Goal: Task Accomplishment & Management: Use online tool/utility

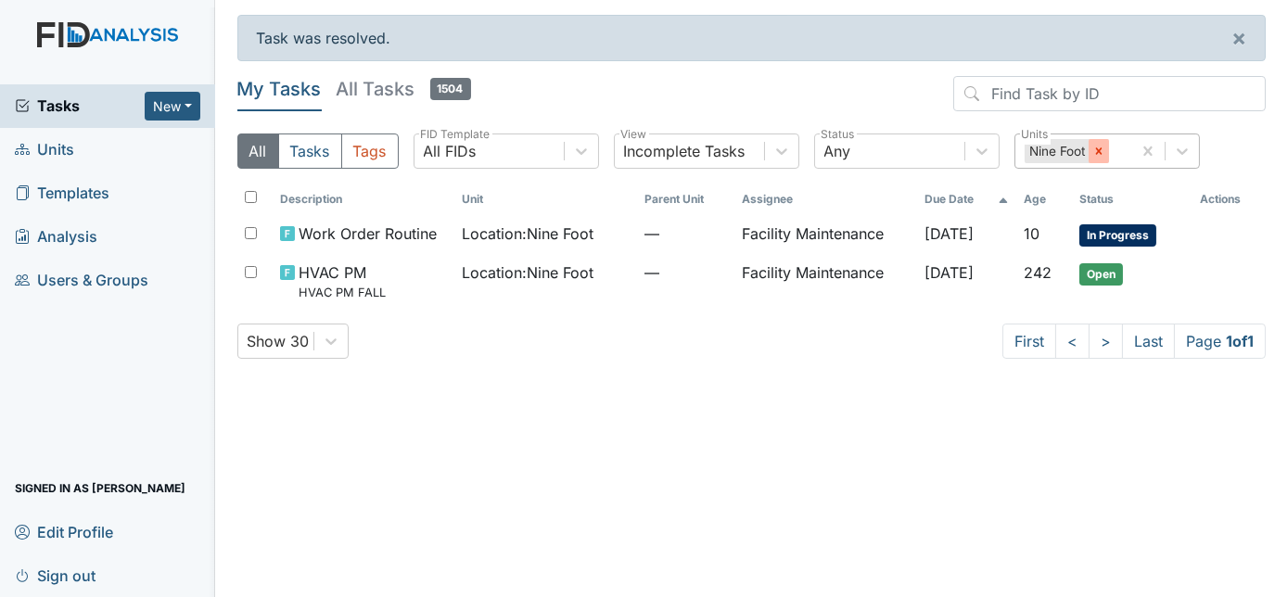
click at [1097, 158] on div at bounding box center [1099, 151] width 20 height 24
click at [1097, 158] on div "All Units" at bounding box center [1089, 150] width 149 height 33
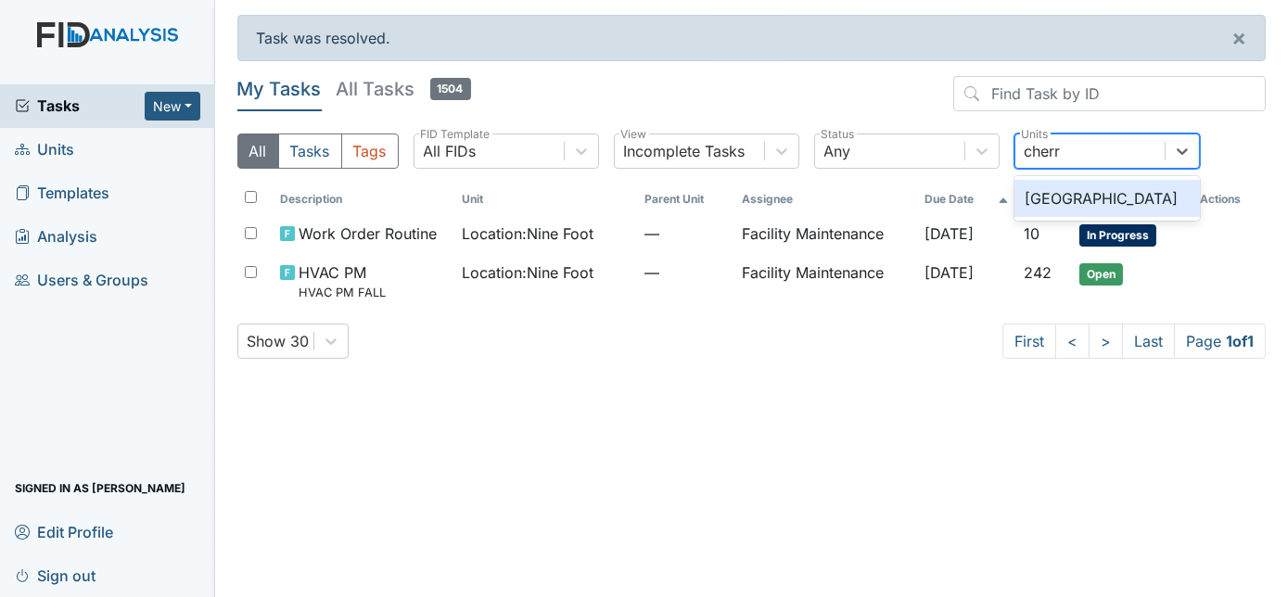
type input "cherry"
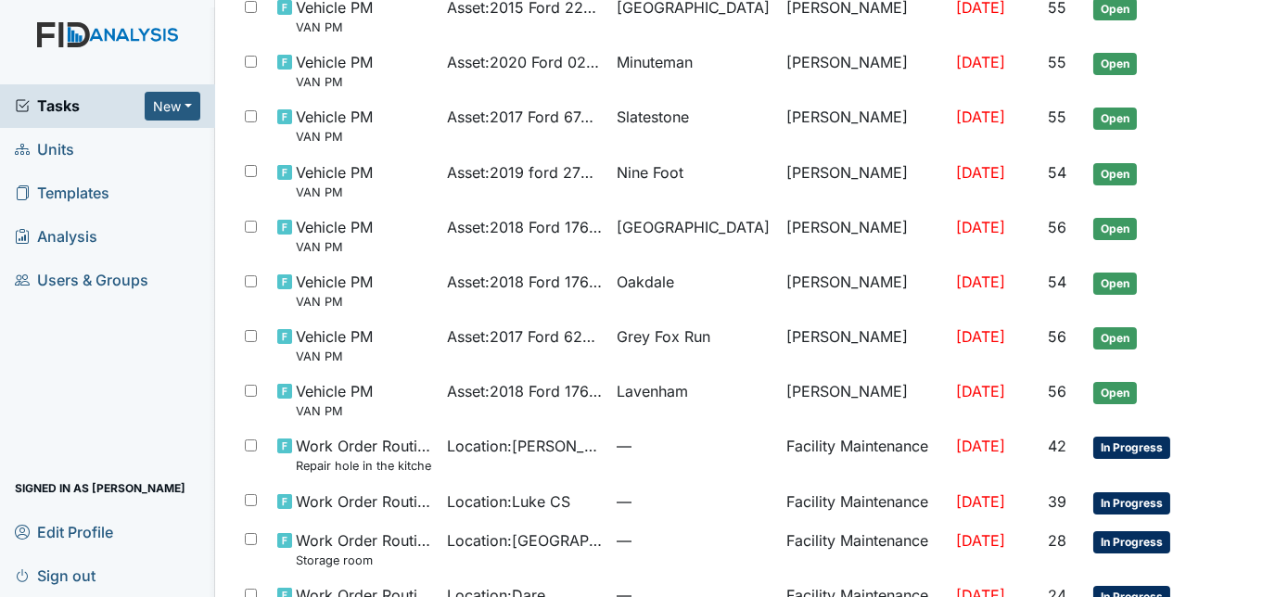
scroll to position [512, 0]
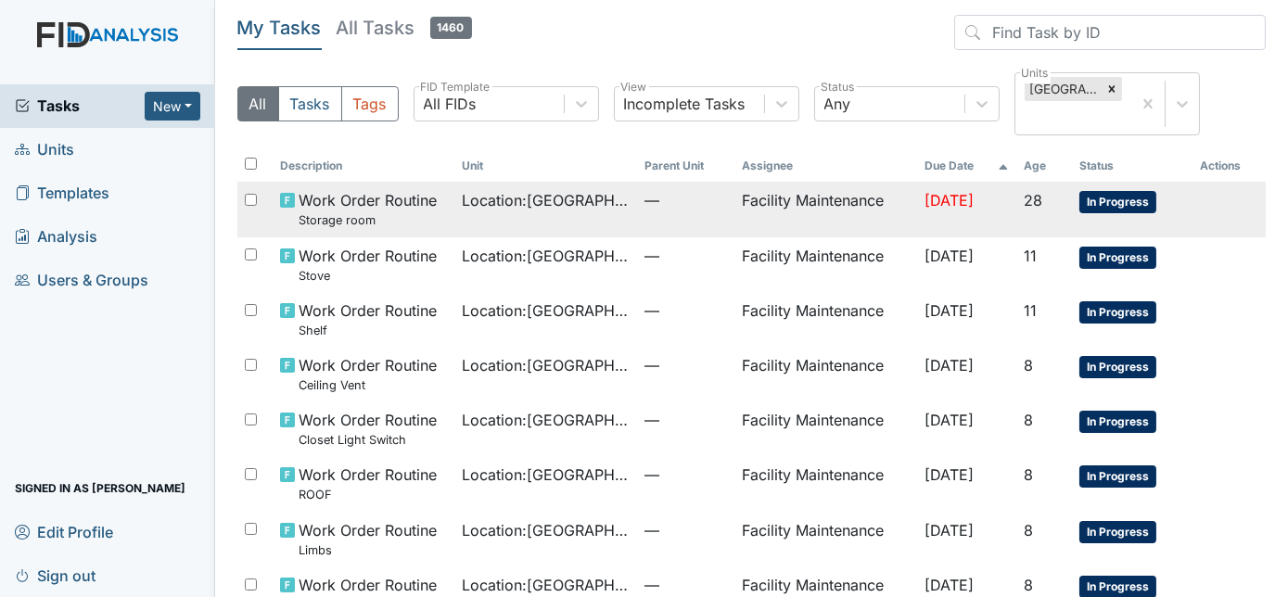
click at [558, 204] on span "Location : Cherry Lane" at bounding box center [547, 200] width 168 height 22
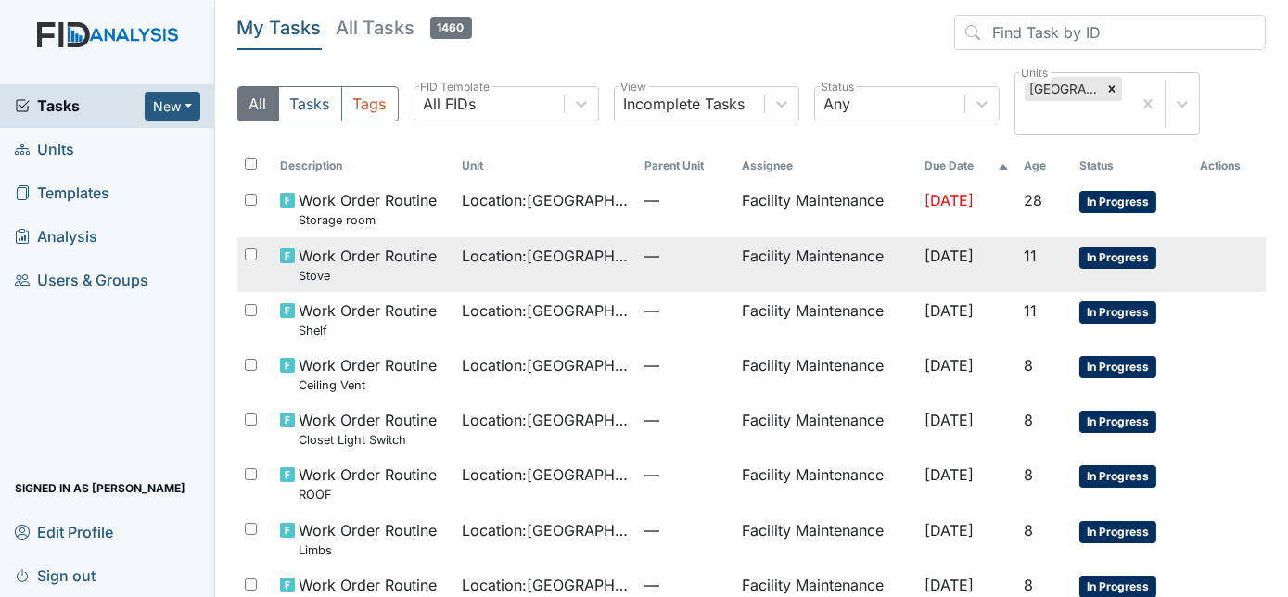
click at [555, 270] on td "Location : Cherry Lane" at bounding box center [546, 264] width 183 height 55
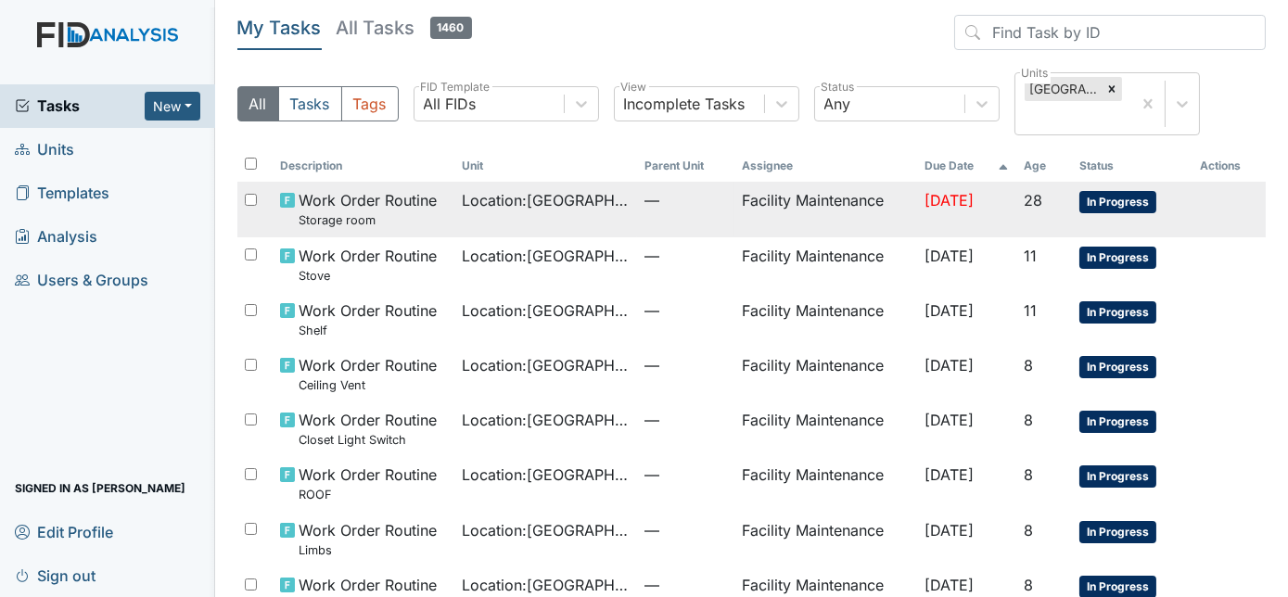
click at [391, 213] on small "Storage room" at bounding box center [368, 220] width 138 height 18
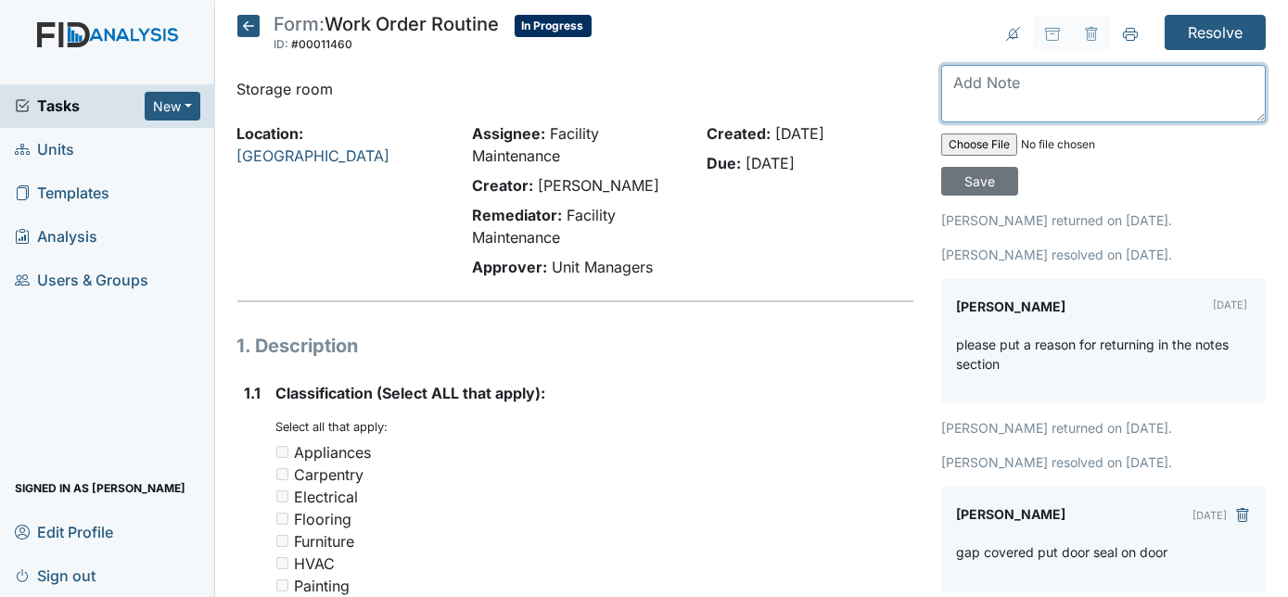
click at [1027, 74] on textarea at bounding box center [1103, 93] width 325 height 57
type textarea "gap in storage room near crawl space door is patched"
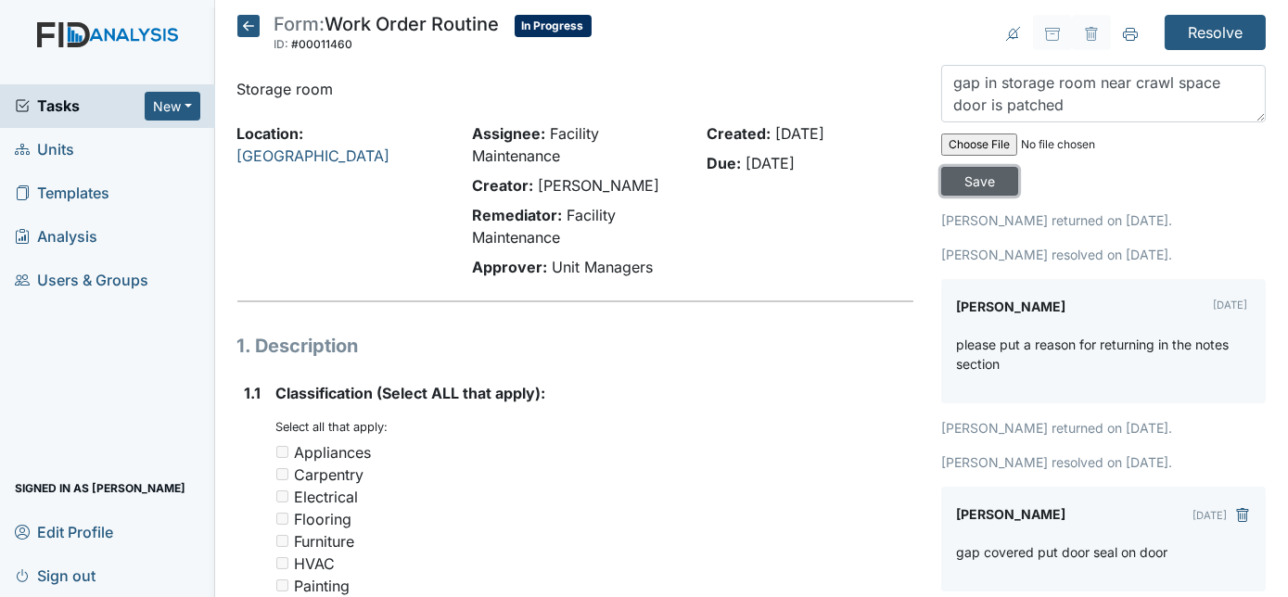
click at [1018, 167] on input "Save" at bounding box center [979, 181] width 77 height 29
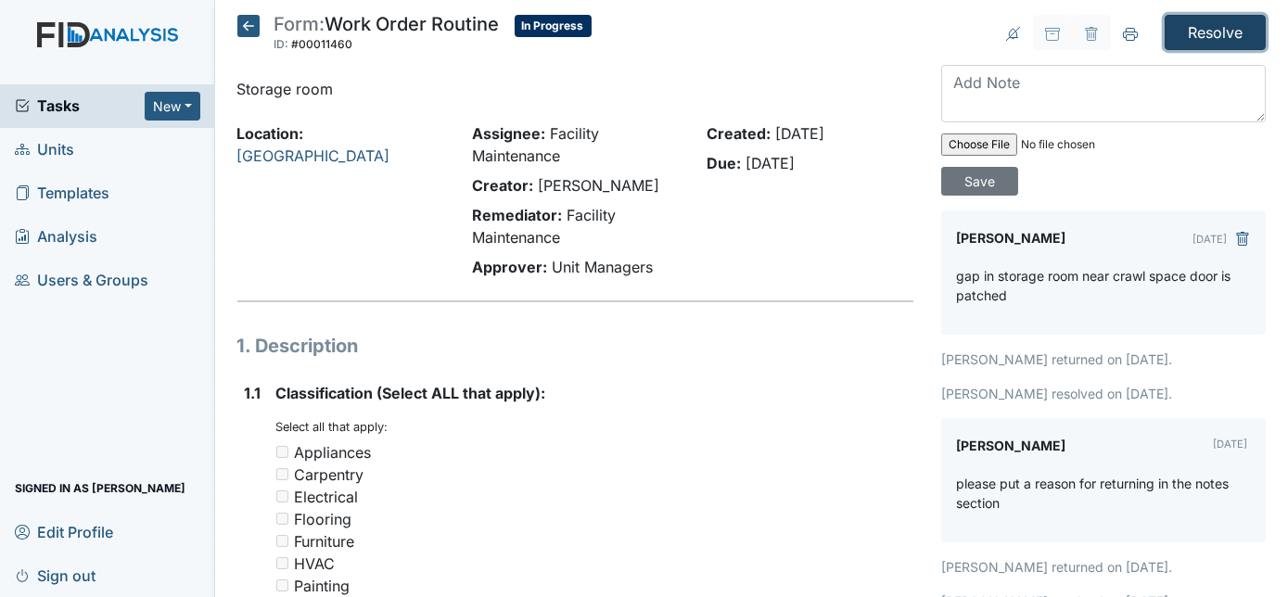
click at [1196, 39] on input "Resolve" at bounding box center [1215, 32] width 101 height 35
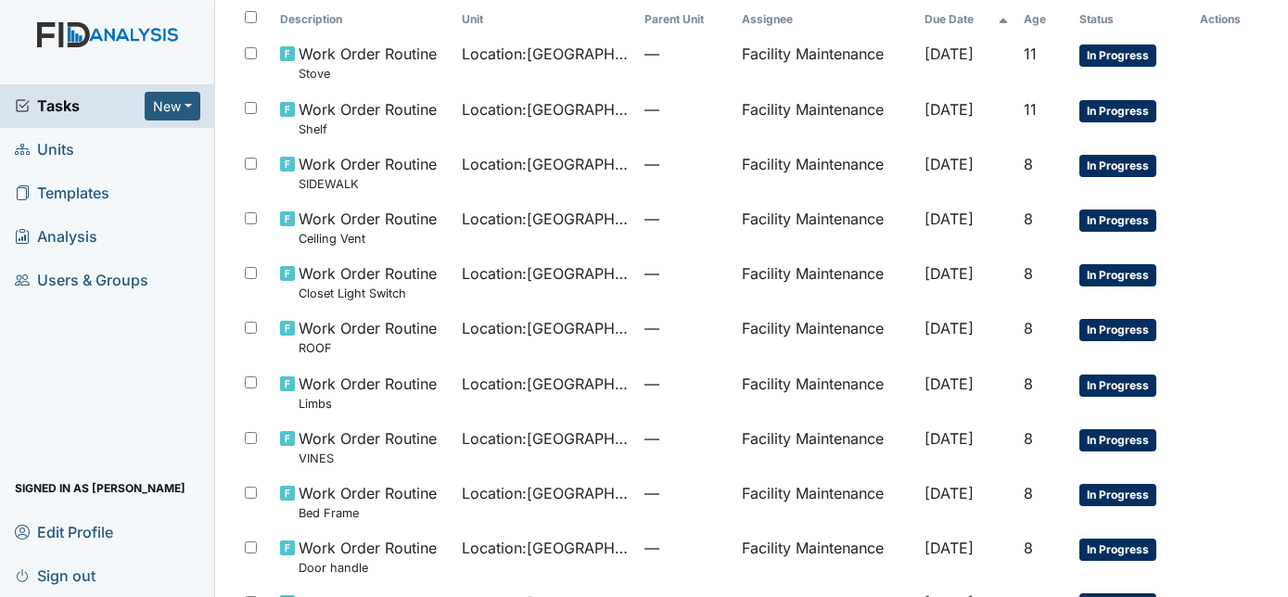
scroll to position [224, 0]
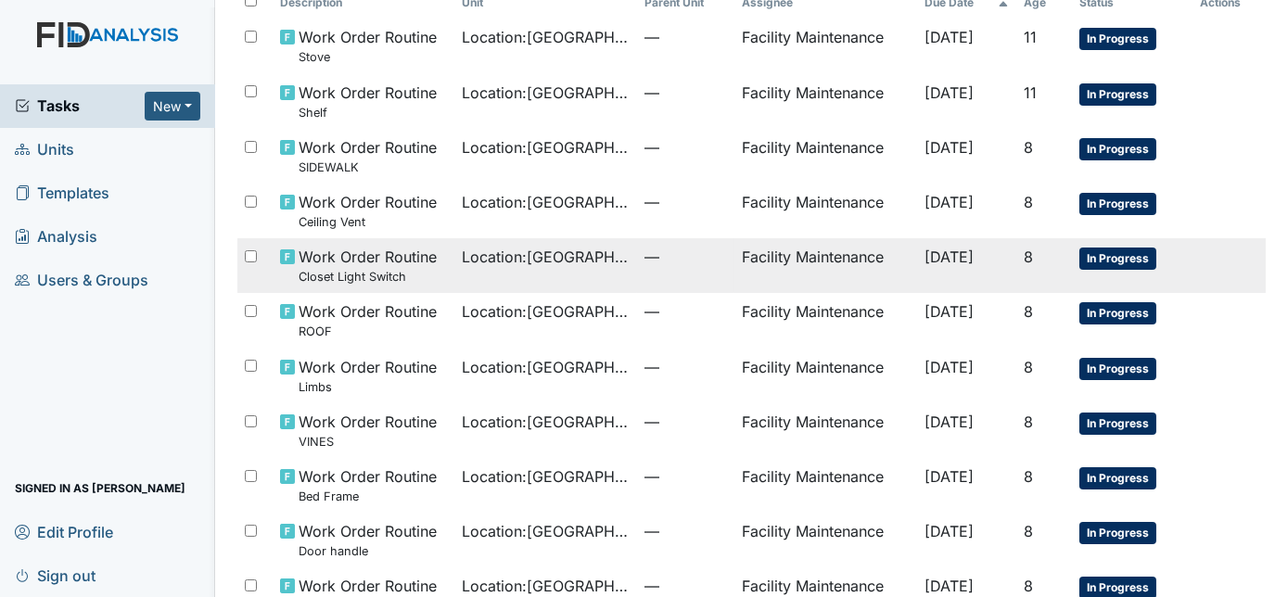
click at [499, 278] on td "Location : Cherry Lane" at bounding box center [546, 265] width 183 height 55
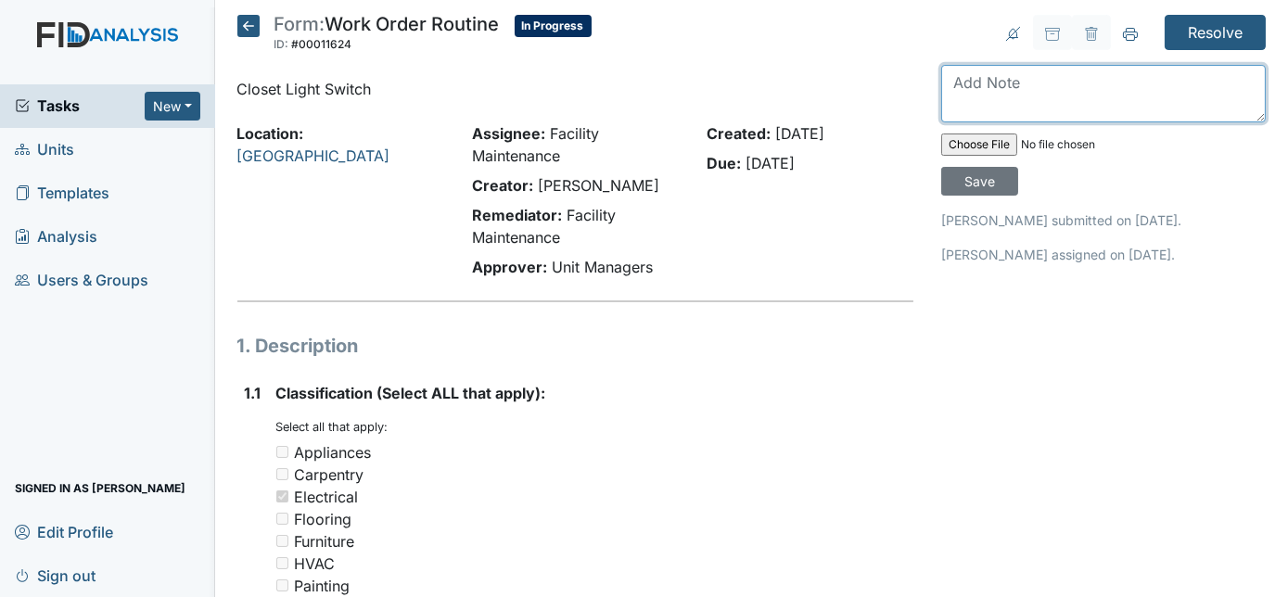
click at [1020, 83] on textarea at bounding box center [1103, 93] width 325 height 57
type textarea "light switch replaced with 3 way switch"
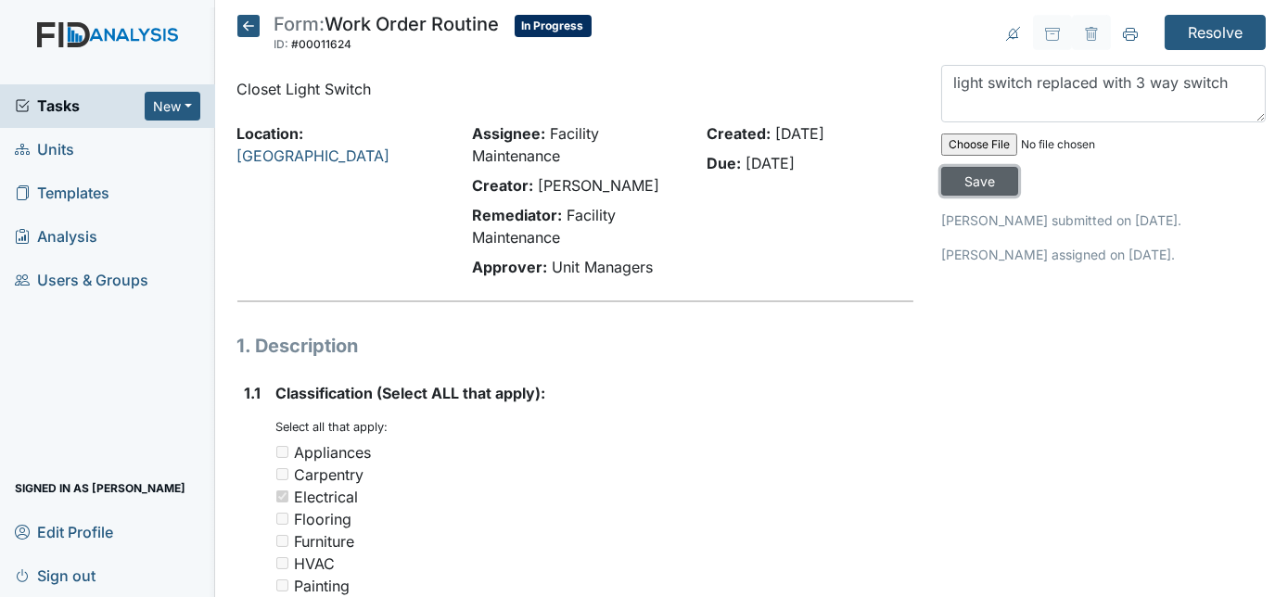
click at [1018, 167] on input "Save" at bounding box center [979, 181] width 77 height 29
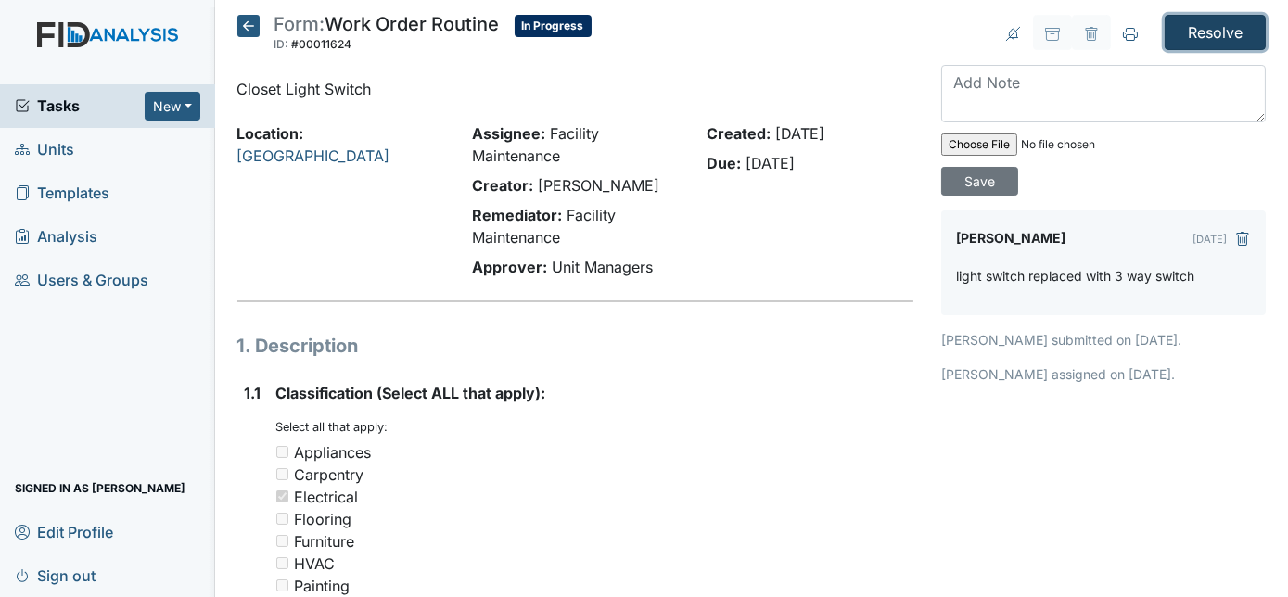
click at [1204, 32] on input "Resolve" at bounding box center [1215, 32] width 101 height 35
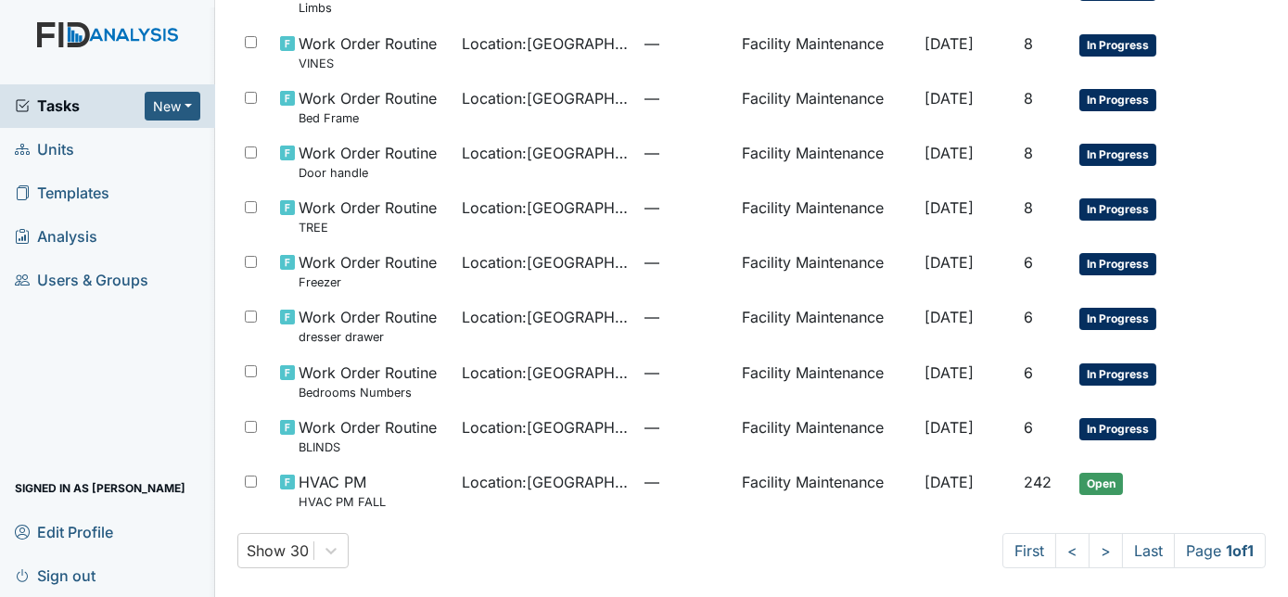
scroll to position [543, 0]
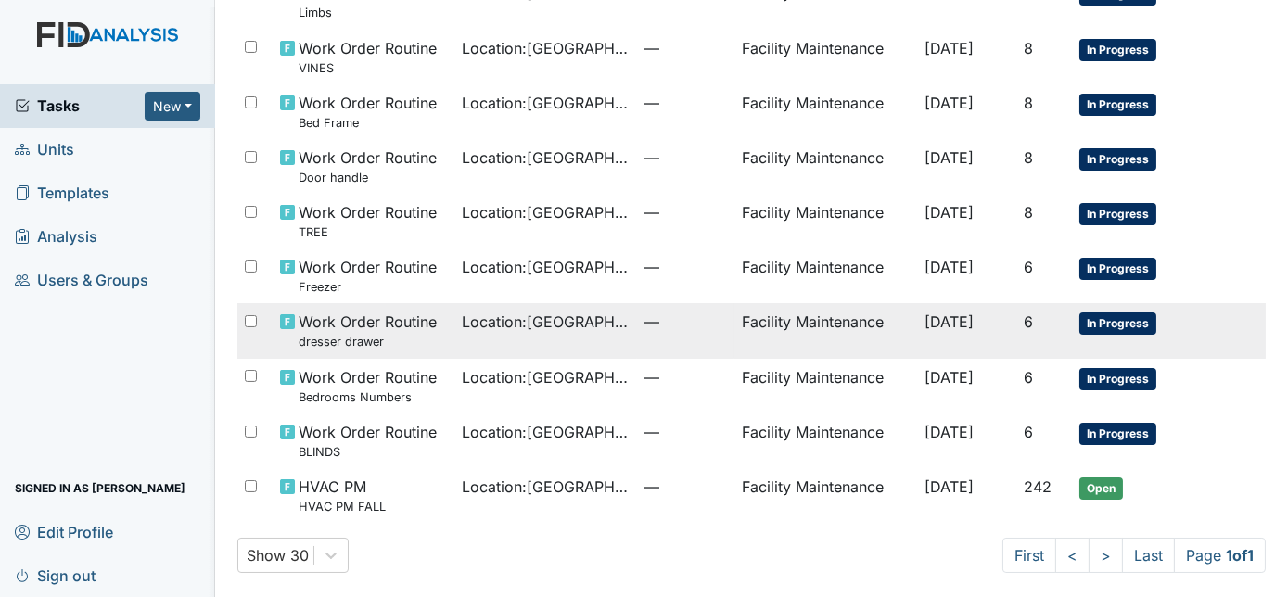
click at [840, 346] on td "Facility Maintenance" at bounding box center [825, 330] width 183 height 55
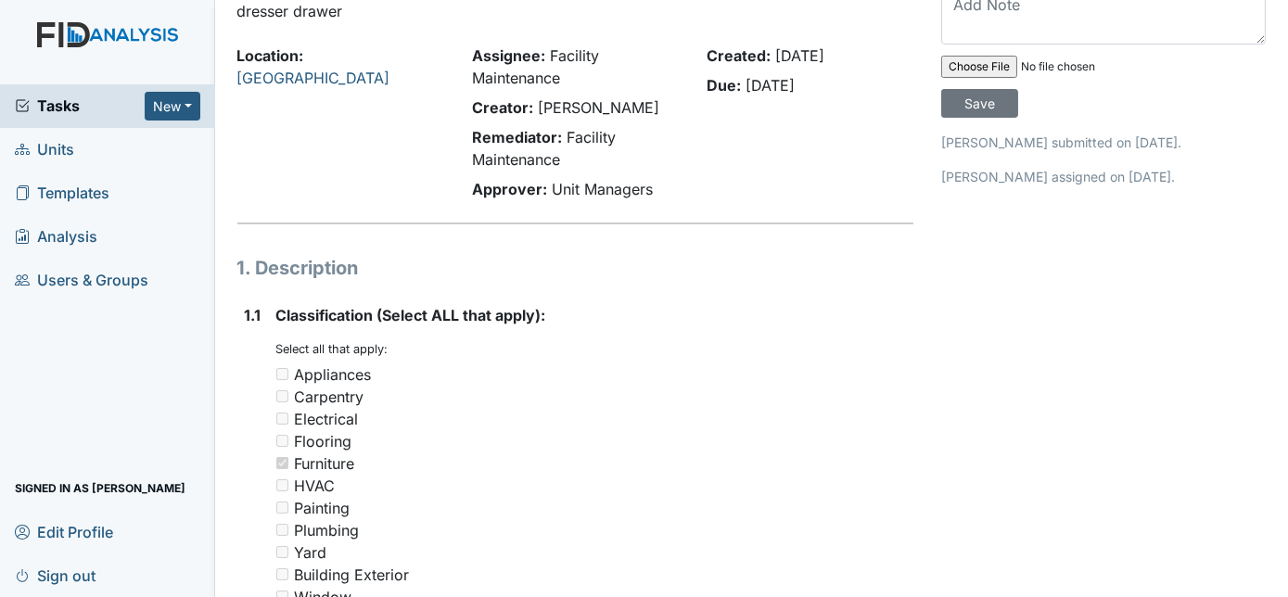
scroll to position [12, 0]
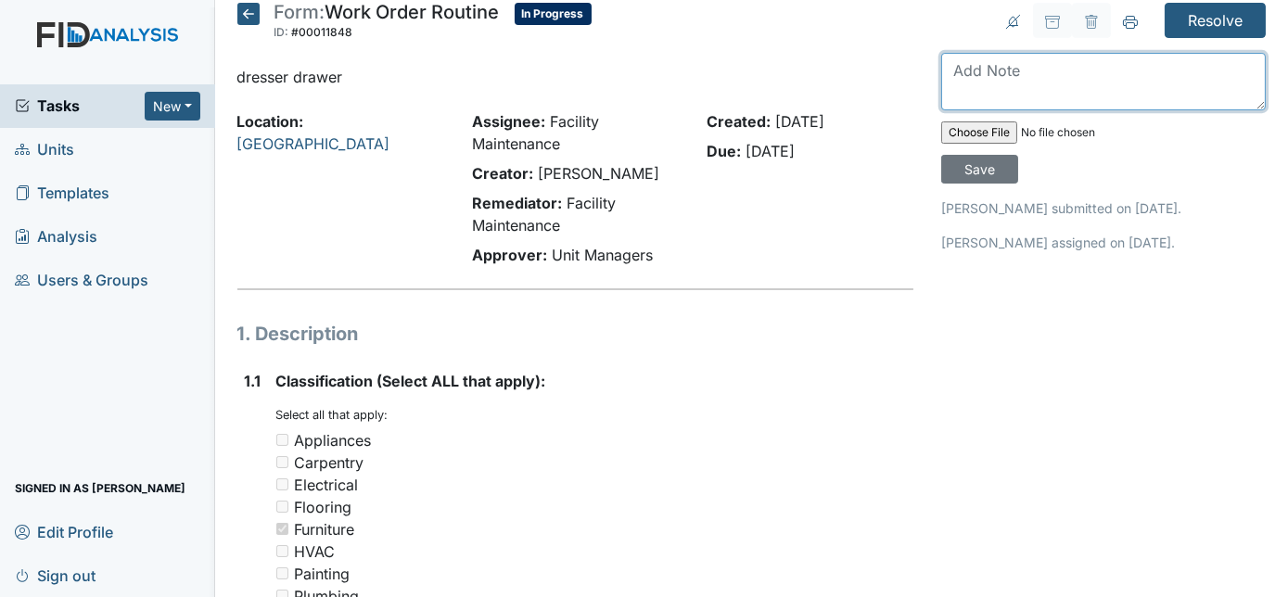
click at [1065, 76] on textarea at bounding box center [1103, 81] width 325 height 57
type textarea "dressers back on track"
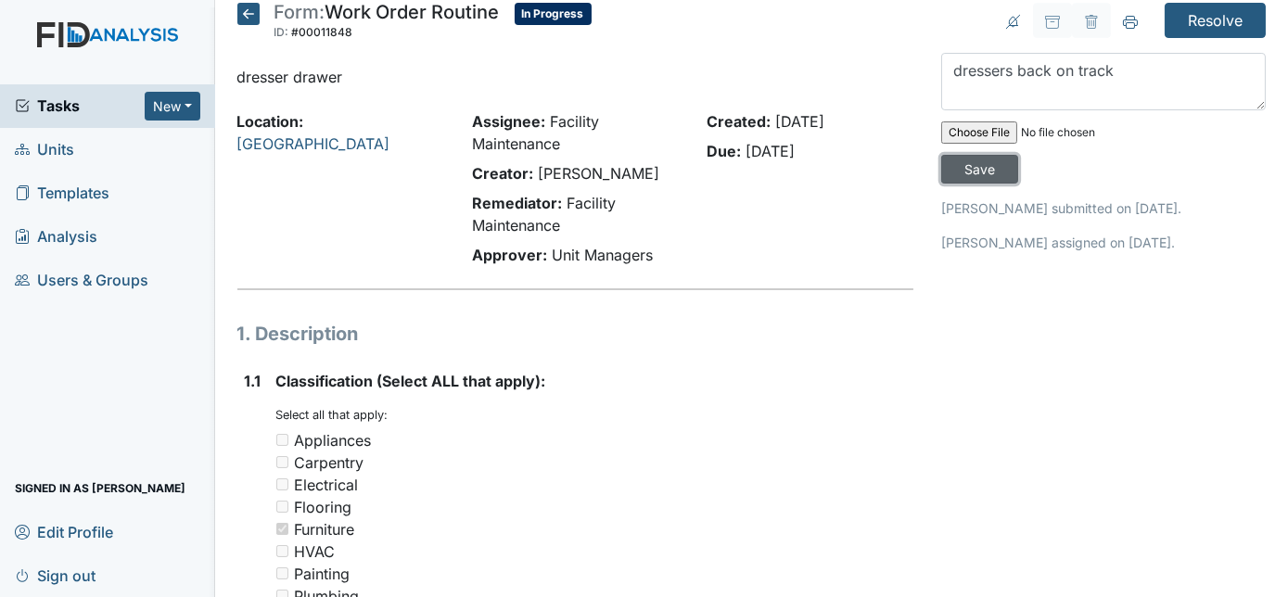
click at [1018, 155] on input "Save" at bounding box center [979, 169] width 77 height 29
click at [1180, 21] on input "Resolve" at bounding box center [1215, 20] width 101 height 35
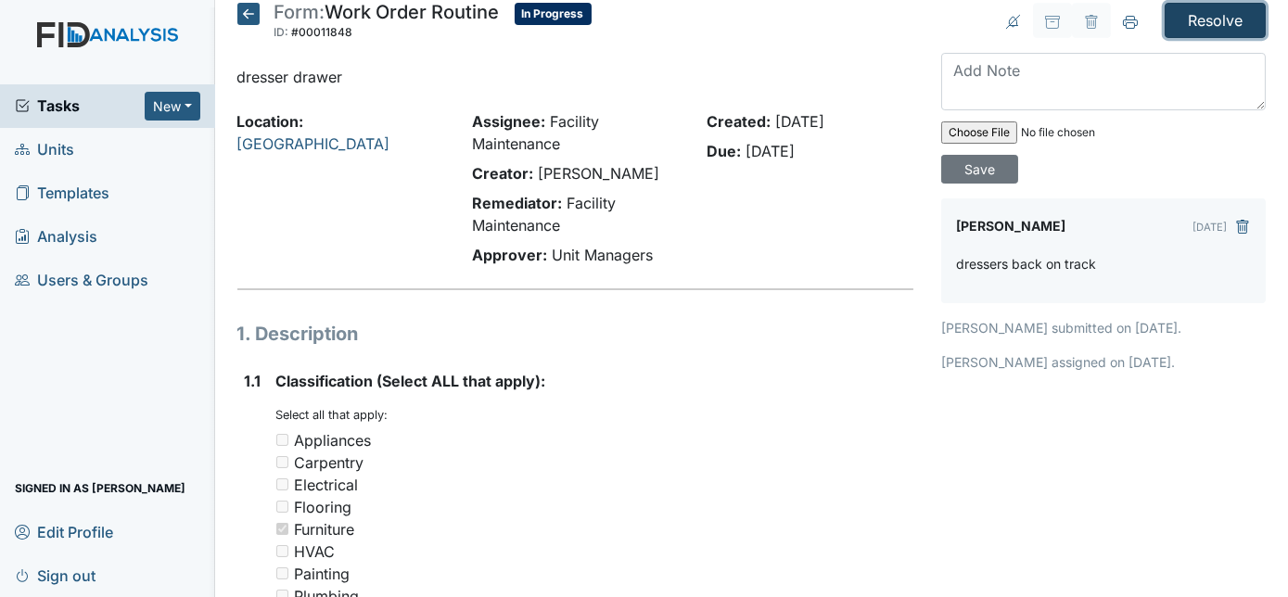
click at [1208, 19] on input "Resolve" at bounding box center [1215, 20] width 101 height 35
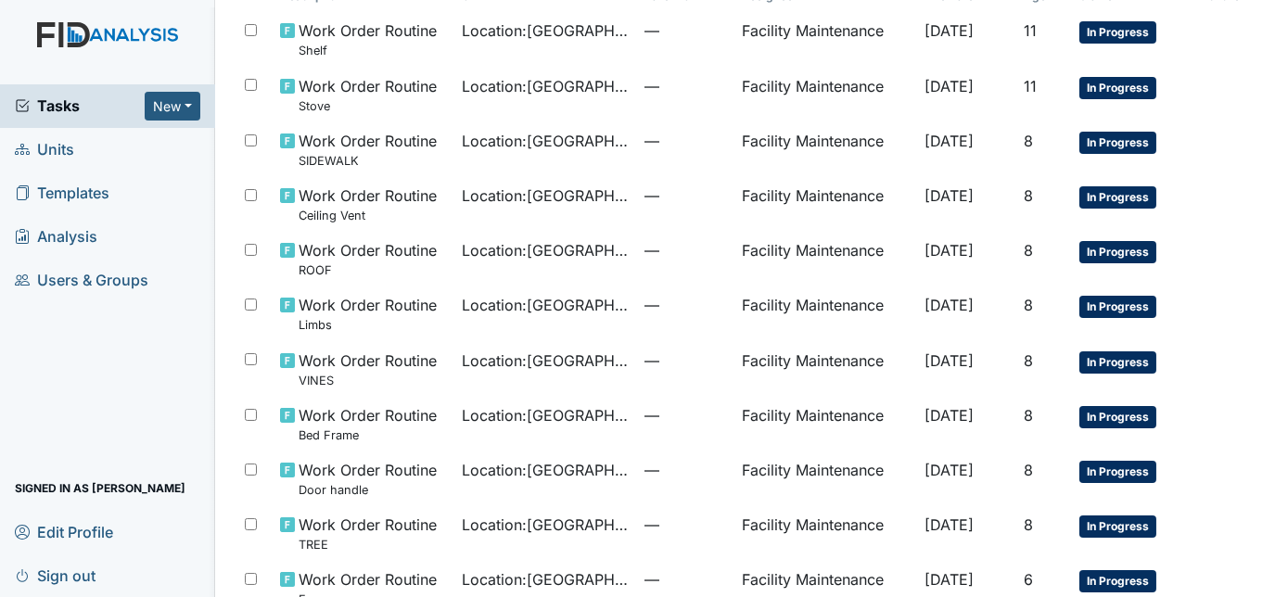
scroll to position [239, 0]
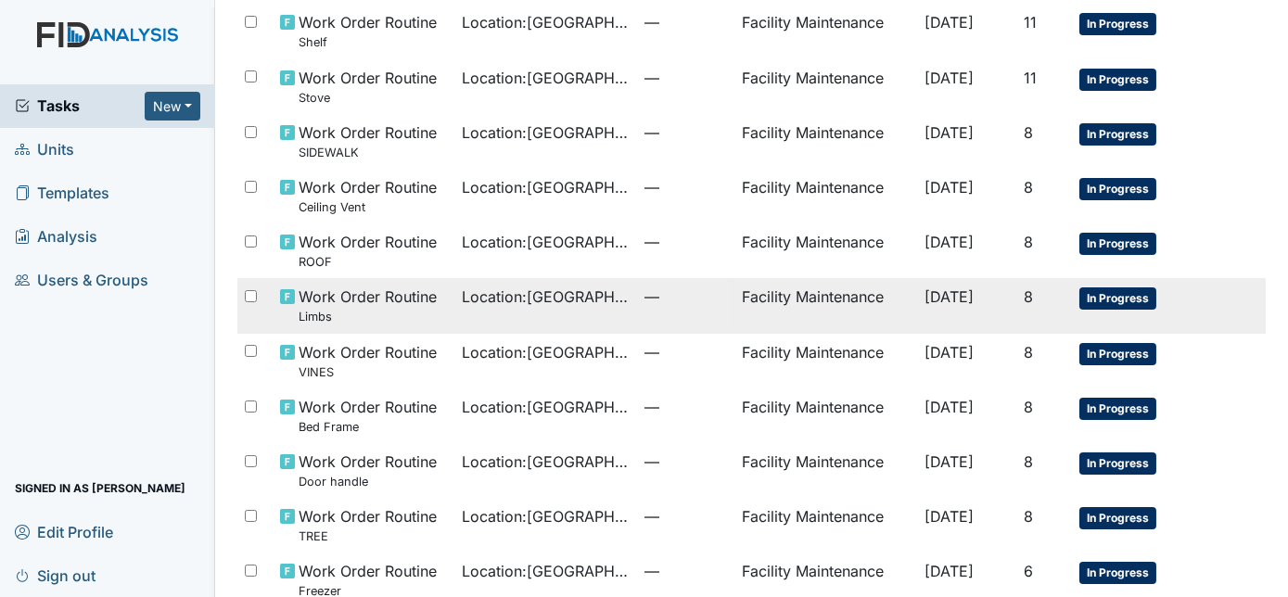
click at [535, 303] on span "Location : [GEOGRAPHIC_DATA]" at bounding box center [547, 297] width 168 height 22
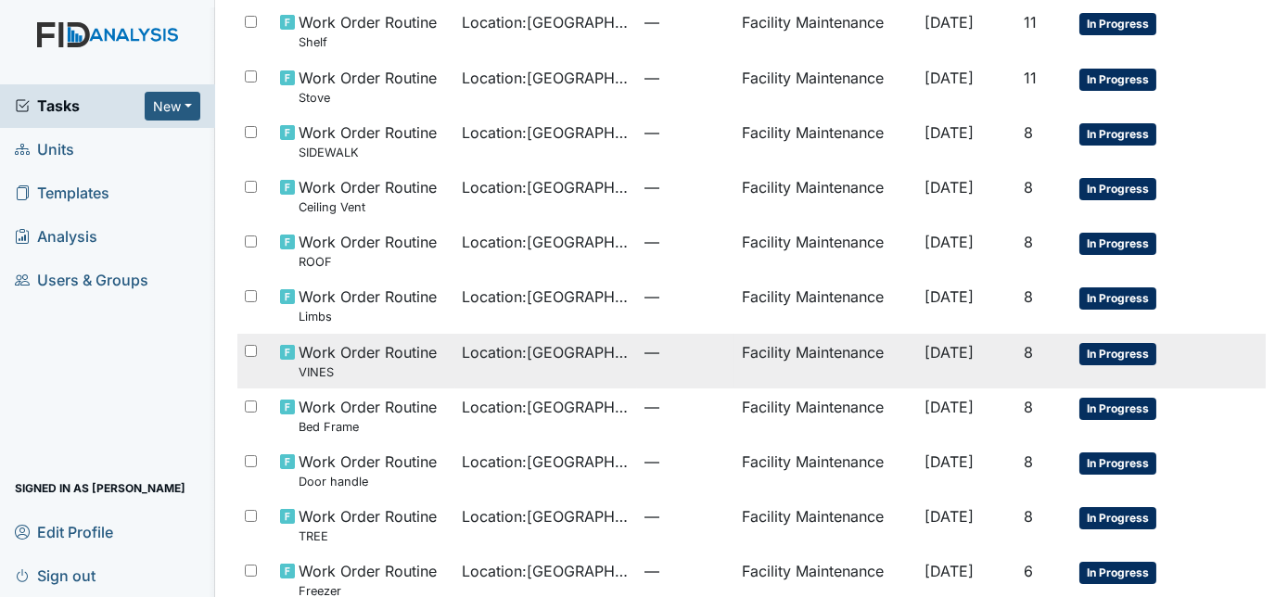
click at [504, 362] on td "Location : [GEOGRAPHIC_DATA]" at bounding box center [546, 361] width 183 height 55
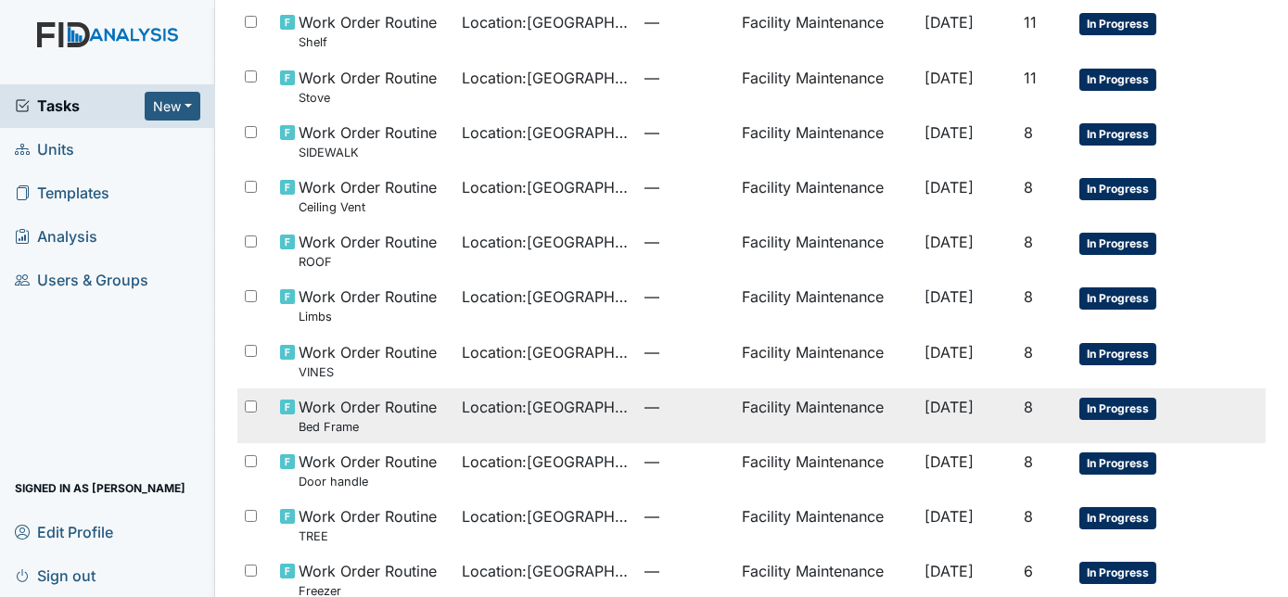
click at [542, 423] on td "Location : [GEOGRAPHIC_DATA]" at bounding box center [546, 416] width 183 height 55
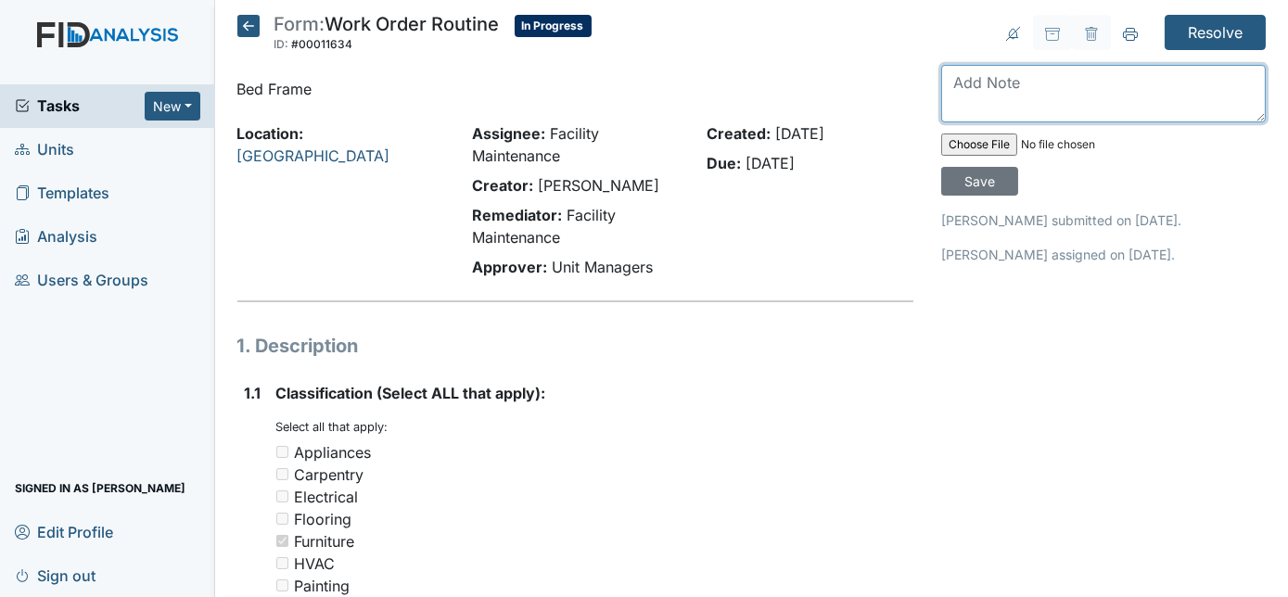
click at [1053, 74] on textarea at bounding box center [1103, 93] width 325 height 57
type textarea "no issue found with bed frame"
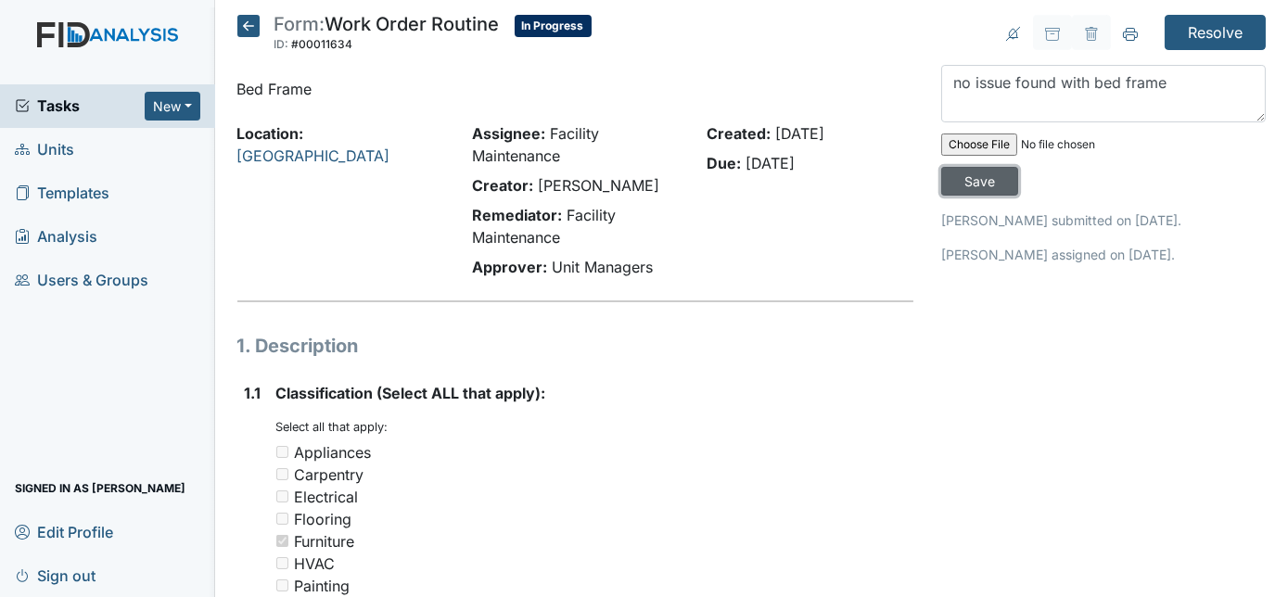
click at [1018, 167] on input "Save" at bounding box center [979, 181] width 77 height 29
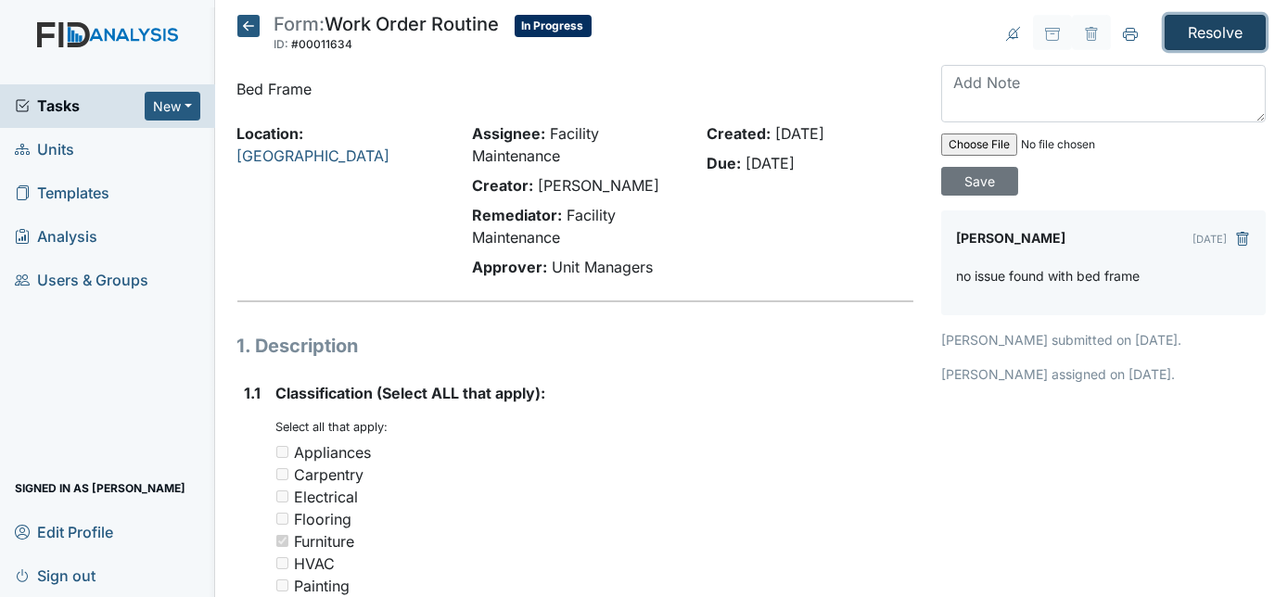
click at [1193, 42] on input "Resolve" at bounding box center [1215, 32] width 101 height 35
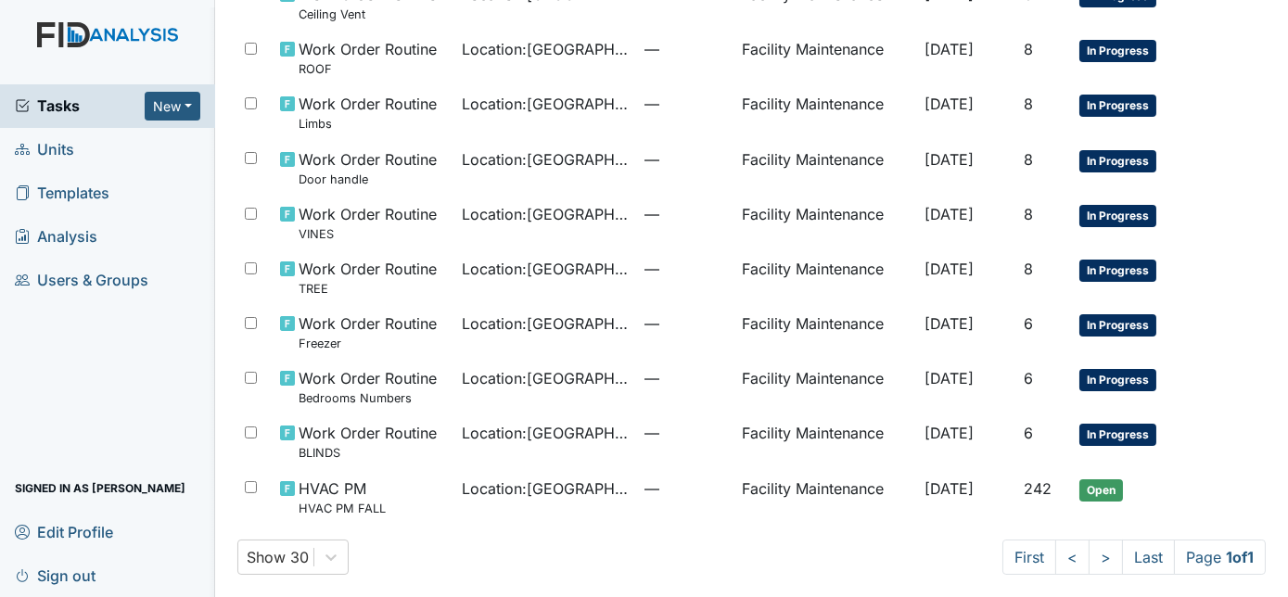
scroll to position [439, 0]
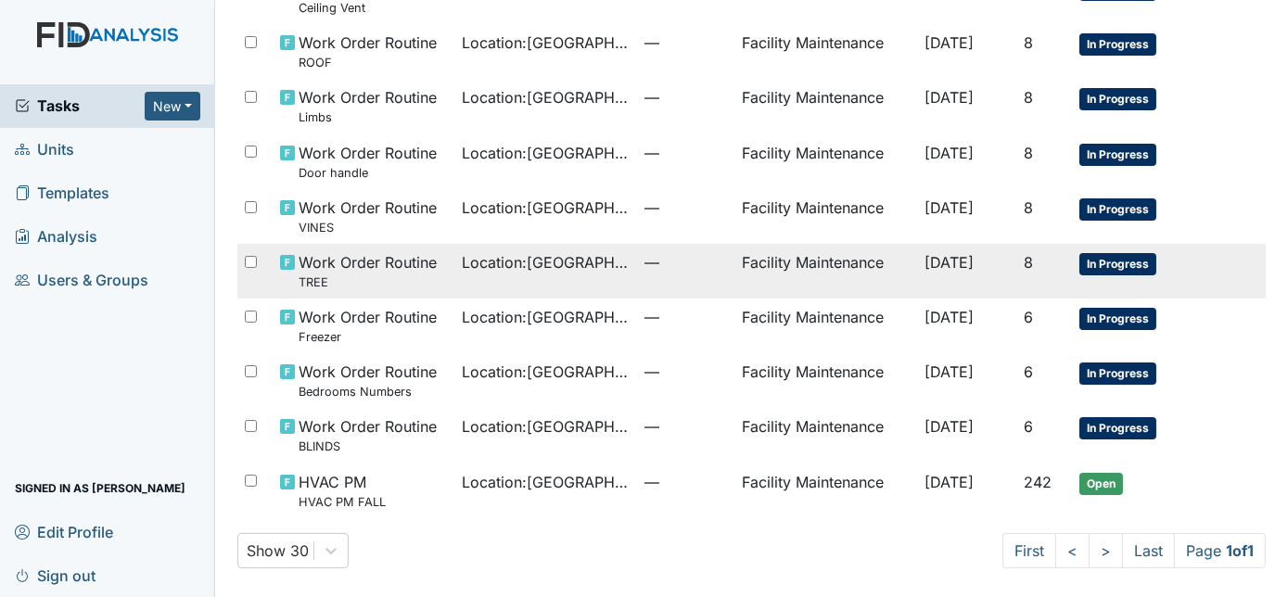
click at [546, 270] on span "Location : Cherry Lane" at bounding box center [547, 262] width 168 height 22
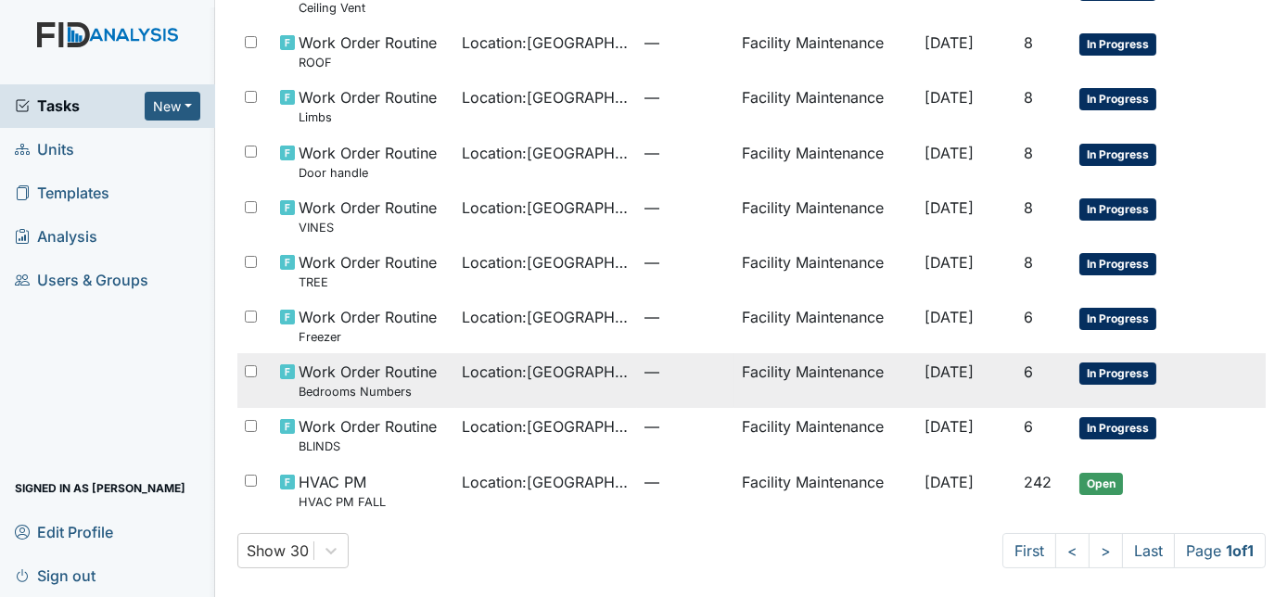
click at [581, 377] on span "Location : Cherry Lane" at bounding box center [547, 372] width 168 height 22
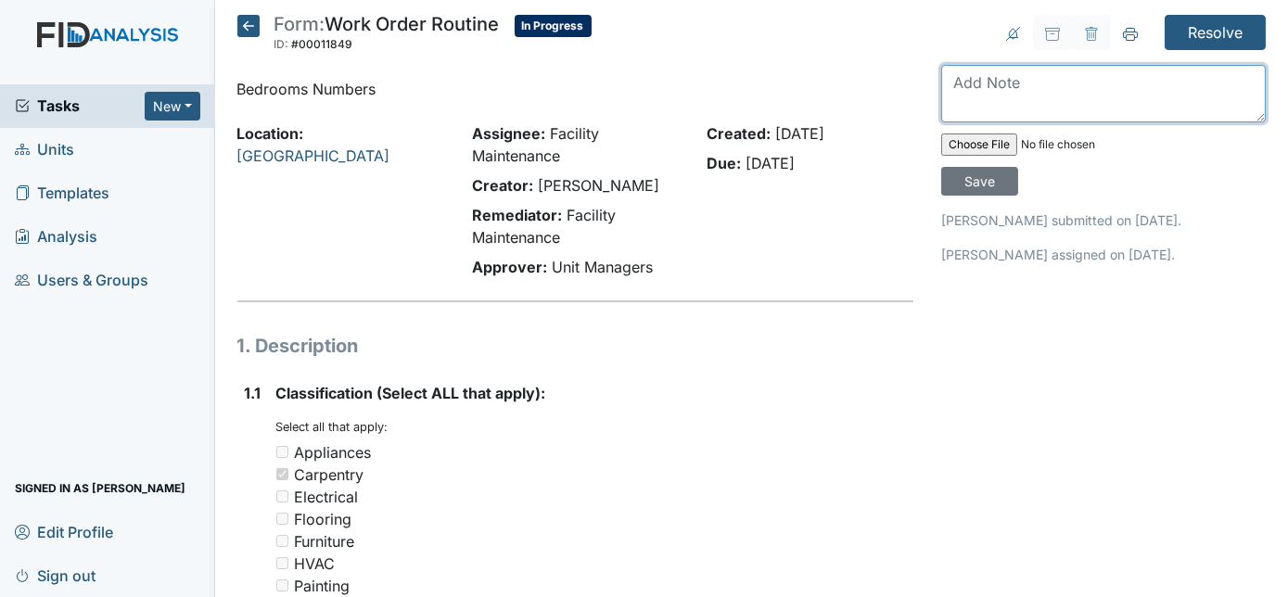
click at [993, 74] on textarea at bounding box center [1103, 93] width 325 height 57
type textarea "bedroom numbers marked"
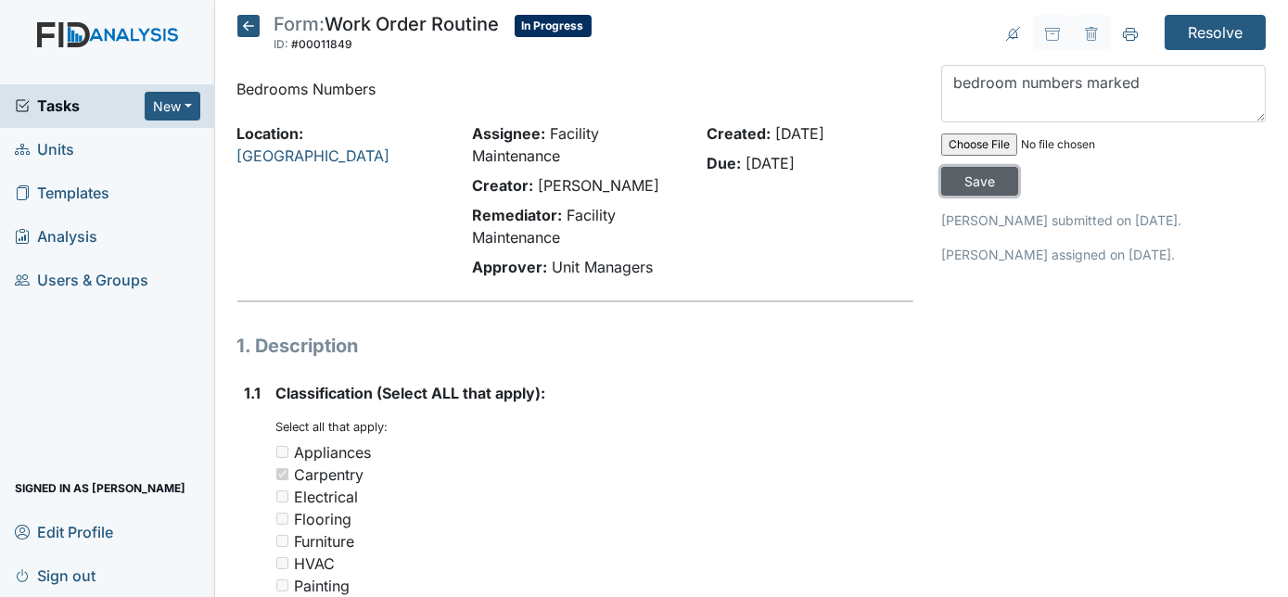
click at [1018, 167] on input "Save" at bounding box center [979, 181] width 77 height 29
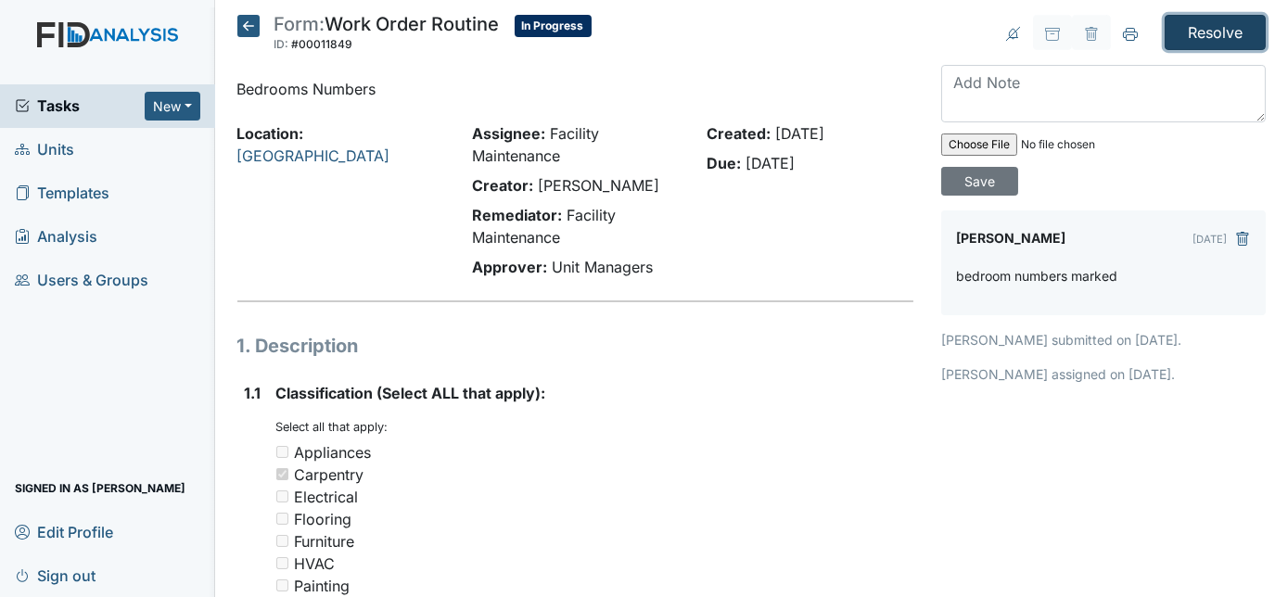
click at [1184, 24] on input "Resolve" at bounding box center [1215, 32] width 101 height 35
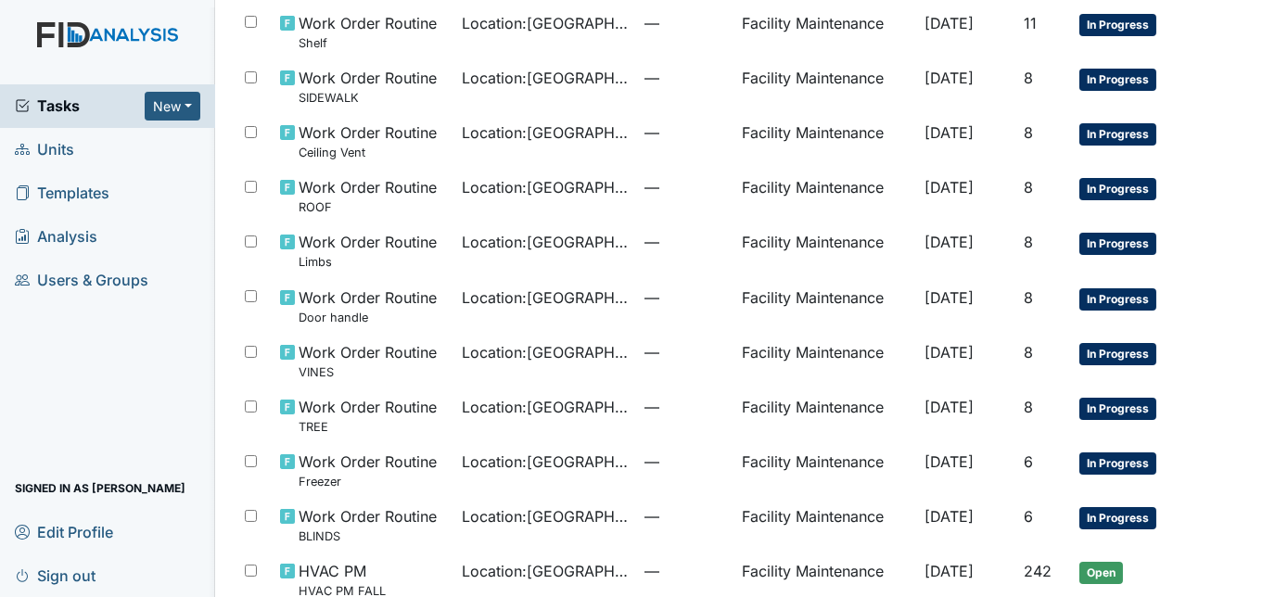
scroll to position [383, 0]
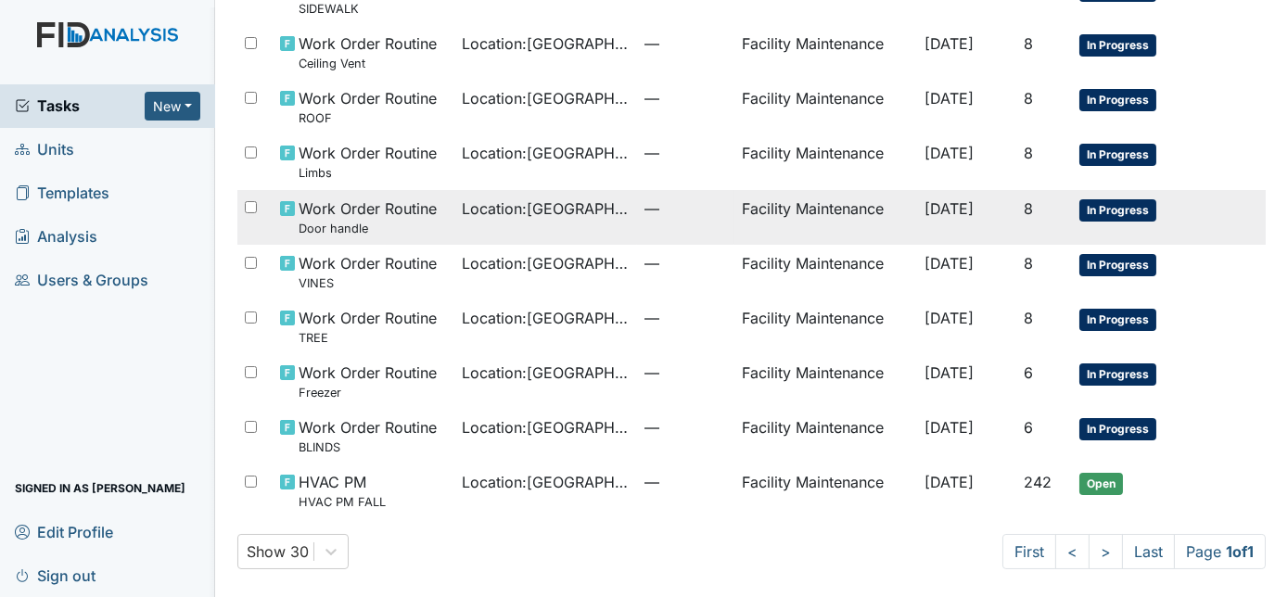
click at [644, 210] on span "—" at bounding box center [685, 209] width 83 height 22
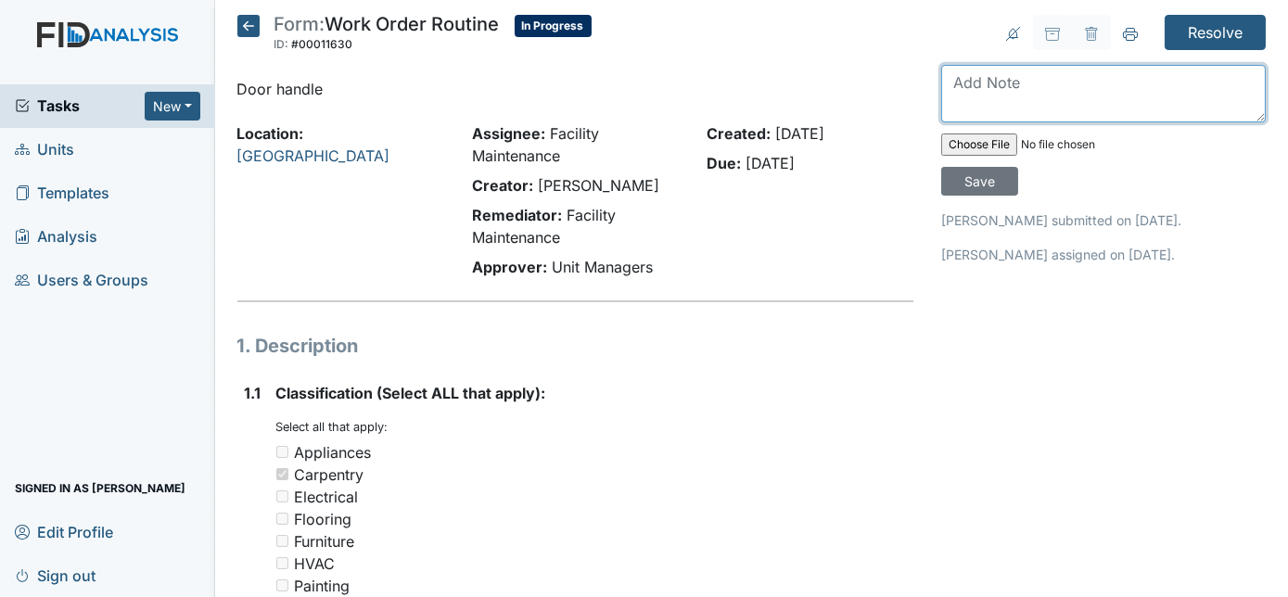
click at [980, 77] on textarea at bounding box center [1103, 93] width 325 height 57
type textarea "all door handles near activity room have been tightened"
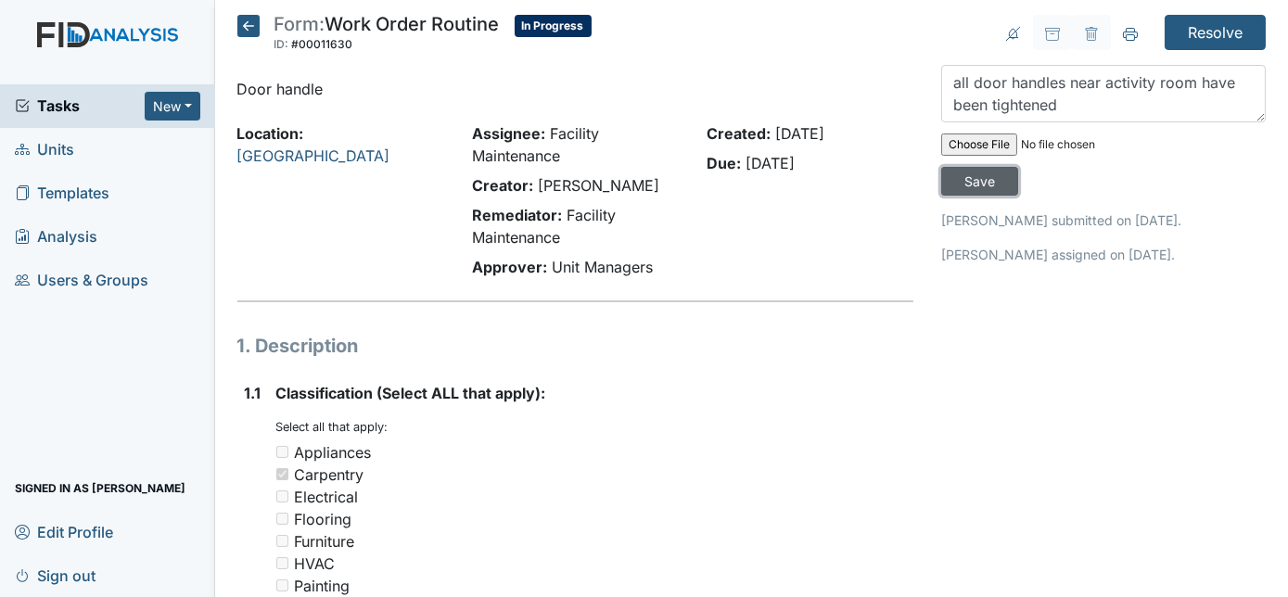
click at [1018, 167] on input "Save" at bounding box center [979, 181] width 77 height 29
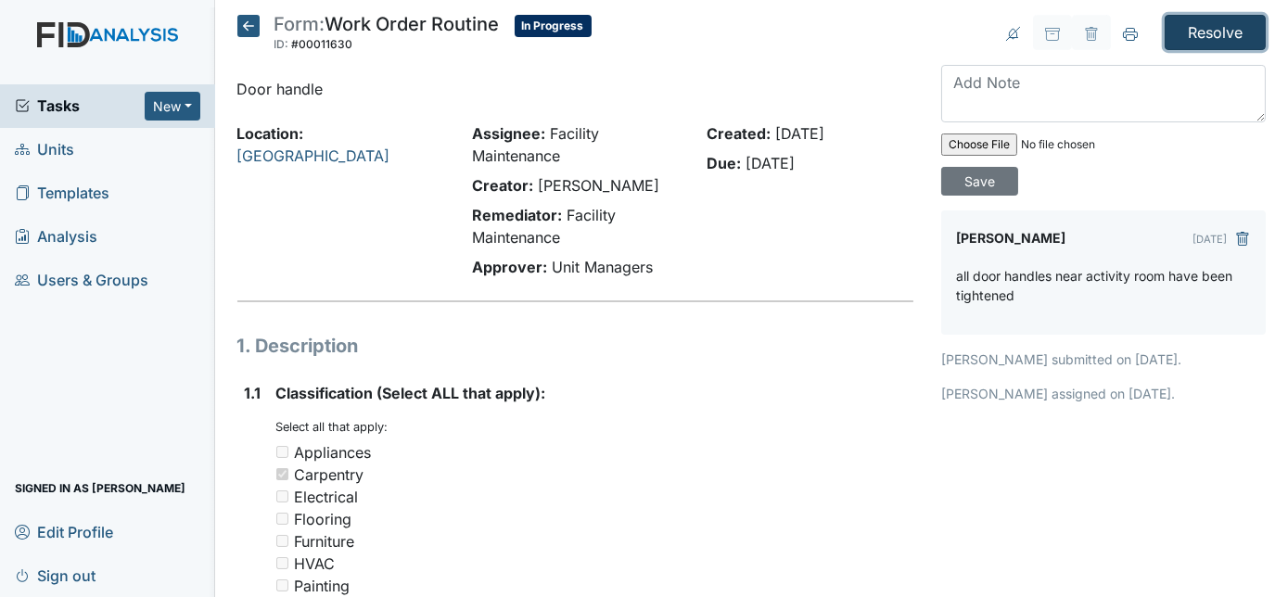
click at [1196, 36] on input "Resolve" at bounding box center [1215, 32] width 101 height 35
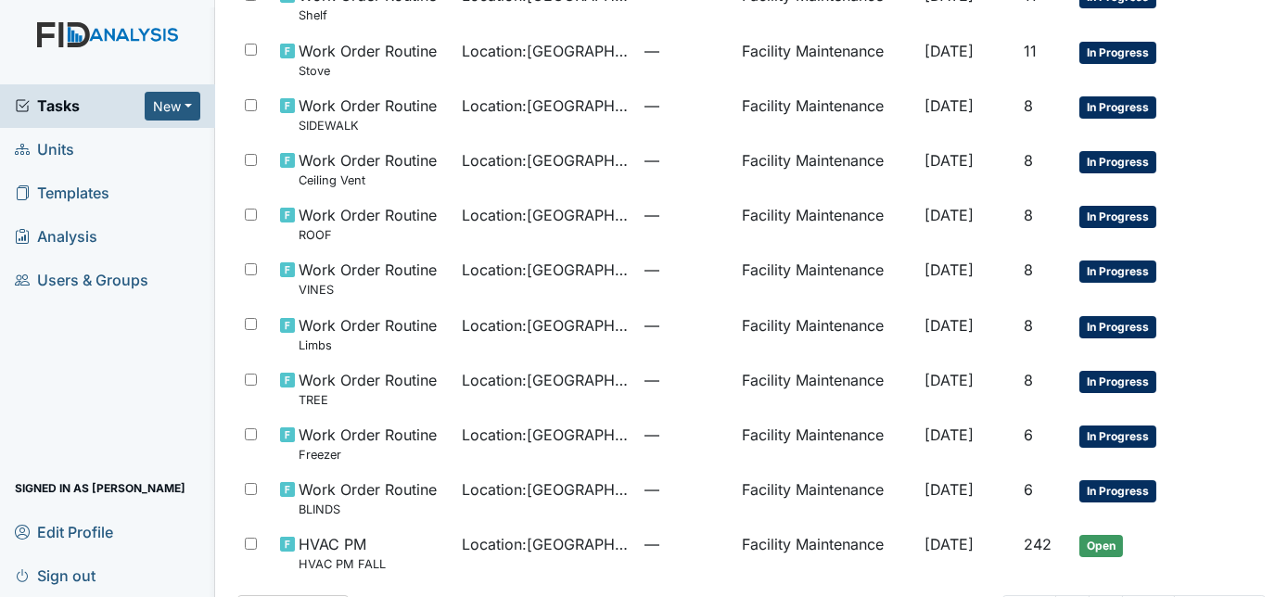
scroll to position [268, 0]
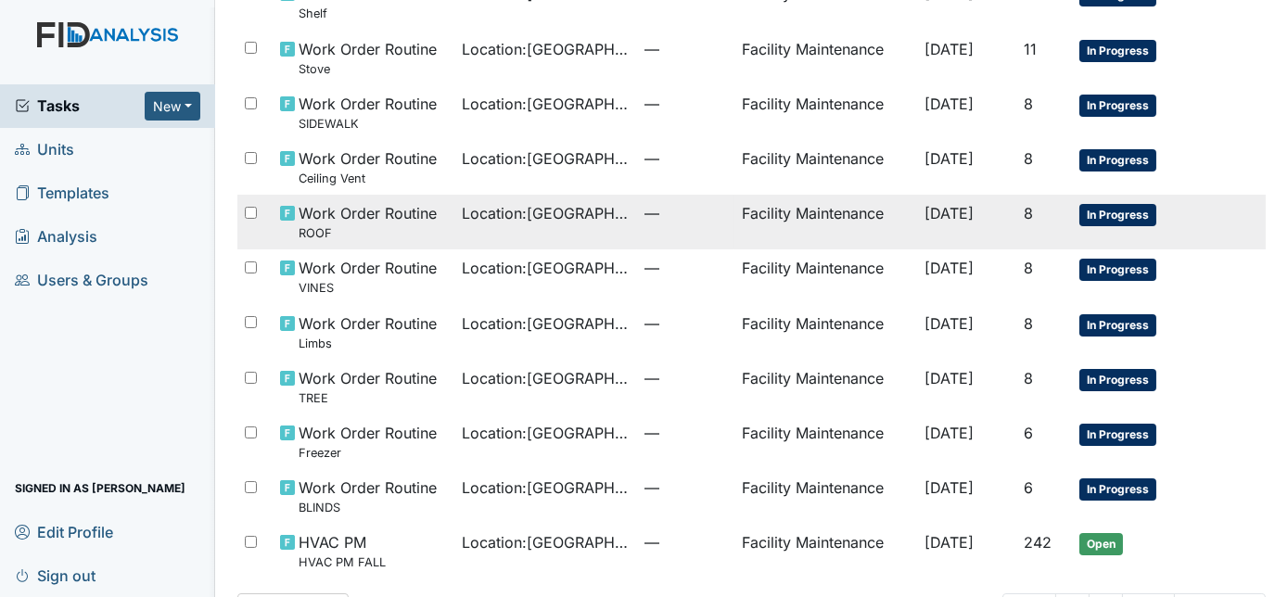
click at [637, 234] on td "—" at bounding box center [685, 222] width 97 height 55
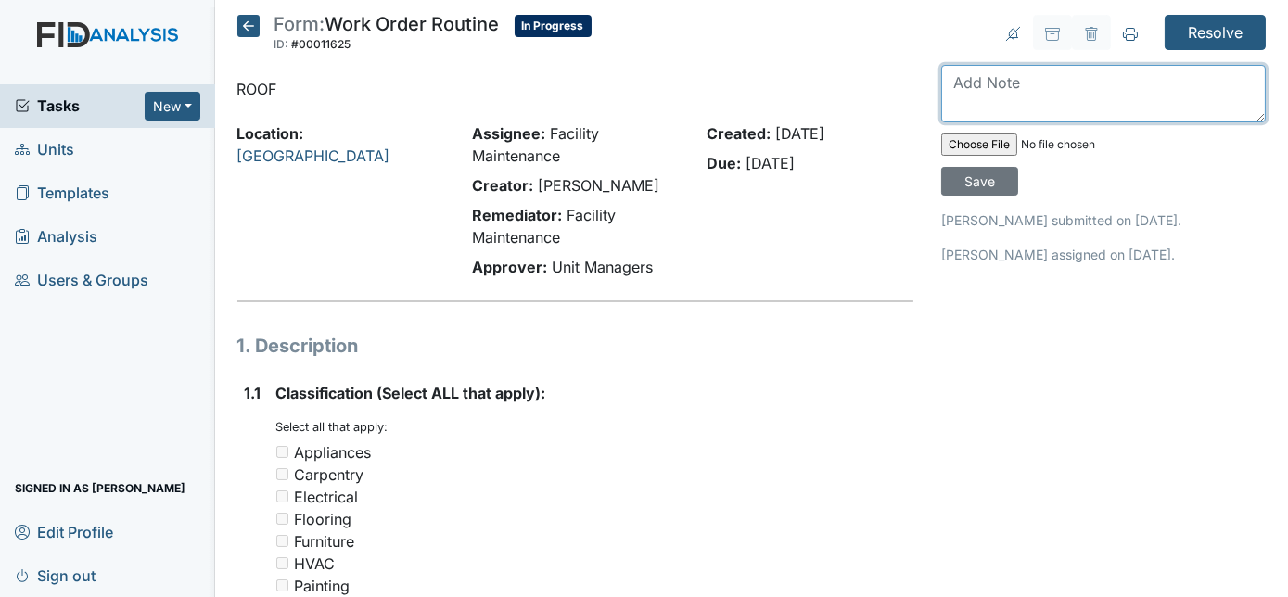
click at [1003, 91] on textarea at bounding box center [1103, 93] width 325 height 57
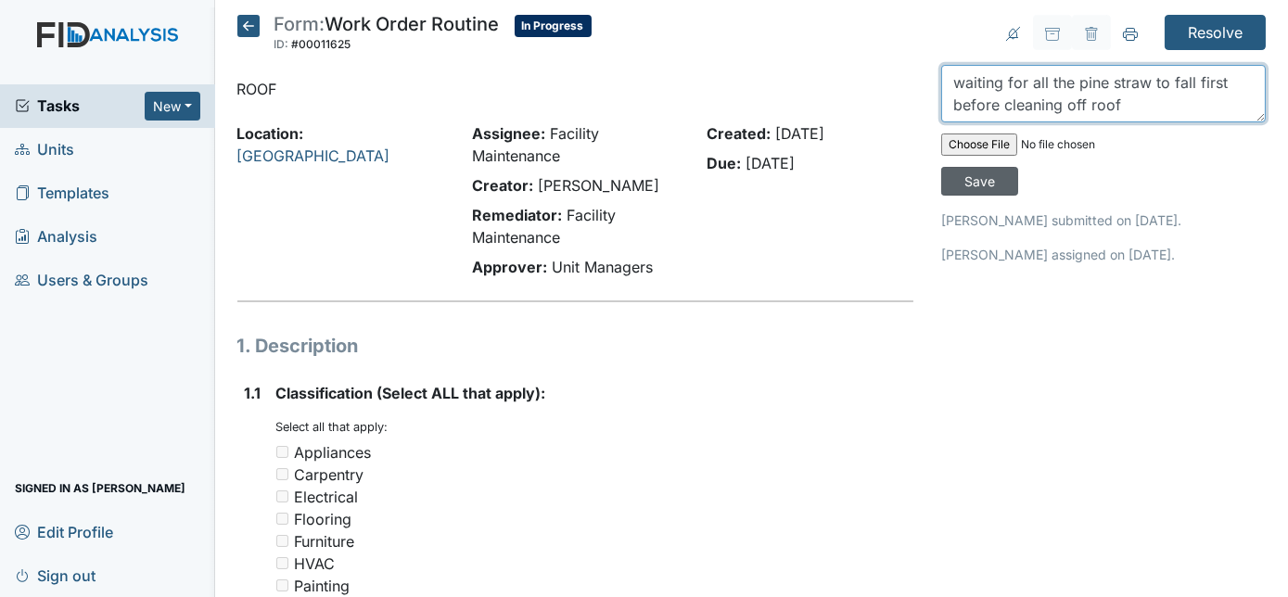
type textarea "waiting for all the pine straw to fall first before cleaning off roof"
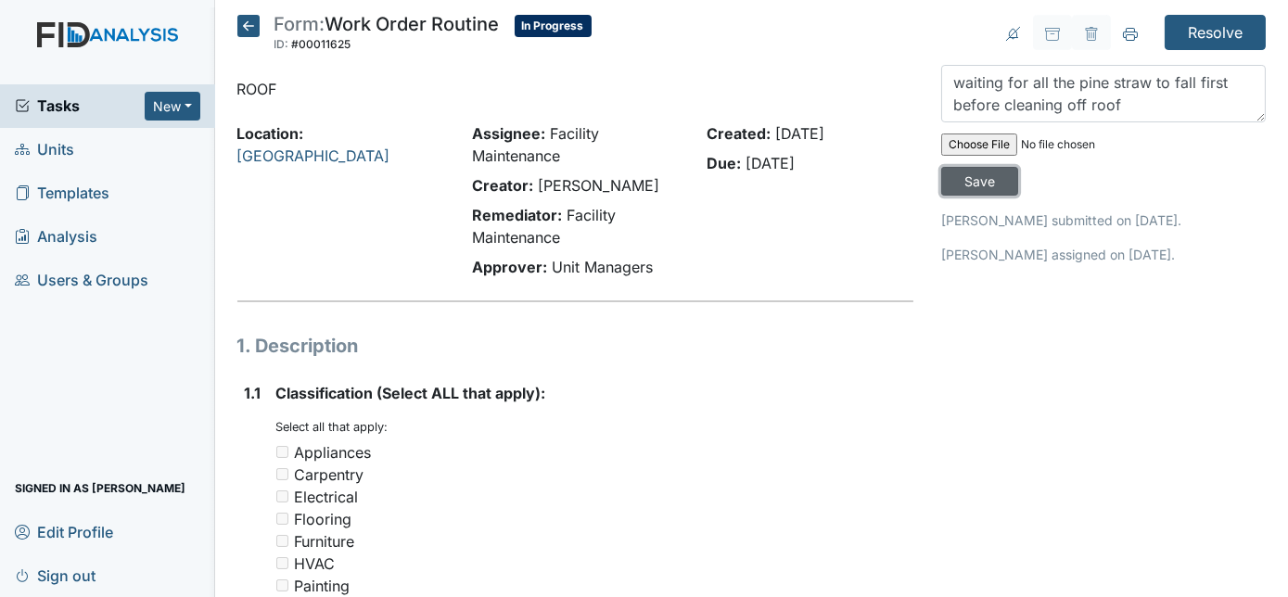
click at [1018, 167] on input "Save" at bounding box center [979, 181] width 77 height 29
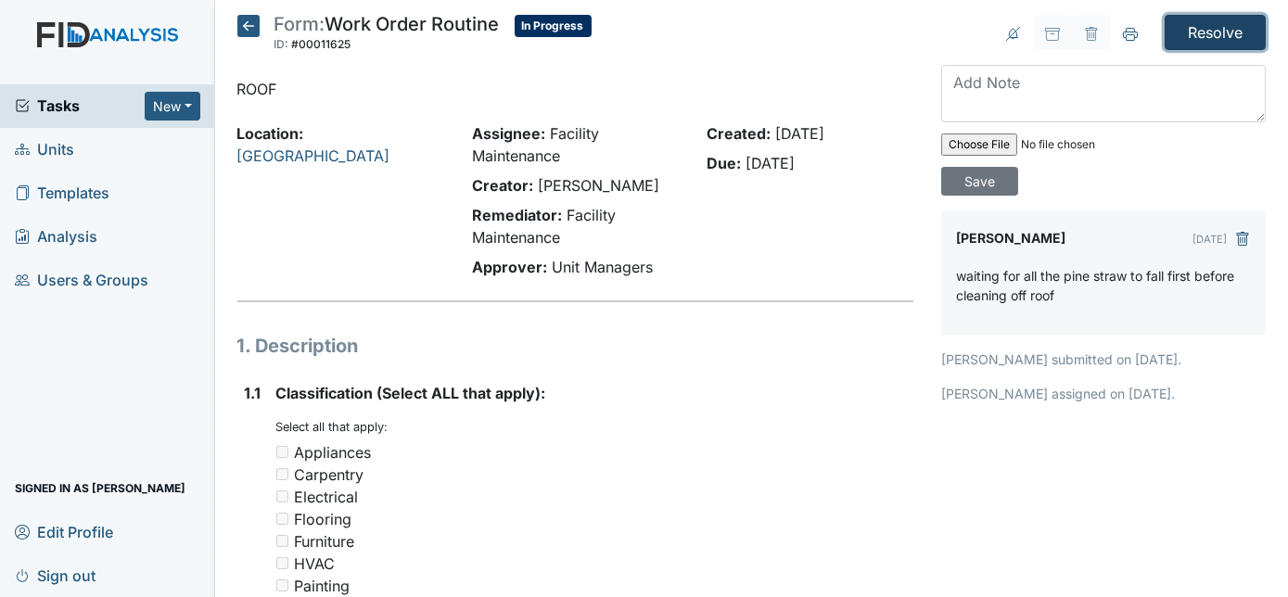
click at [1211, 32] on input "Resolve" at bounding box center [1215, 32] width 101 height 35
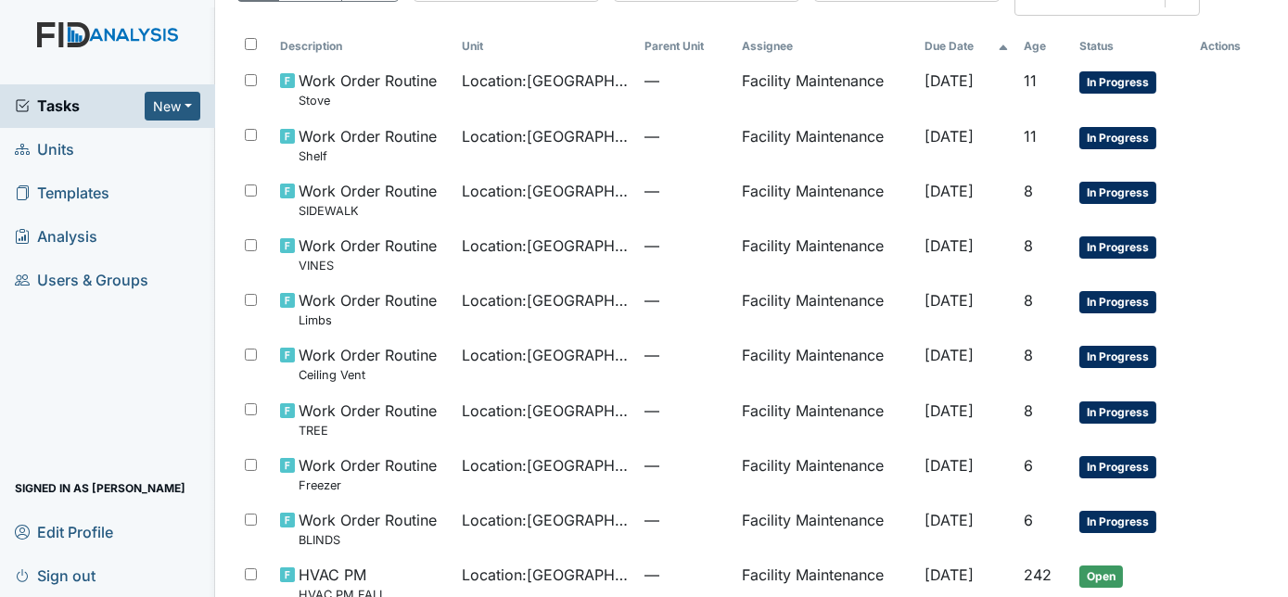
scroll to position [204, 0]
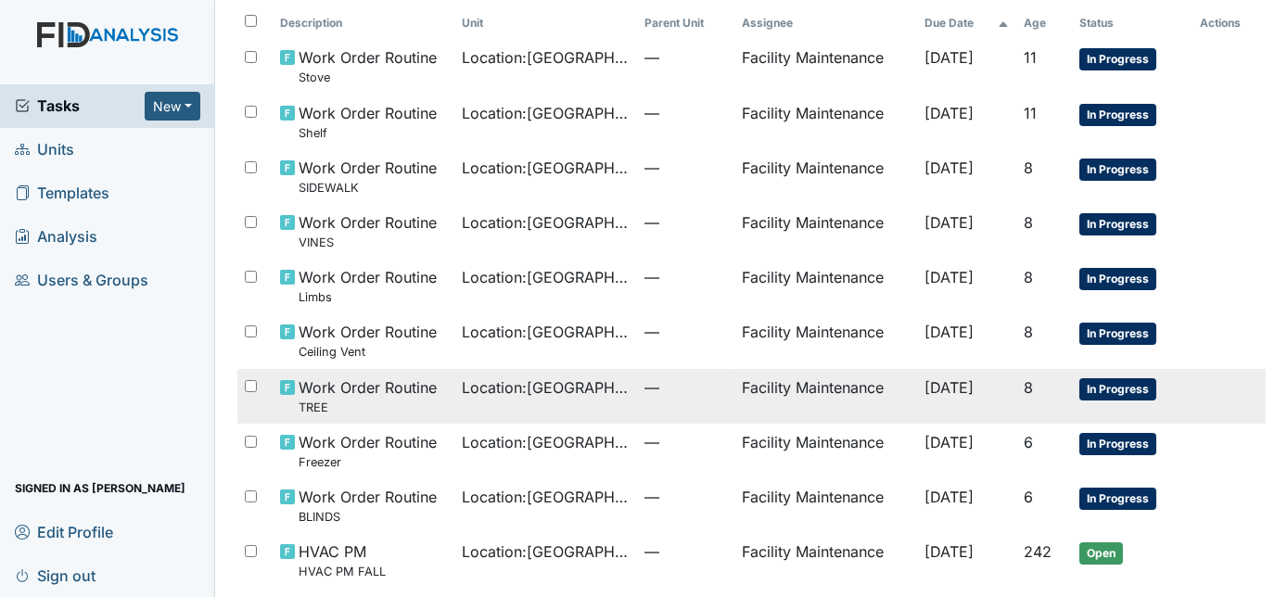
click at [665, 388] on span "—" at bounding box center [685, 387] width 83 height 22
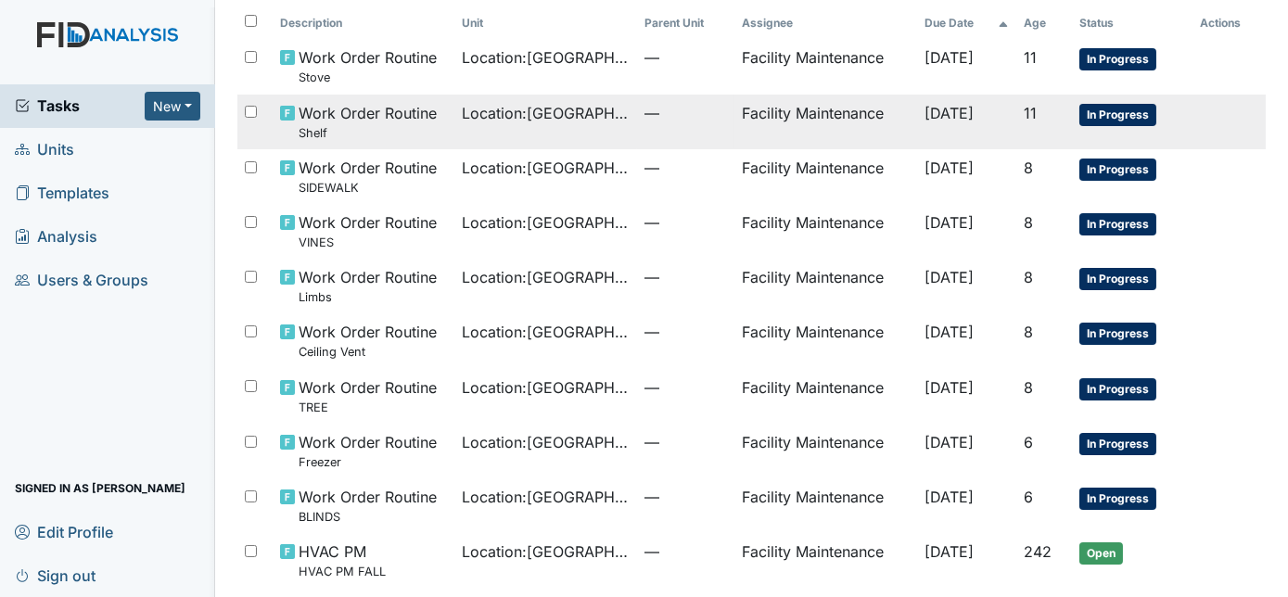
click at [590, 106] on span "Location : Cherry Lane" at bounding box center [547, 113] width 168 height 22
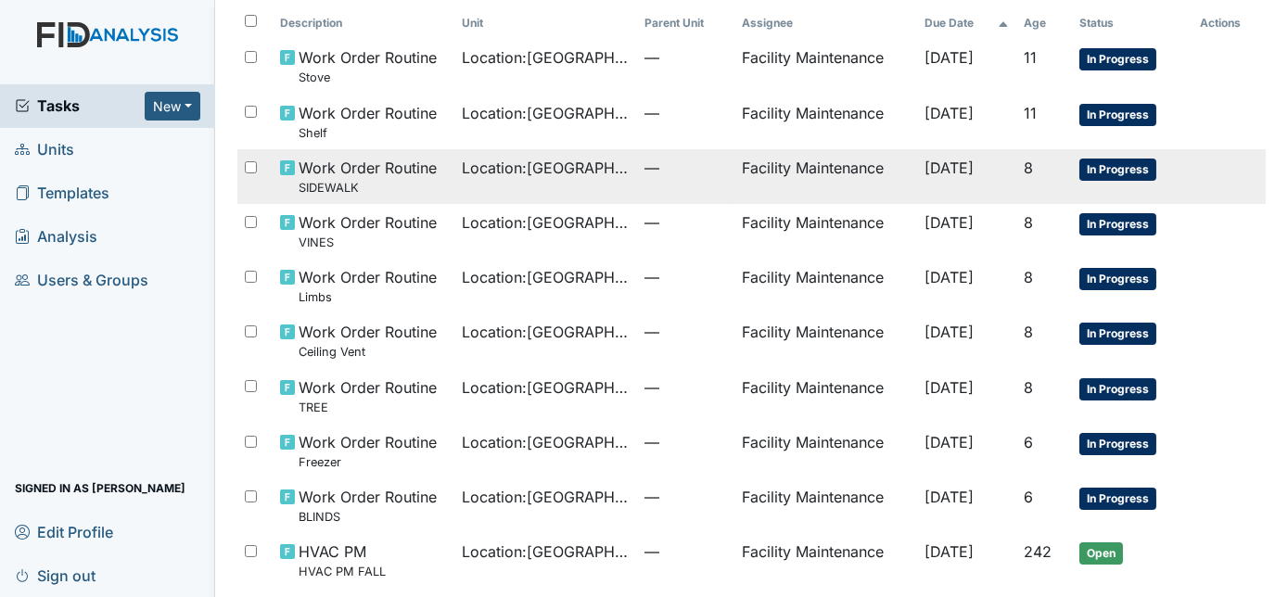
click at [432, 180] on small "SIDEWALK" at bounding box center [368, 188] width 138 height 18
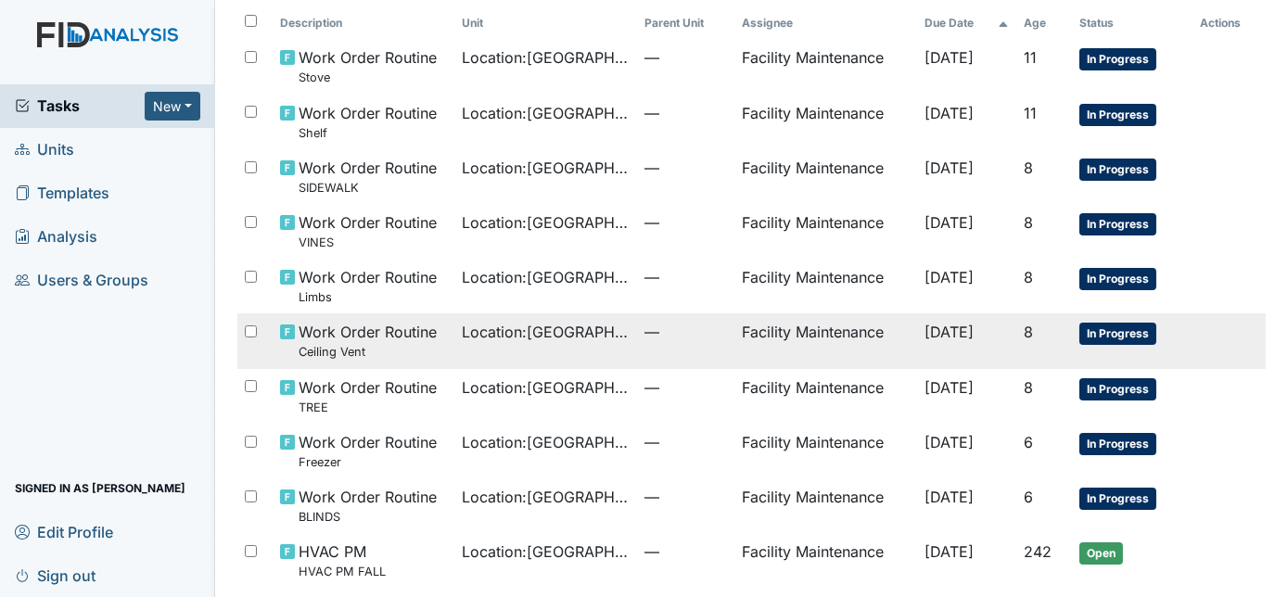
click at [542, 341] on span "Location : Cherry Lane" at bounding box center [547, 332] width 168 height 22
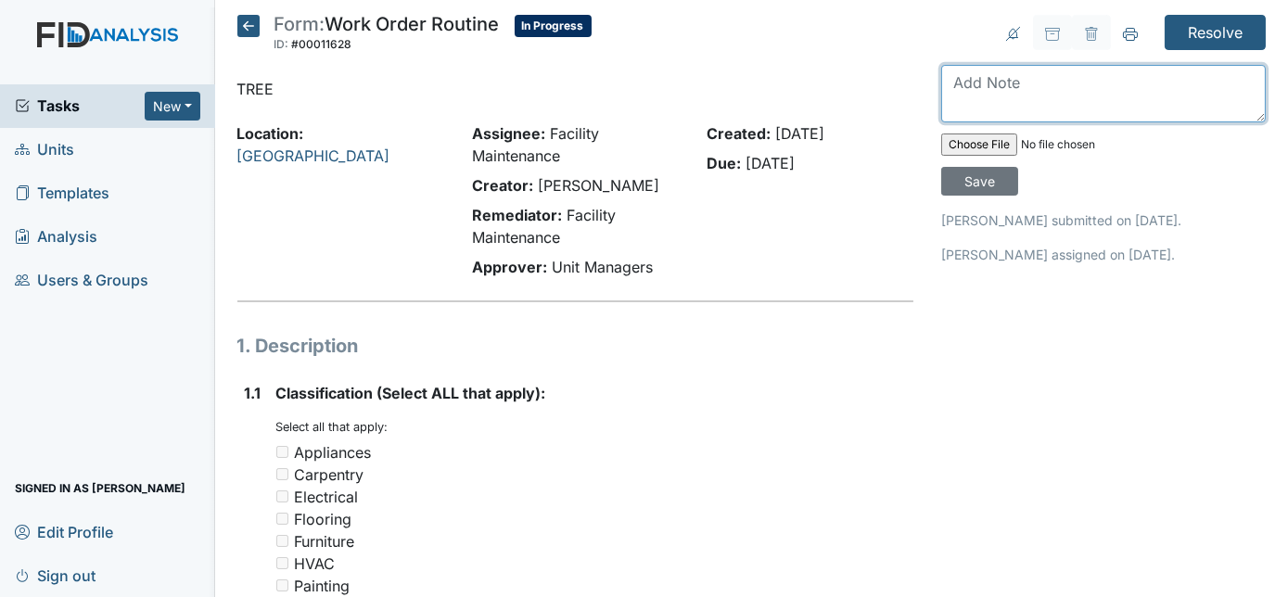
click at [1047, 95] on textarea at bounding box center [1103, 93] width 325 height 57
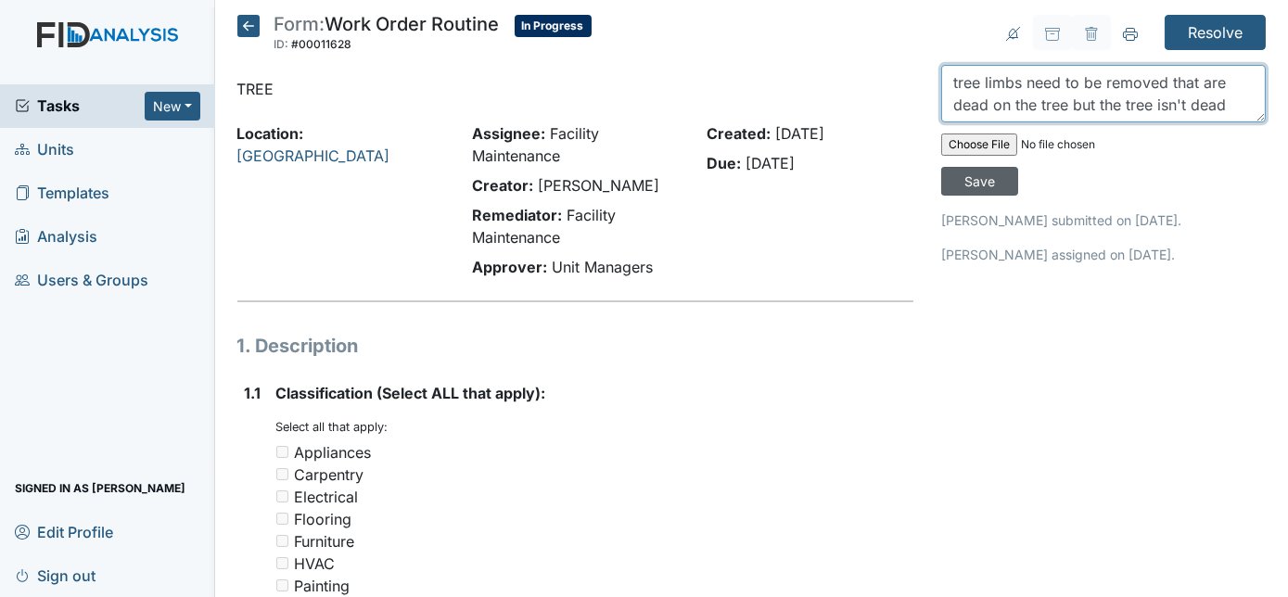
type textarea "tree limbs need to be removed that are dead on the tree but the tree isn't dead"
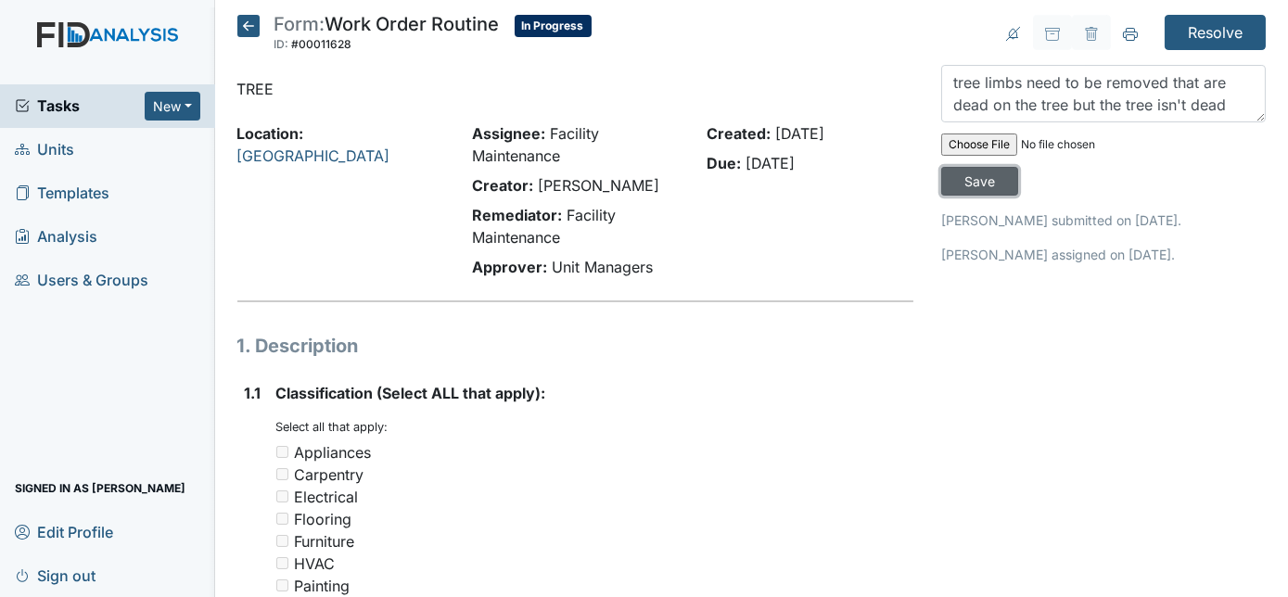
click at [1018, 167] on input "Save" at bounding box center [979, 181] width 77 height 29
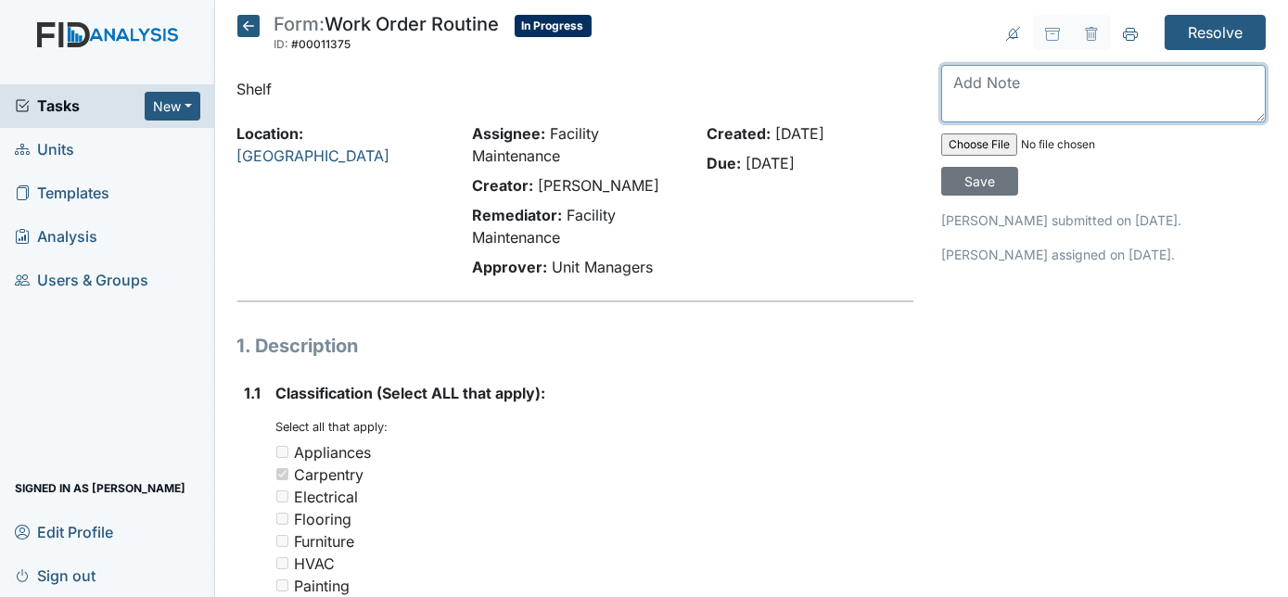
click at [1083, 84] on textarea at bounding box center [1103, 93] width 325 height 57
type textarea "need a 1x12"
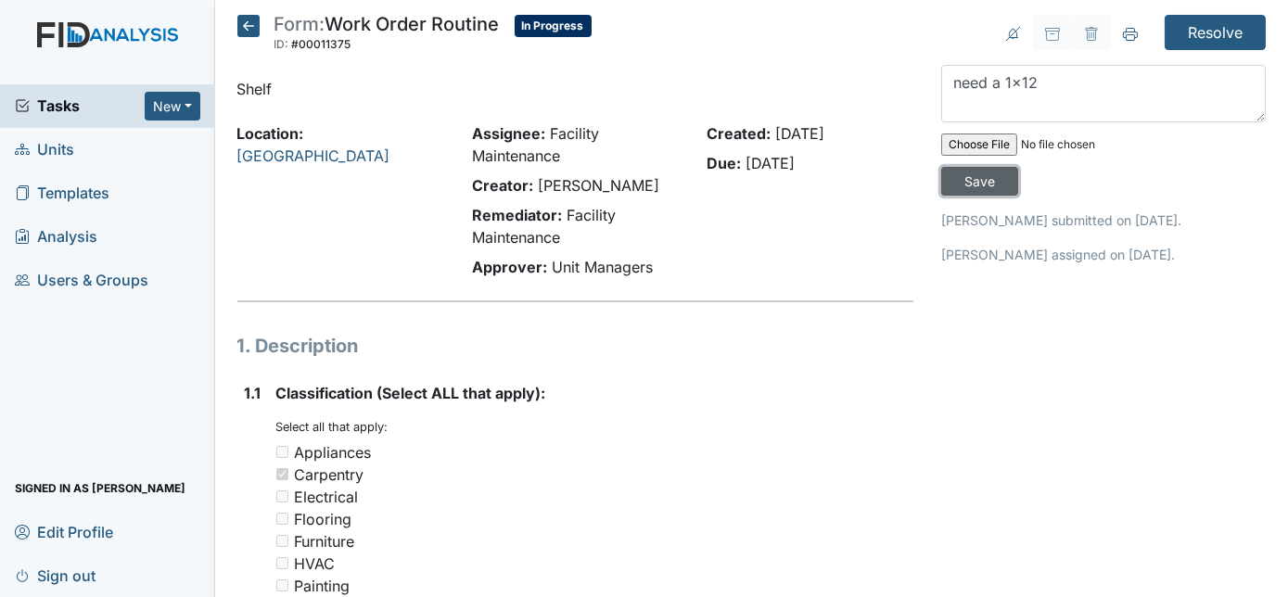
click at [1018, 167] on input "Save" at bounding box center [979, 181] width 77 height 29
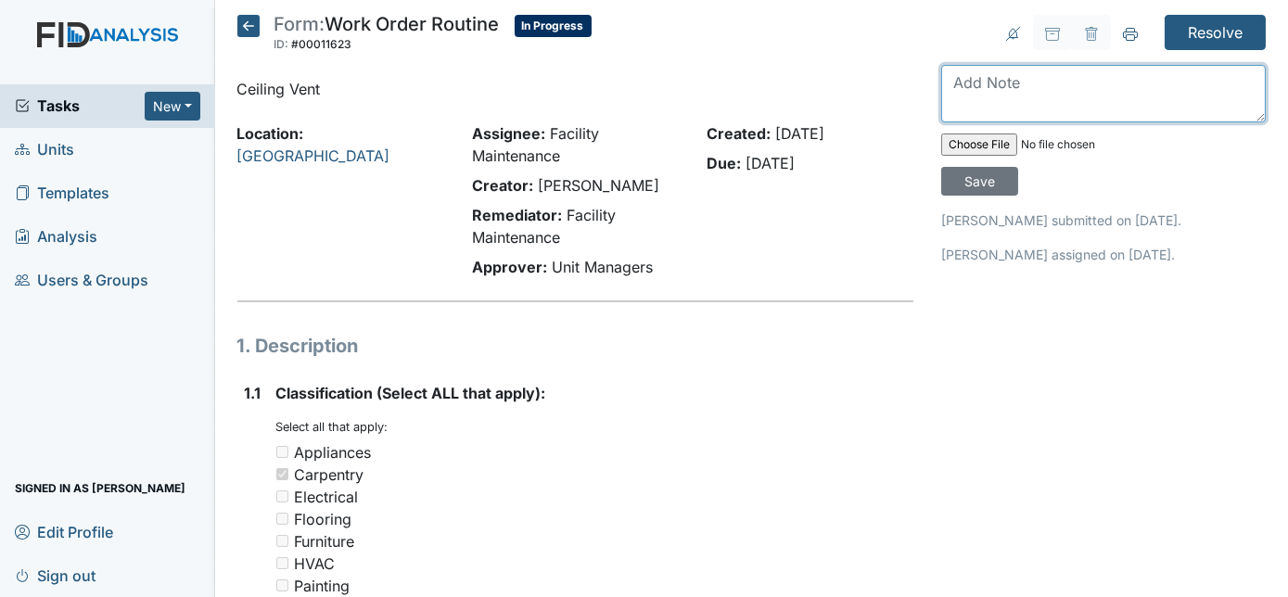
click at [1002, 104] on textarea at bounding box center [1103, 93] width 325 height 57
type textarea "slight dent no need for replacement"
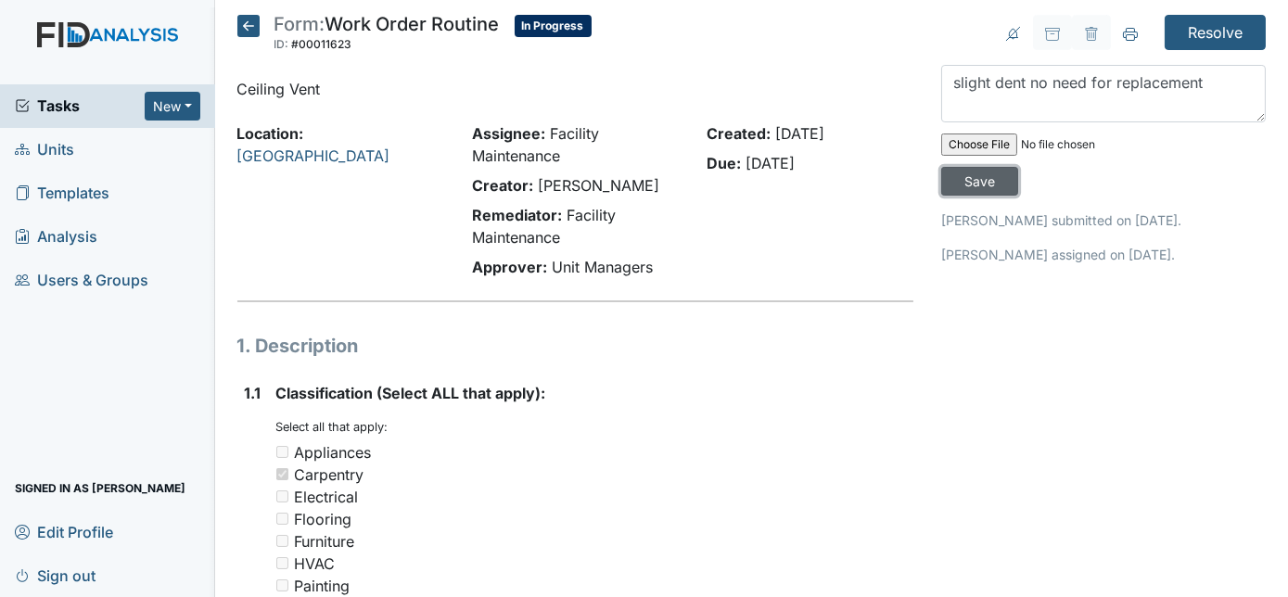
click at [1018, 167] on input "Save" at bounding box center [979, 181] width 77 height 29
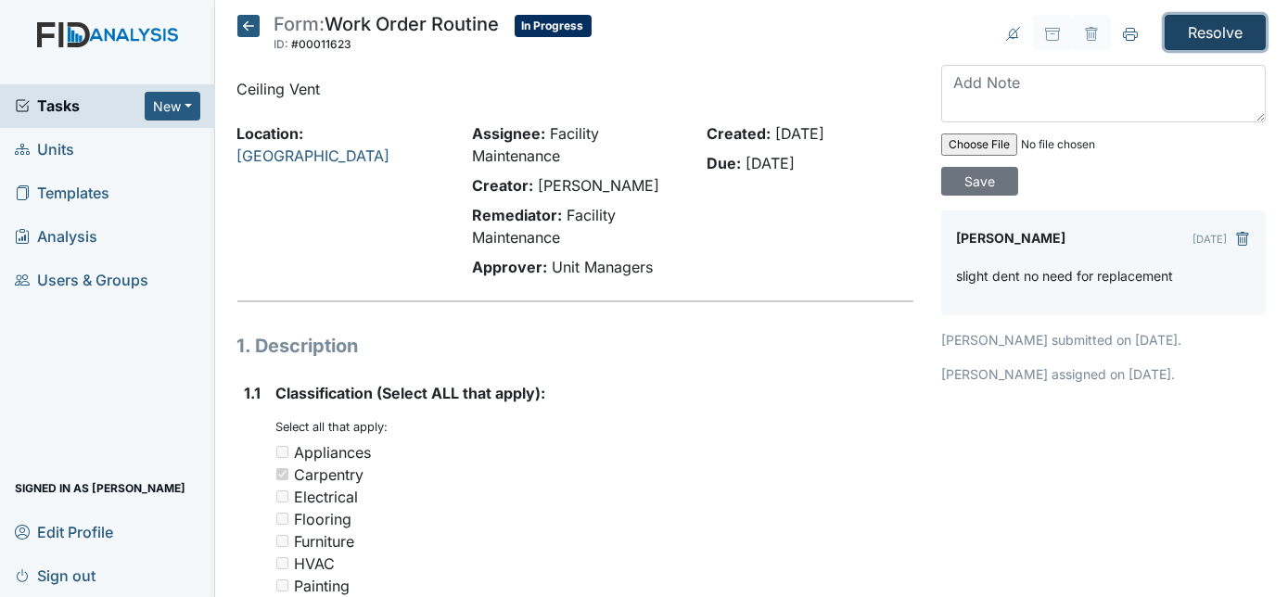
click at [1187, 41] on input "Resolve" at bounding box center [1215, 32] width 101 height 35
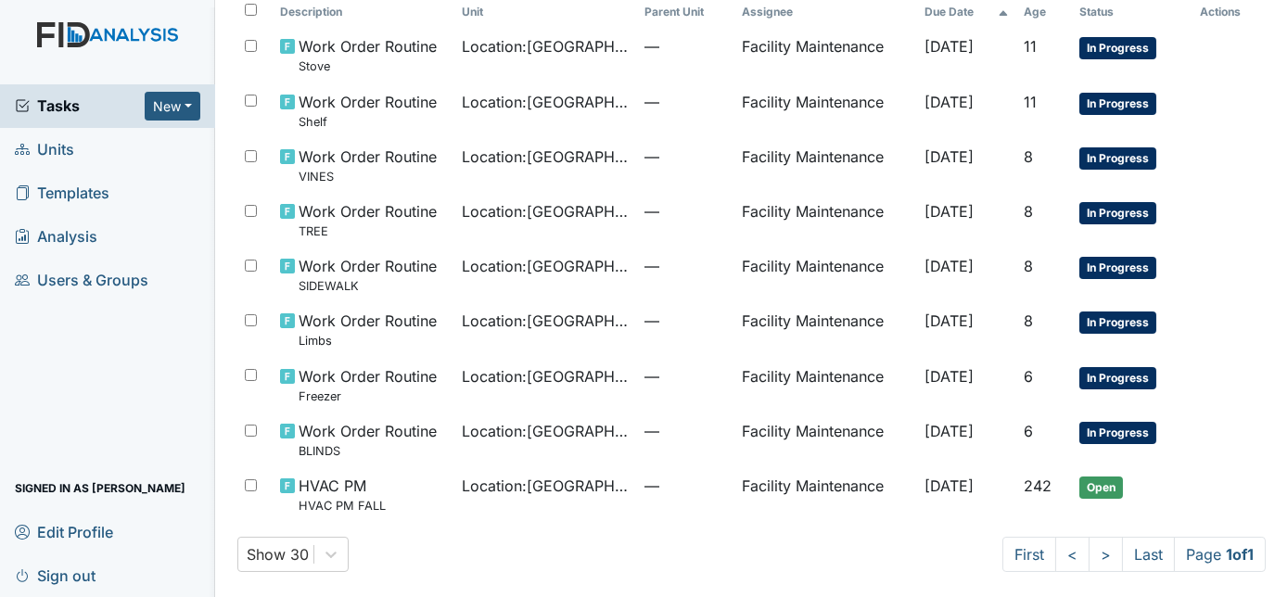
scroll to position [219, 0]
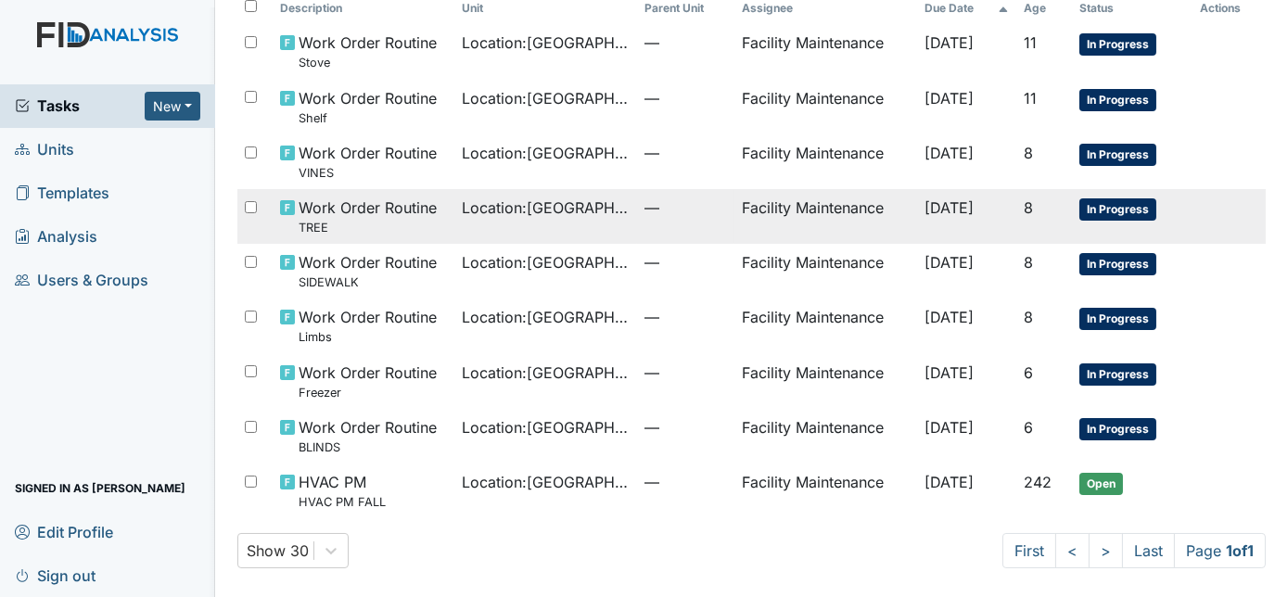
click at [575, 223] on td "Location : [GEOGRAPHIC_DATA]" at bounding box center [546, 216] width 183 height 55
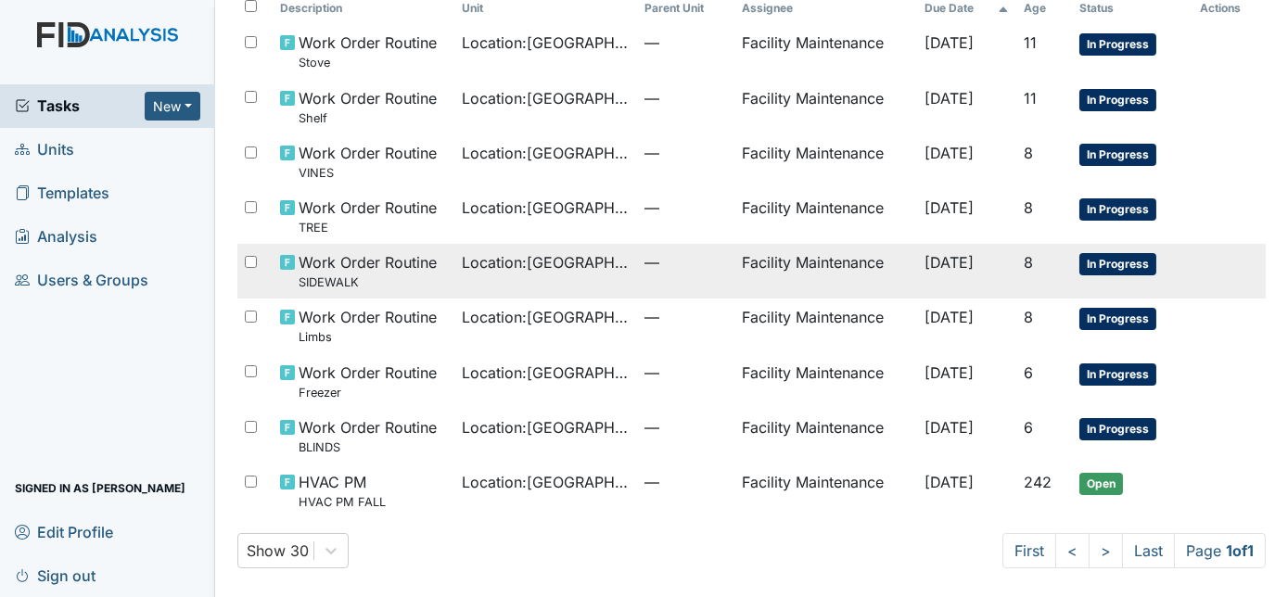
click at [637, 273] on td "—" at bounding box center [685, 271] width 97 height 55
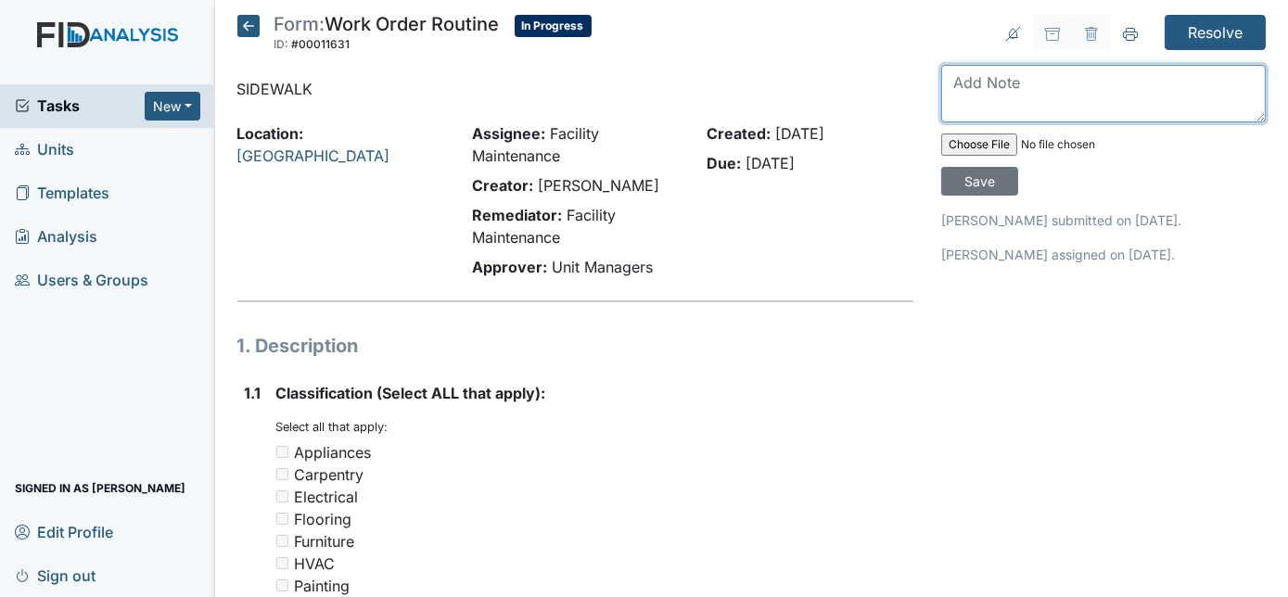
click at [1068, 88] on textarea at bounding box center [1103, 93] width 325 height 57
click at [1206, 79] on textarea "sidewalk been broken needs concret work done if replaced" at bounding box center [1103, 93] width 325 height 57
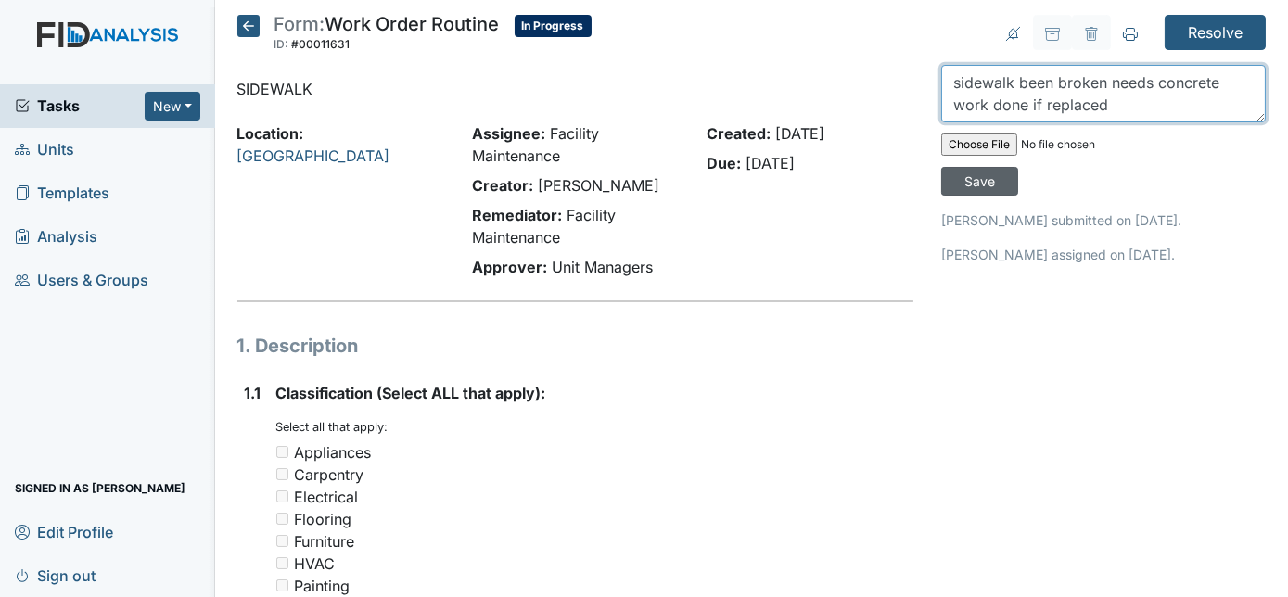
type textarea "sidewalk been broken needs concrete work done if replaced"
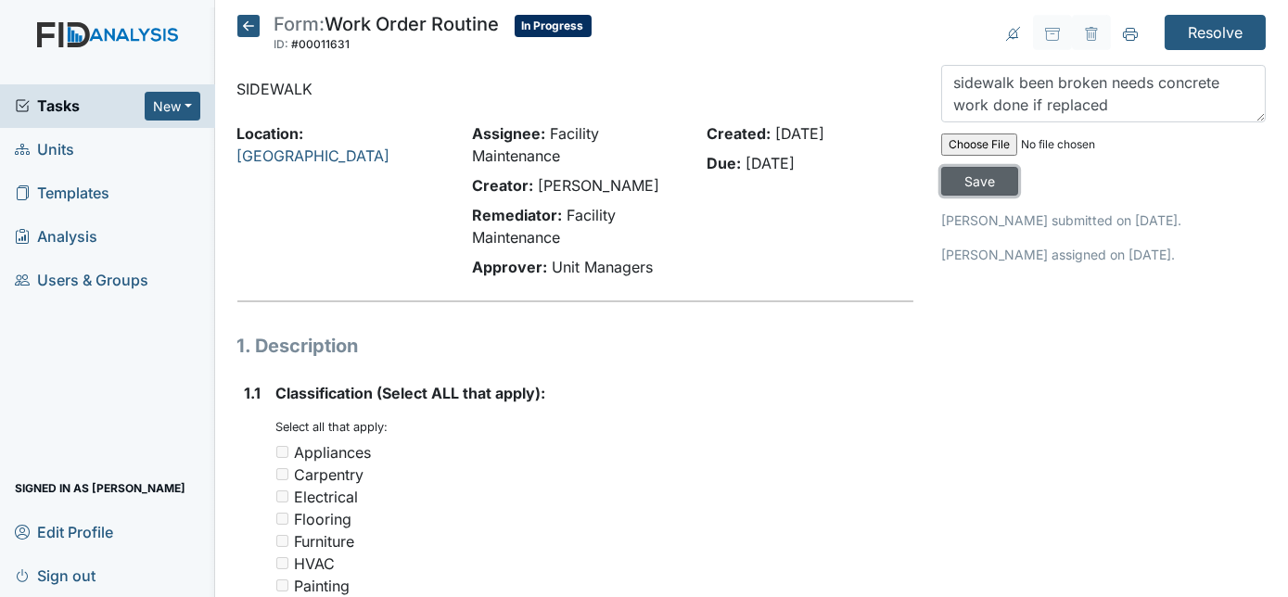
click at [1018, 167] on input "Save" at bounding box center [979, 181] width 77 height 29
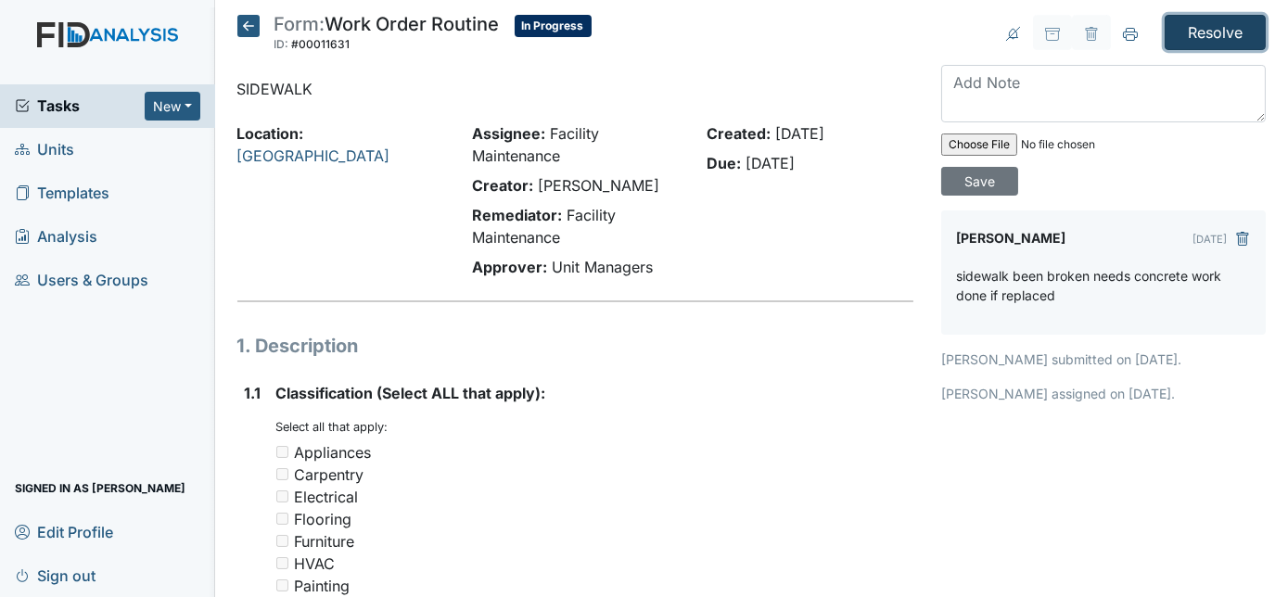
click at [1187, 35] on input "Resolve" at bounding box center [1215, 32] width 101 height 35
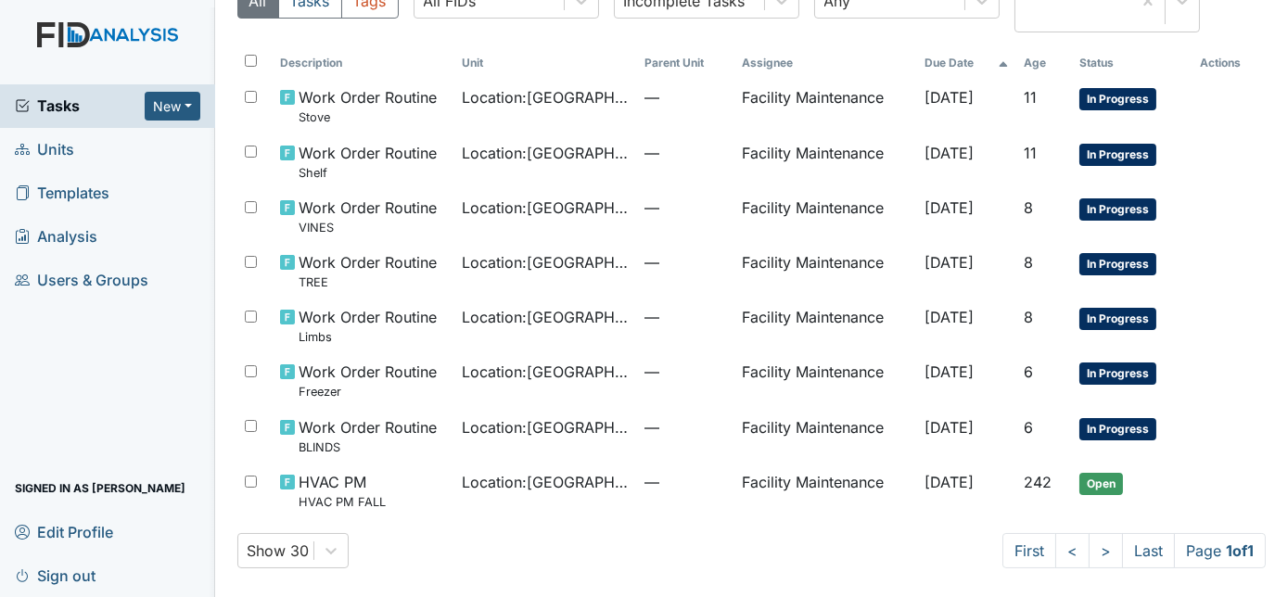
scroll to position [158, 0]
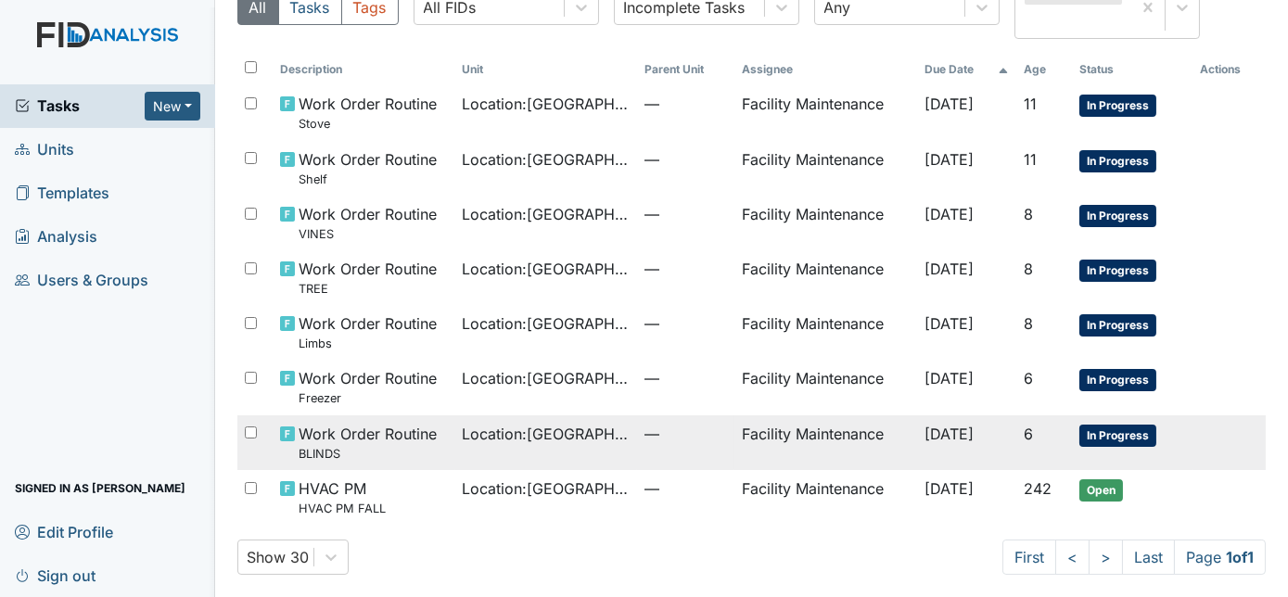
click at [606, 435] on span "Location : Cherry Lane" at bounding box center [547, 434] width 168 height 22
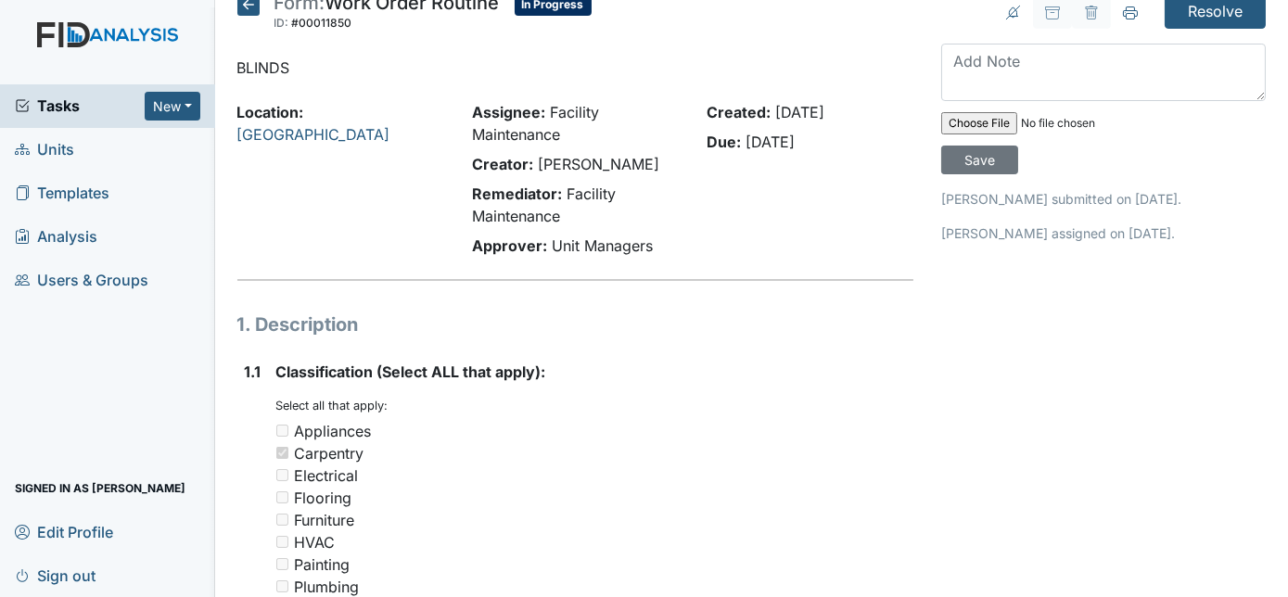
scroll to position [4, 0]
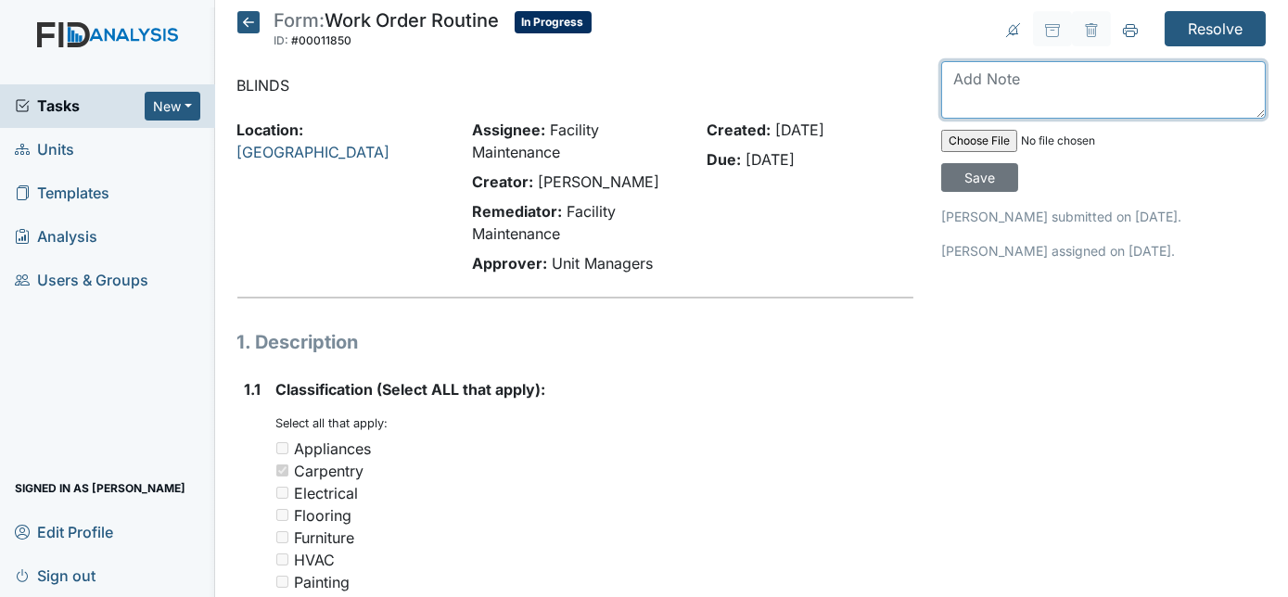
click at [1040, 76] on textarea at bounding box center [1103, 89] width 325 height 57
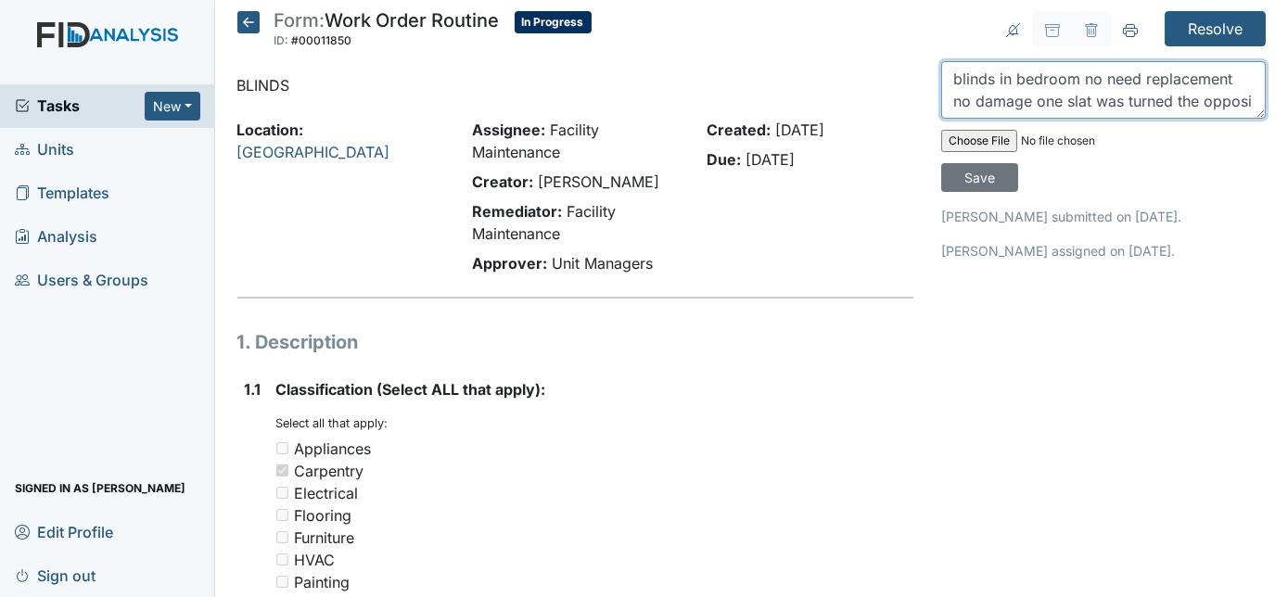
scroll to position [14, 0]
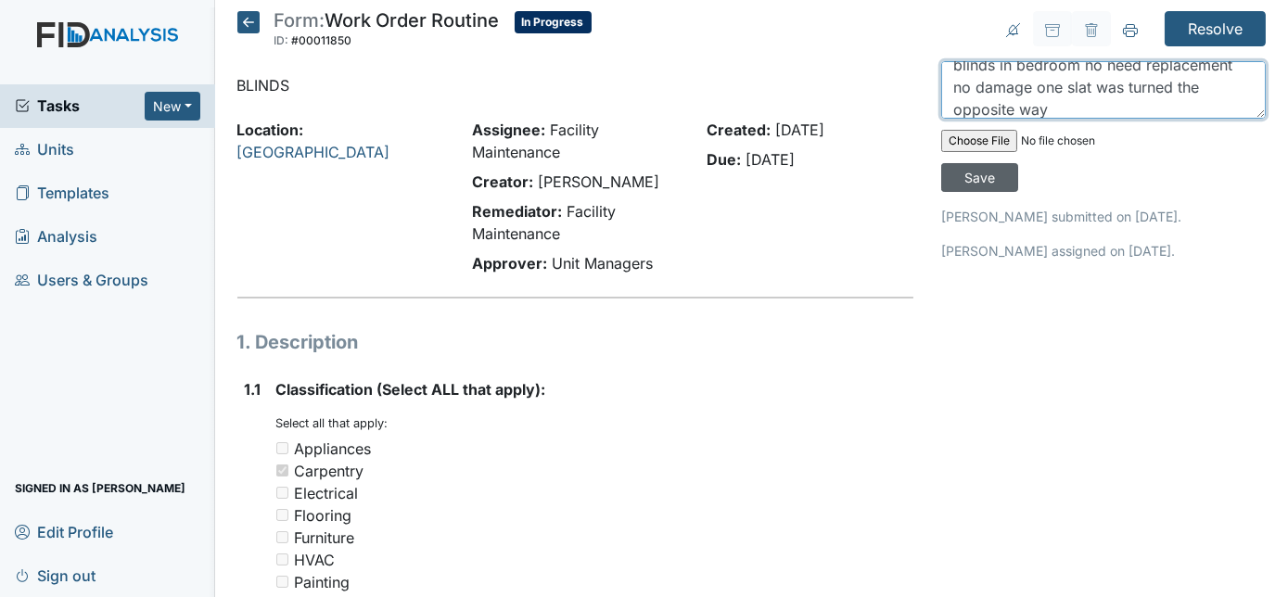
type textarea "blinds in bedroom no need replacement no damage one slat was turned the opposit…"
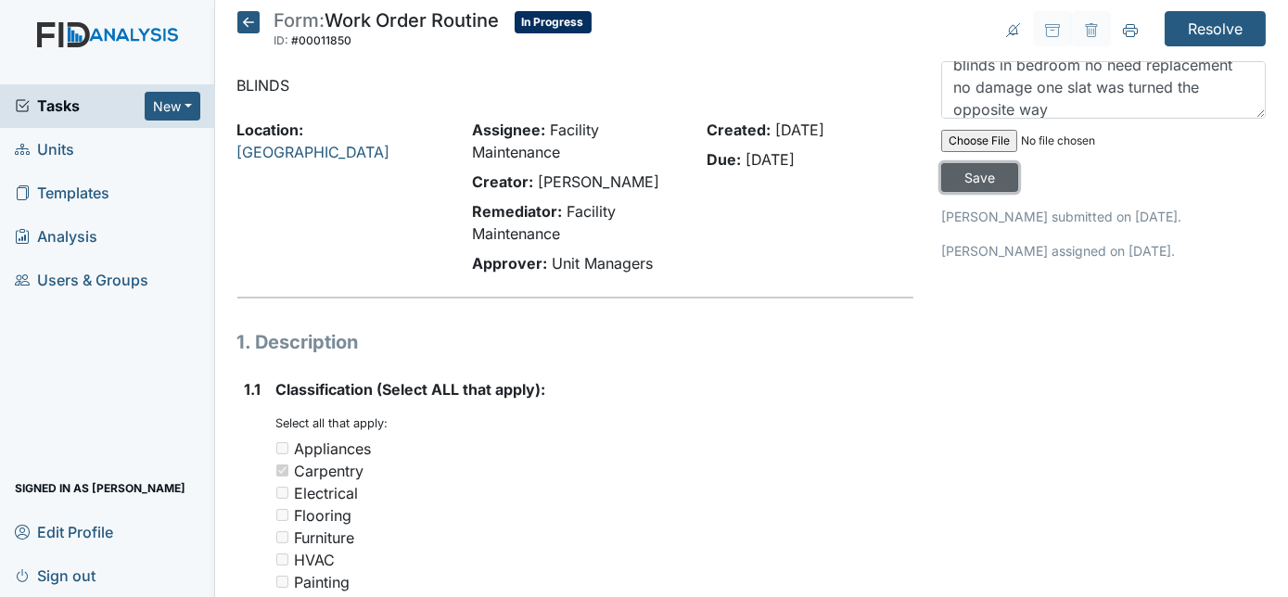
click at [1018, 163] on input "Save" at bounding box center [979, 177] width 77 height 29
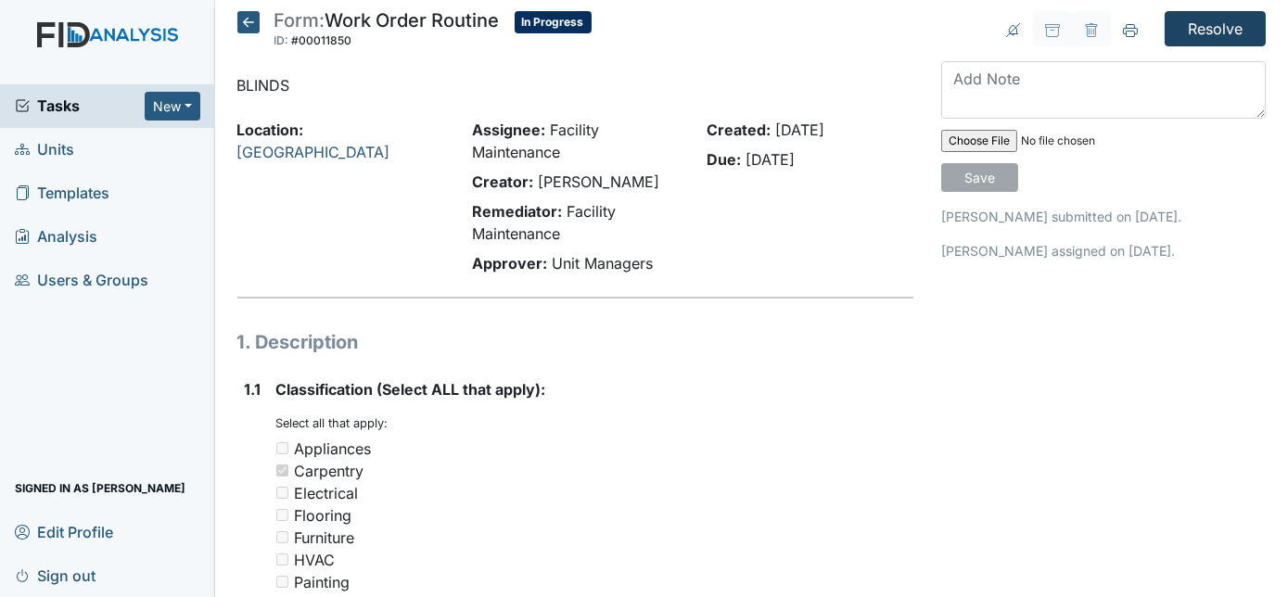
scroll to position [0, 0]
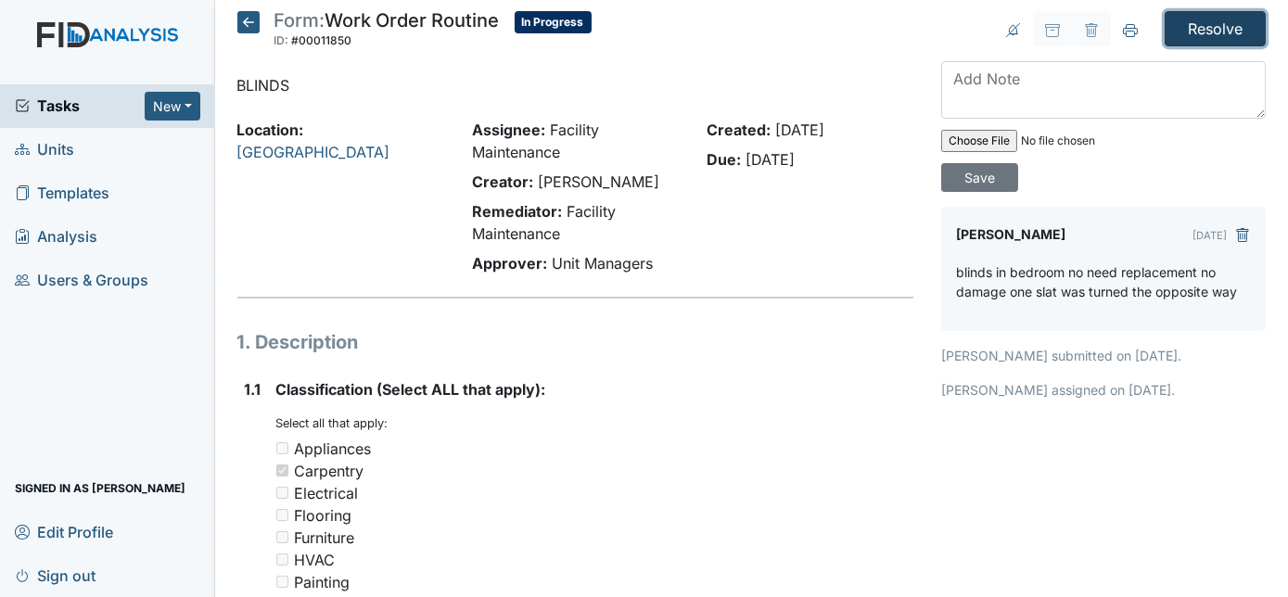
click at [1189, 24] on input "Resolve" at bounding box center [1215, 28] width 101 height 35
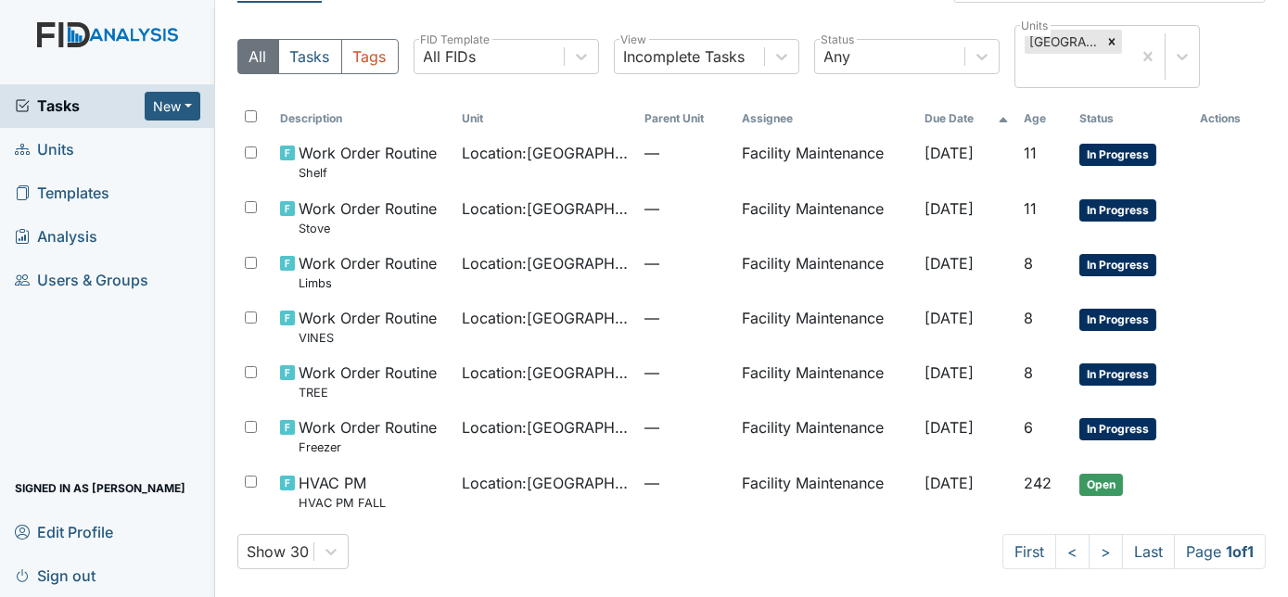
scroll to position [108, 0]
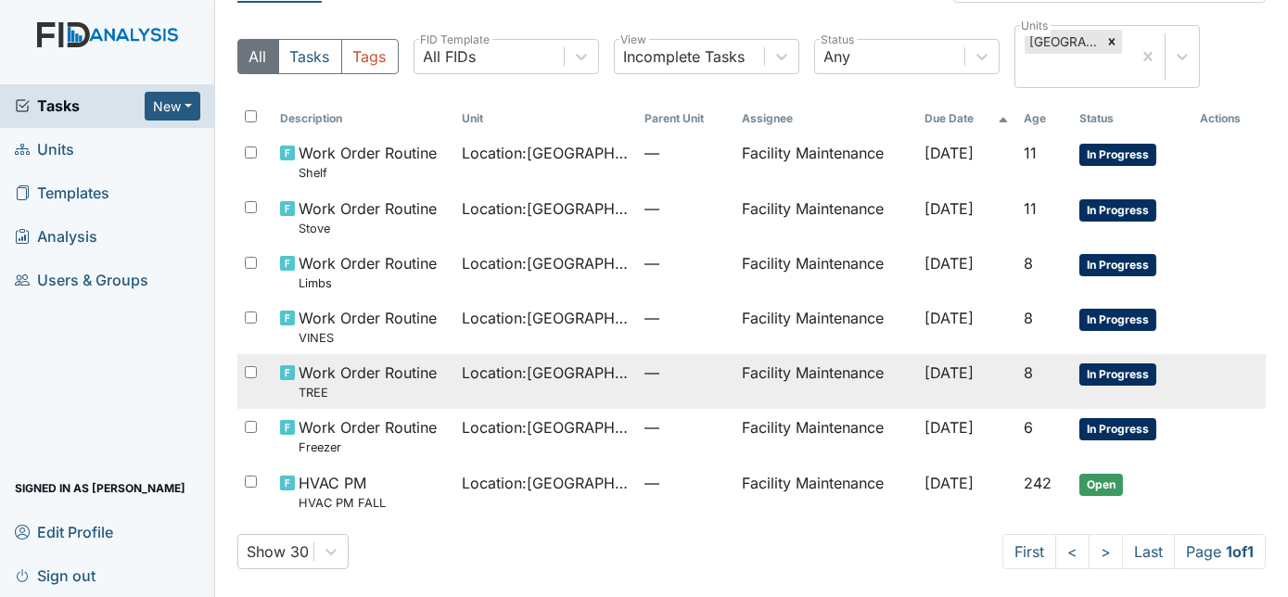
click at [502, 388] on td "Location : [GEOGRAPHIC_DATA]" at bounding box center [546, 381] width 183 height 55
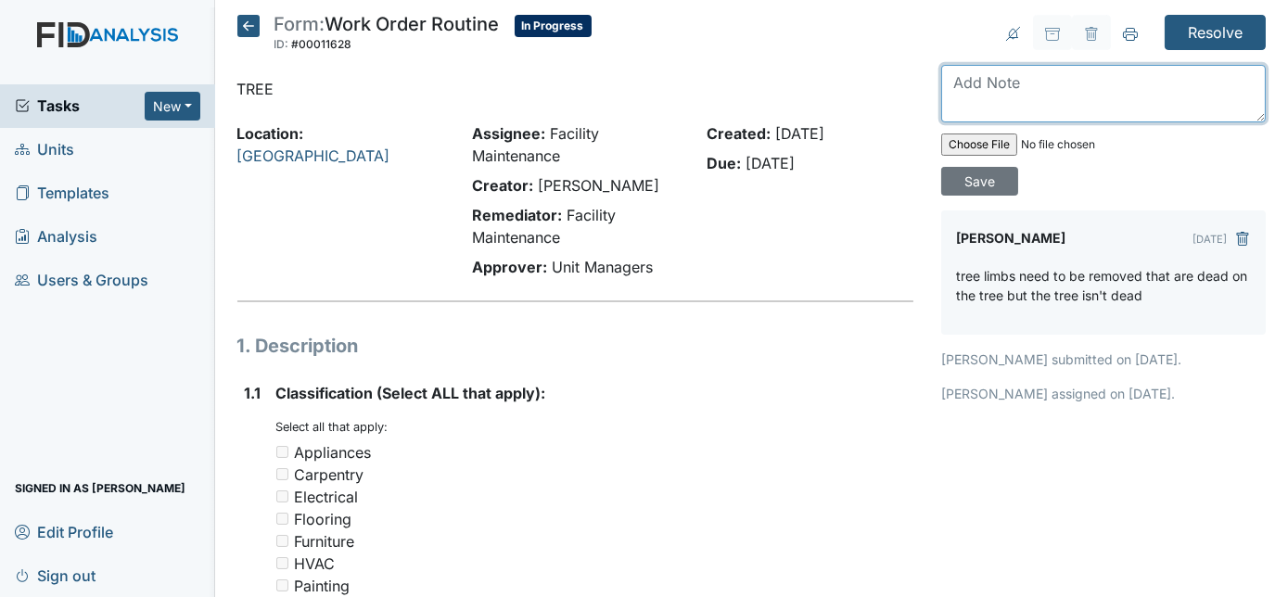
click at [1017, 83] on textarea at bounding box center [1103, 93] width 325 height 57
type textarea "tree is alive"
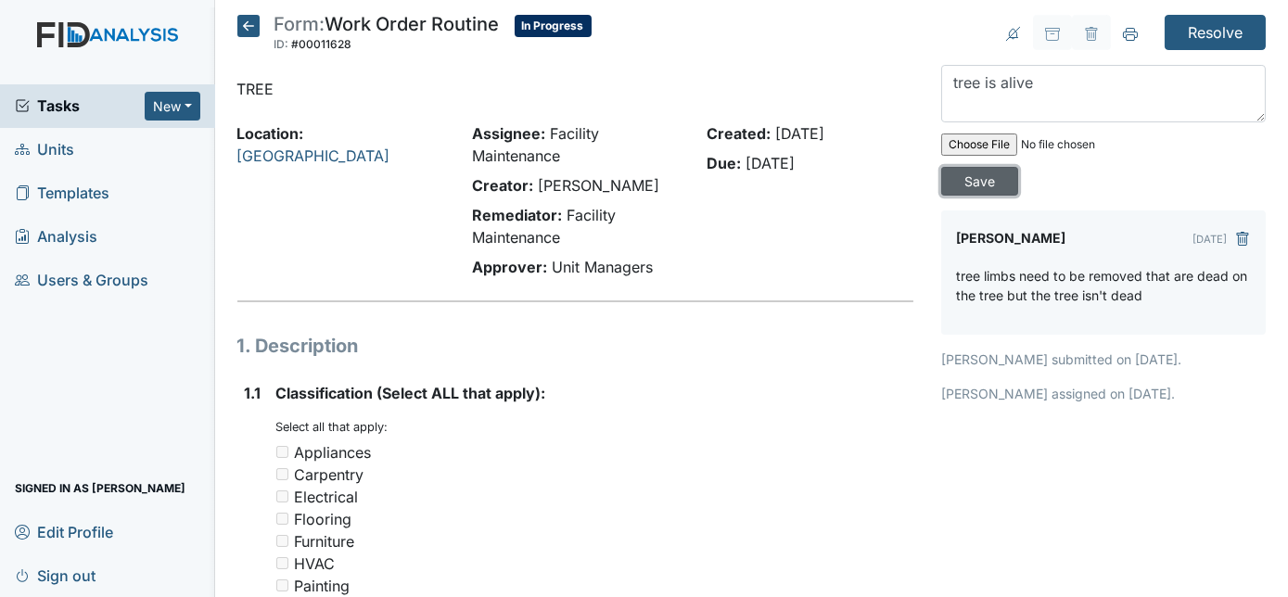
click at [1018, 167] on input "Save" at bounding box center [979, 181] width 77 height 29
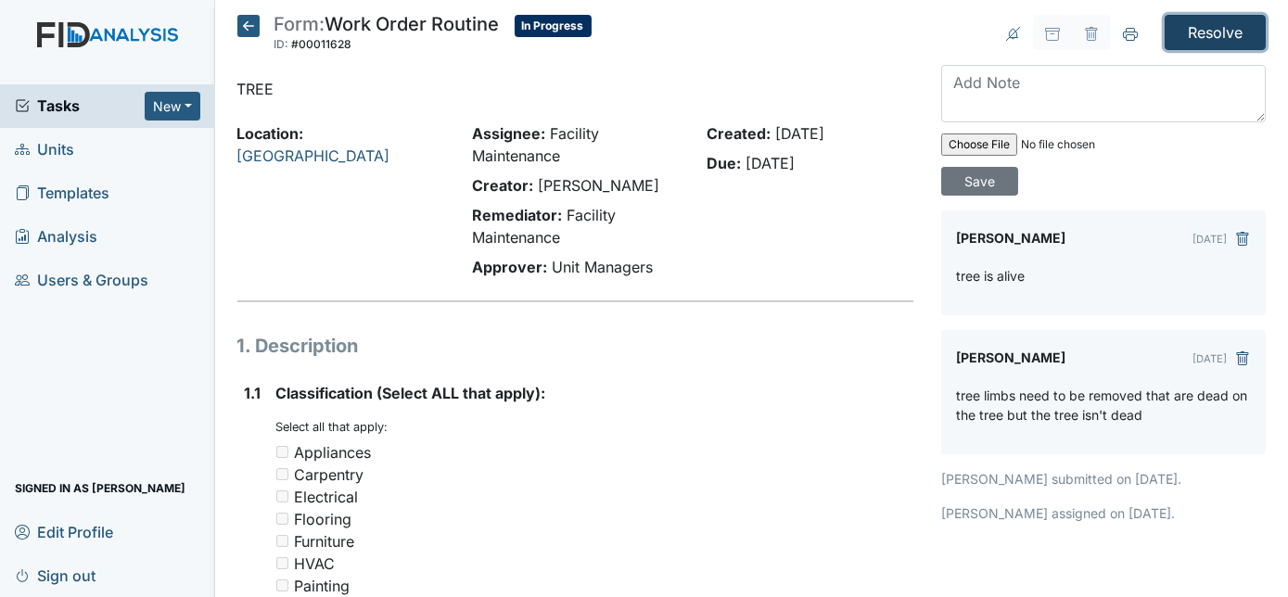
click at [1175, 37] on input "Resolve" at bounding box center [1215, 32] width 101 height 35
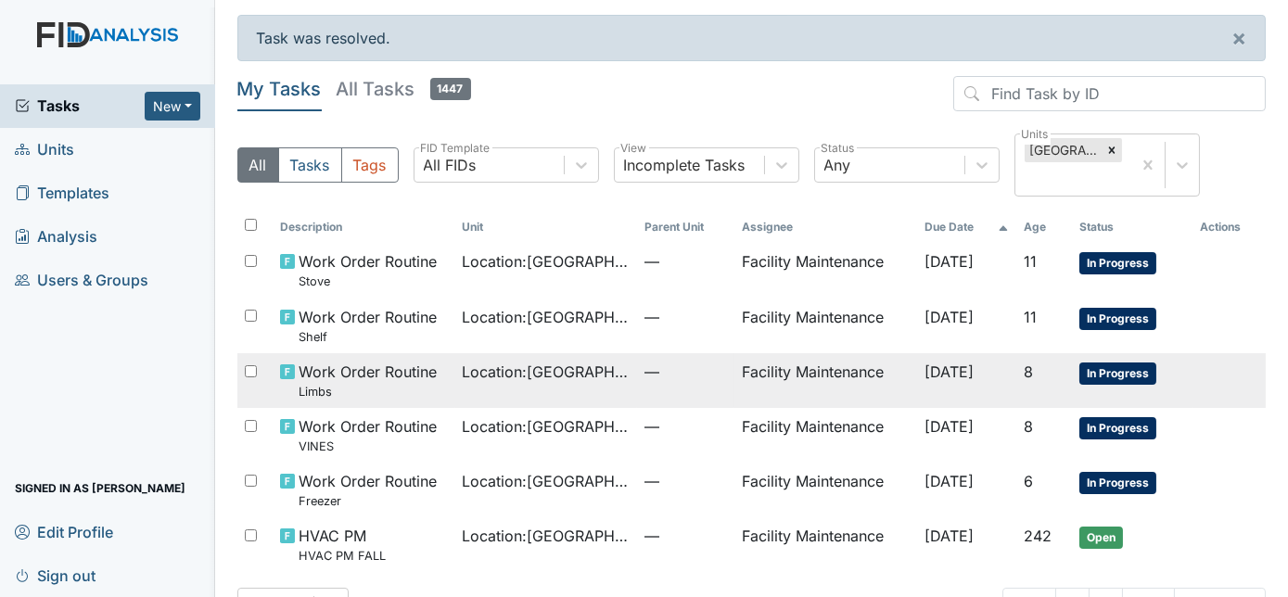
click at [574, 372] on span "Location : Cherry Lane" at bounding box center [547, 372] width 168 height 22
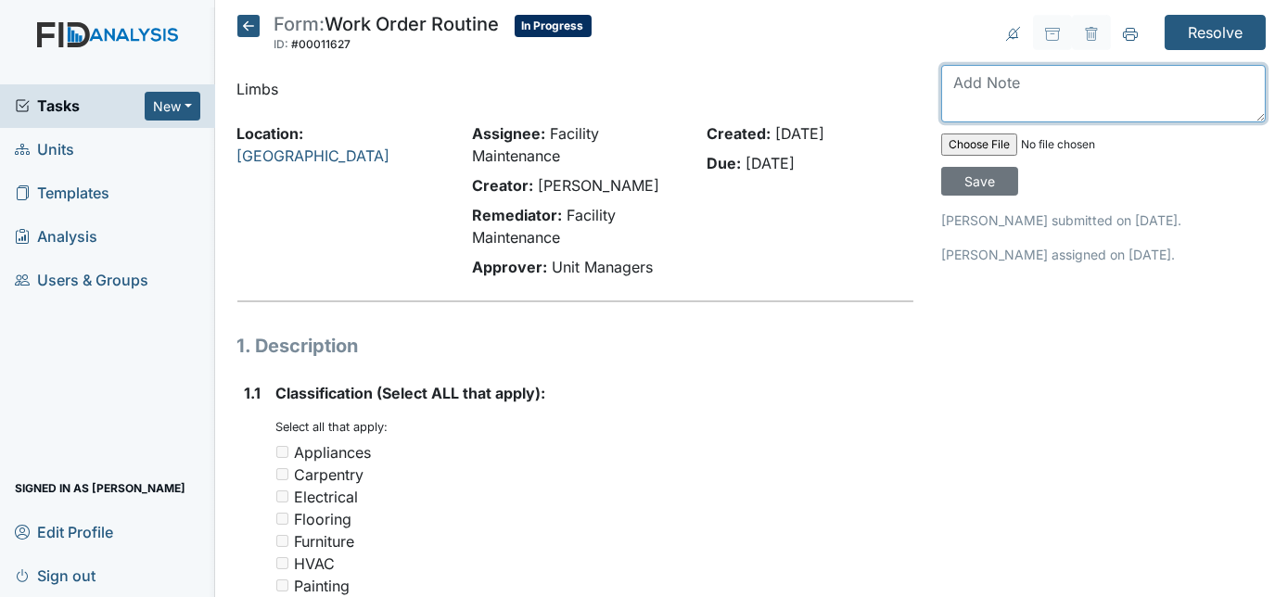
click at [1005, 79] on textarea at bounding box center [1103, 93] width 325 height 57
type textarea "yard Maintenace will be notified"
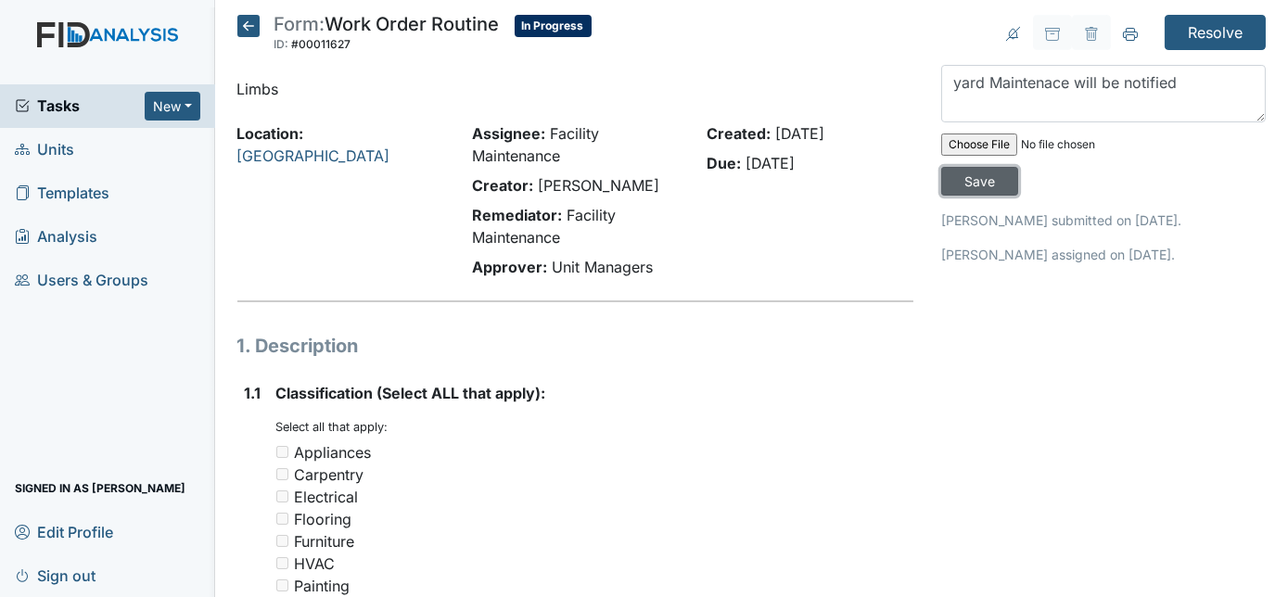
click at [1018, 167] on input "Save" at bounding box center [979, 181] width 77 height 29
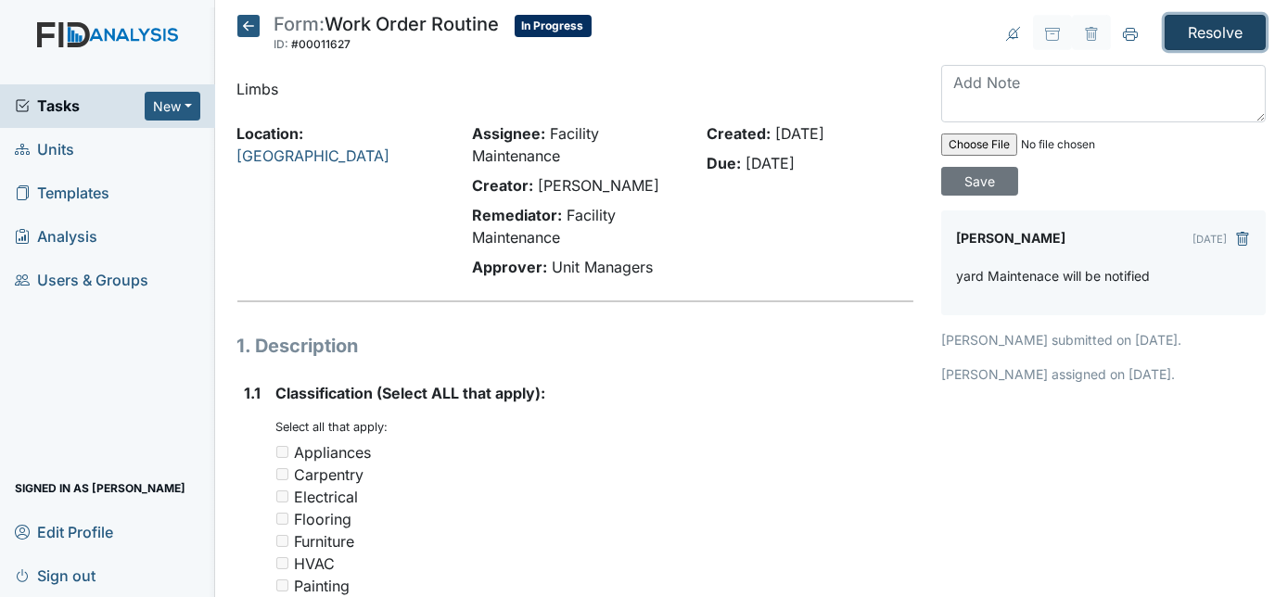
click at [1201, 43] on input "Resolve" at bounding box center [1215, 32] width 101 height 35
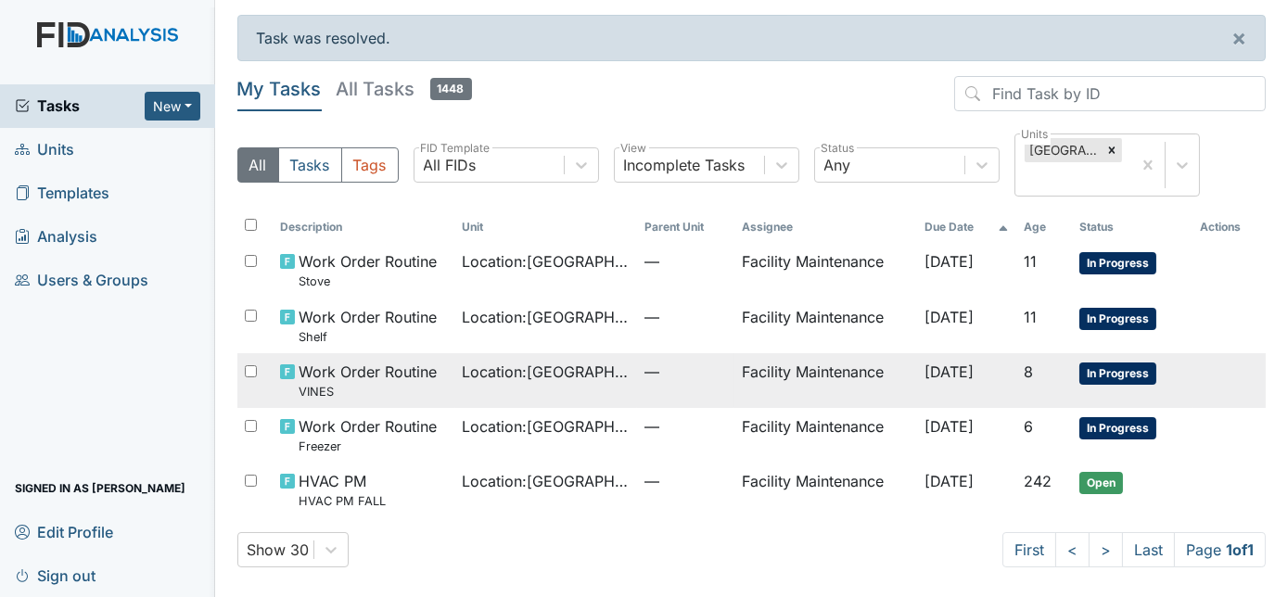
click at [637, 369] on td "—" at bounding box center [685, 380] width 97 height 55
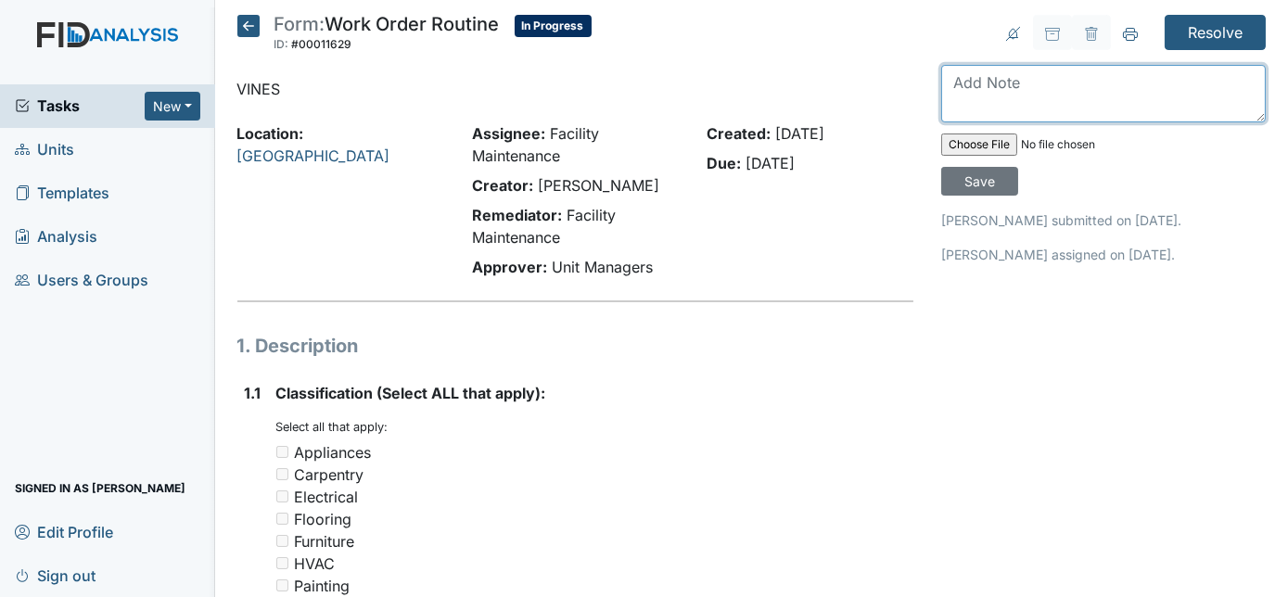
click at [997, 88] on textarea at bounding box center [1103, 93] width 325 height 57
type textarea "vines removed"
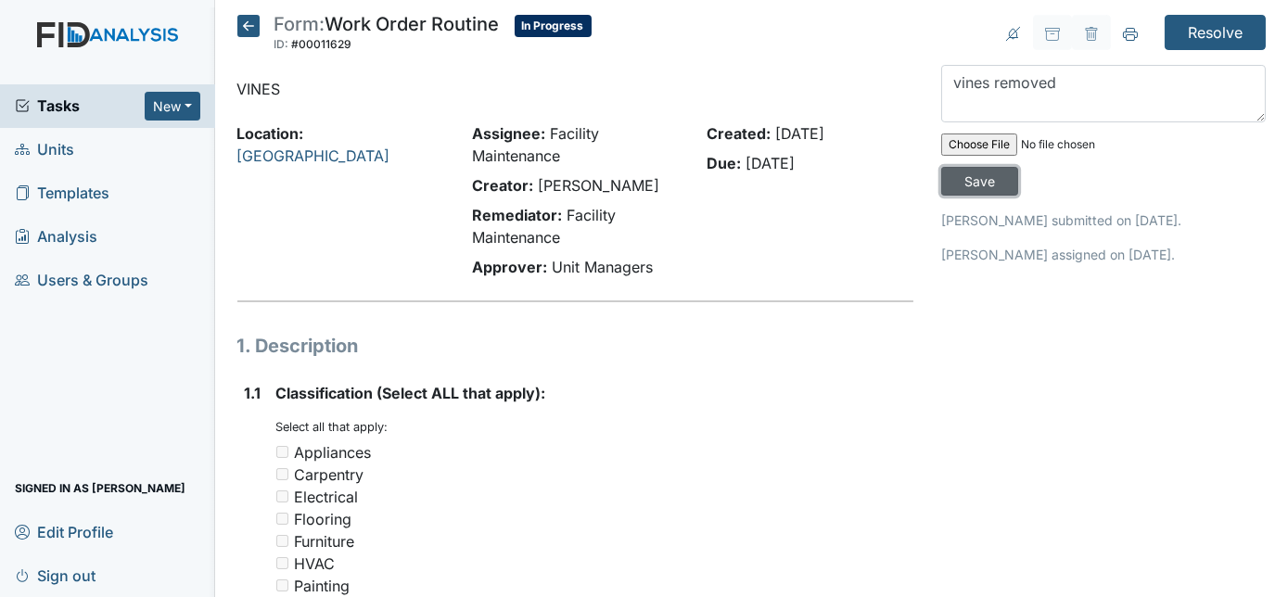
click at [1018, 167] on input "Save" at bounding box center [979, 181] width 77 height 29
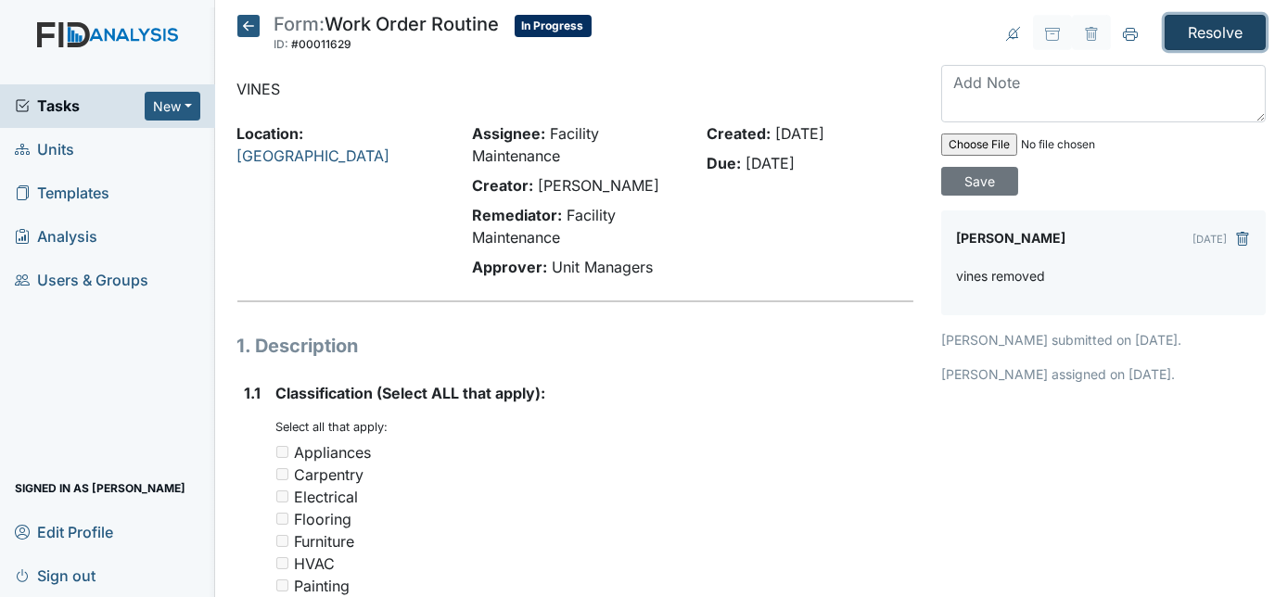
click at [1199, 26] on input "Resolve" at bounding box center [1215, 32] width 101 height 35
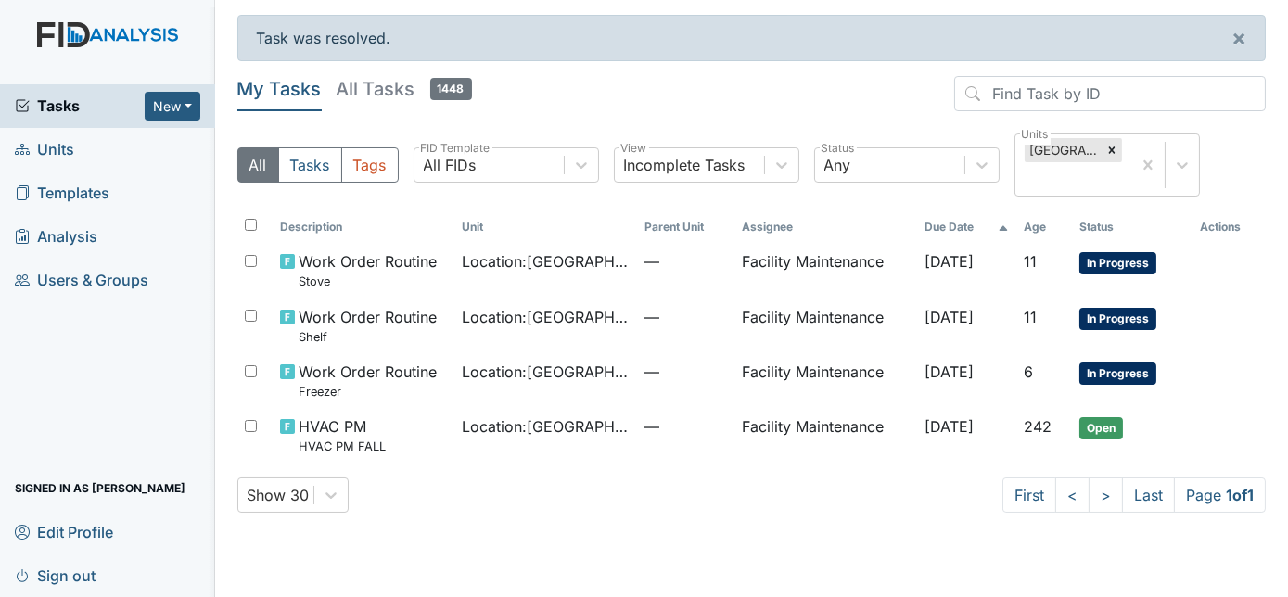
click at [119, 135] on link "Units" at bounding box center [107, 150] width 215 height 44
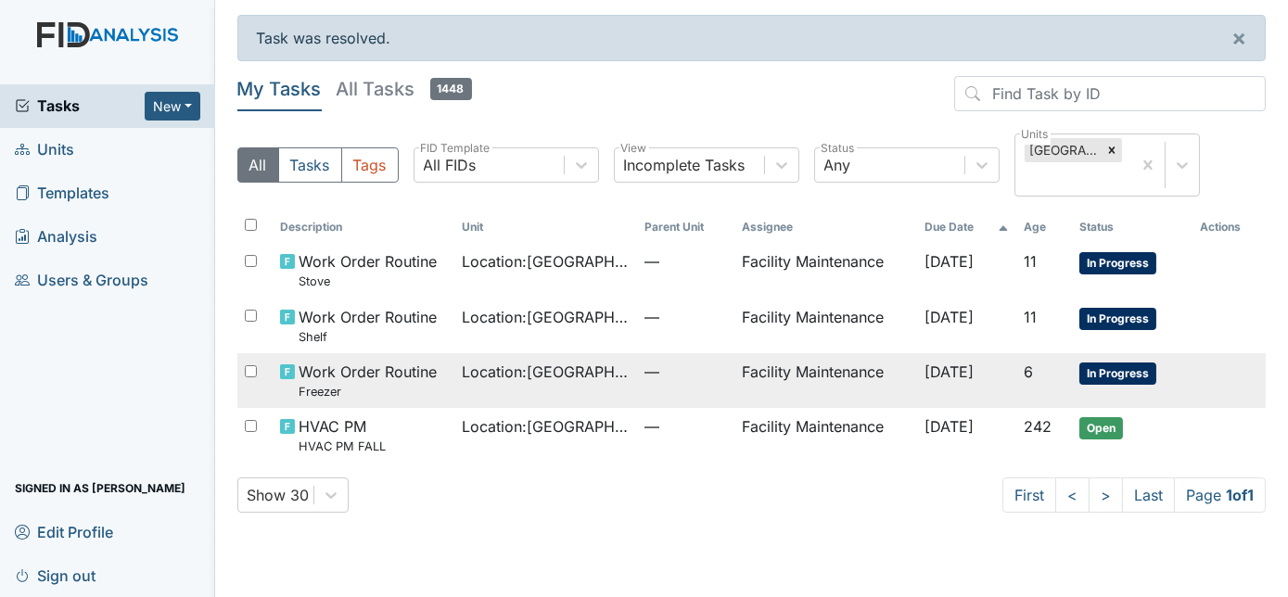
click at [689, 383] on td "—" at bounding box center [685, 380] width 97 height 55
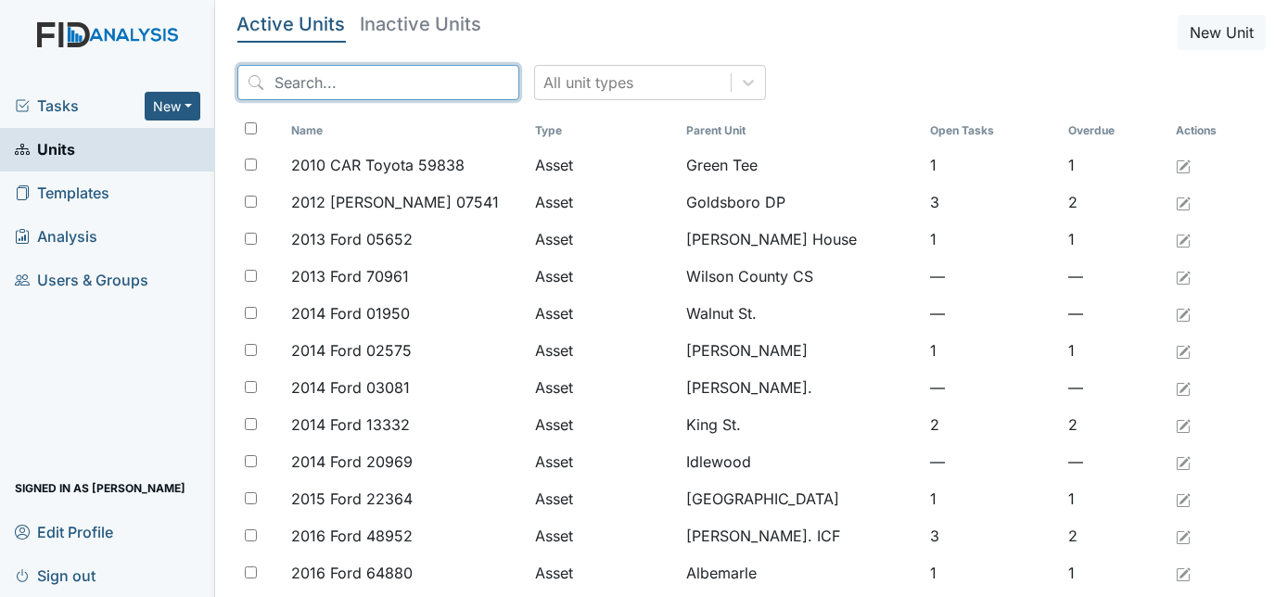
click at [317, 75] on input "search" at bounding box center [378, 82] width 282 height 35
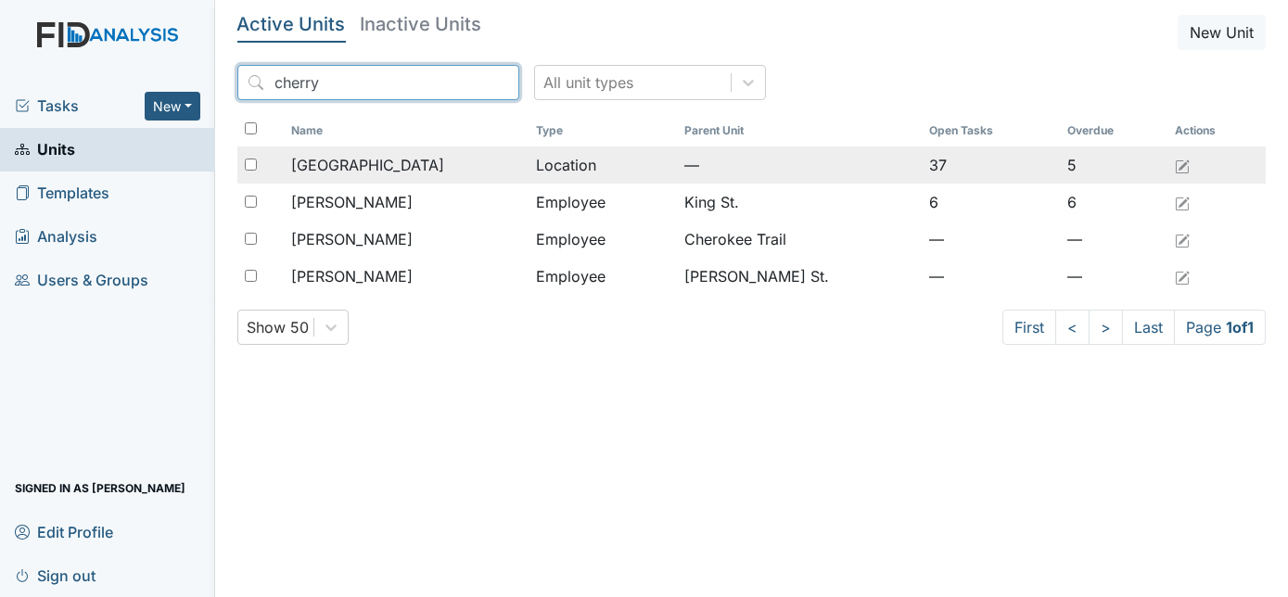
type input "cherry"
click at [390, 172] on div "[GEOGRAPHIC_DATA]" at bounding box center [406, 165] width 230 height 22
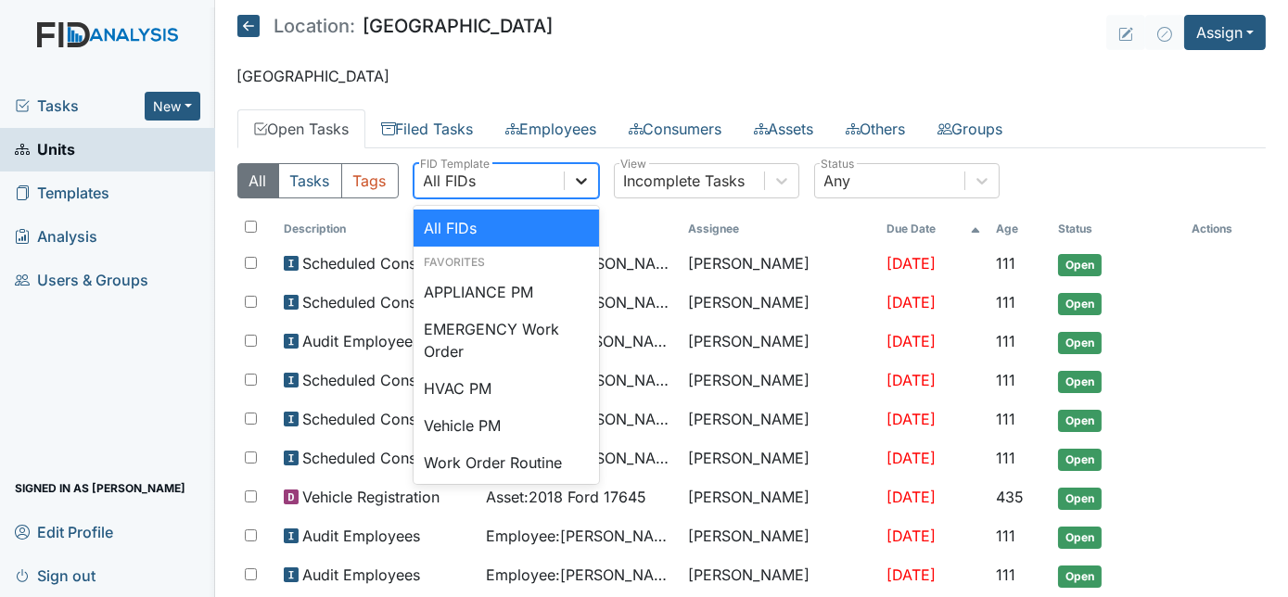
click at [580, 181] on icon at bounding box center [581, 181] width 11 height 6
click at [546, 453] on div "Work Order Routine" at bounding box center [506, 462] width 185 height 37
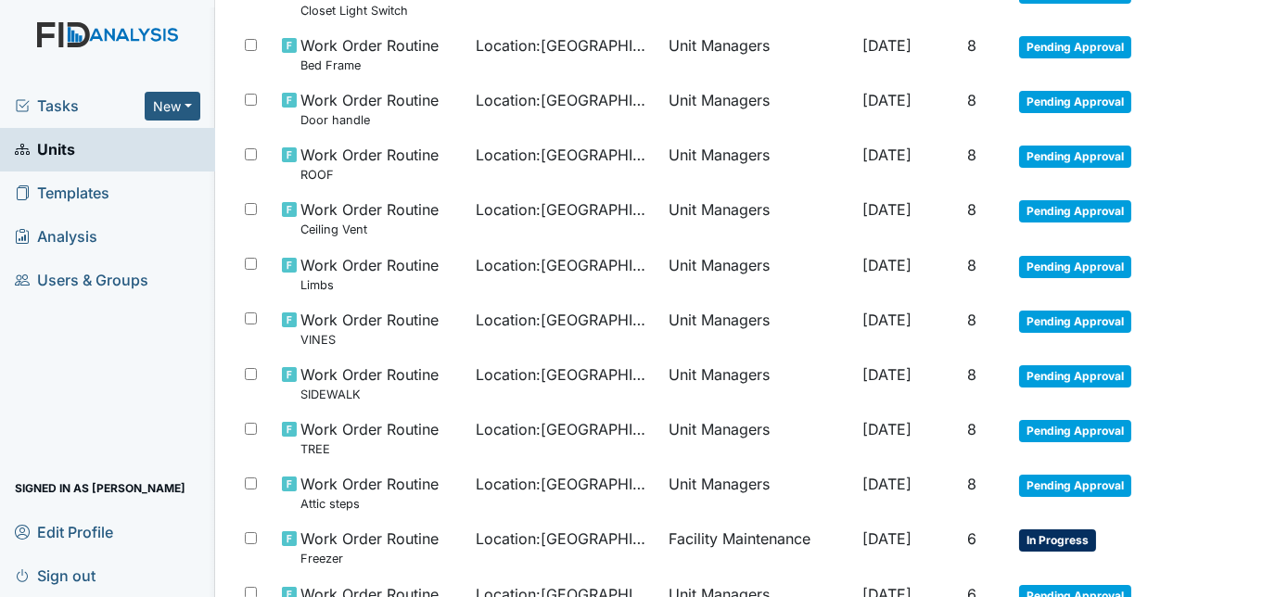
scroll to position [443, 0]
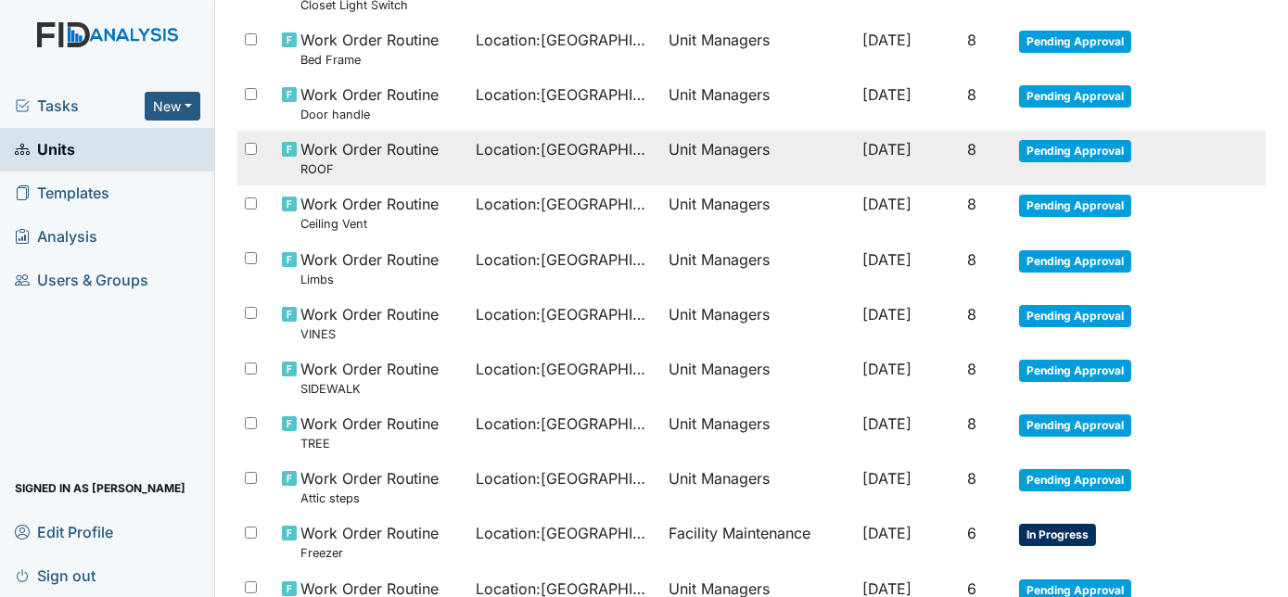
click at [785, 148] on td "Unit Managers" at bounding box center [758, 158] width 194 height 55
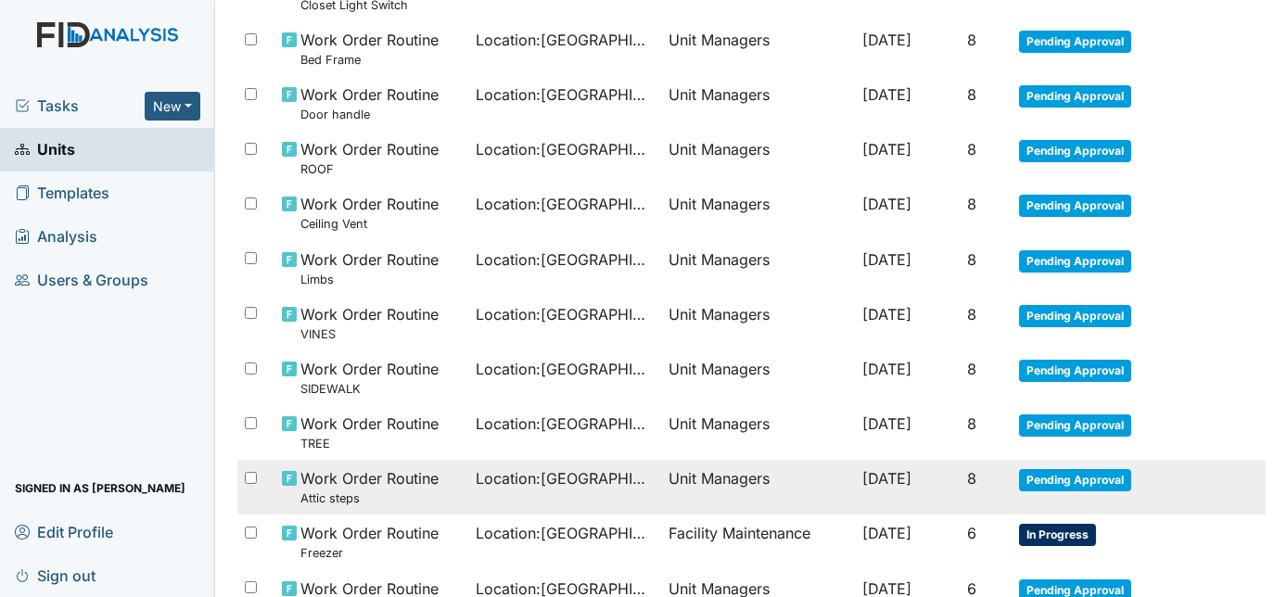
click at [582, 484] on span "Location : Cherry Lane" at bounding box center [565, 478] width 179 height 22
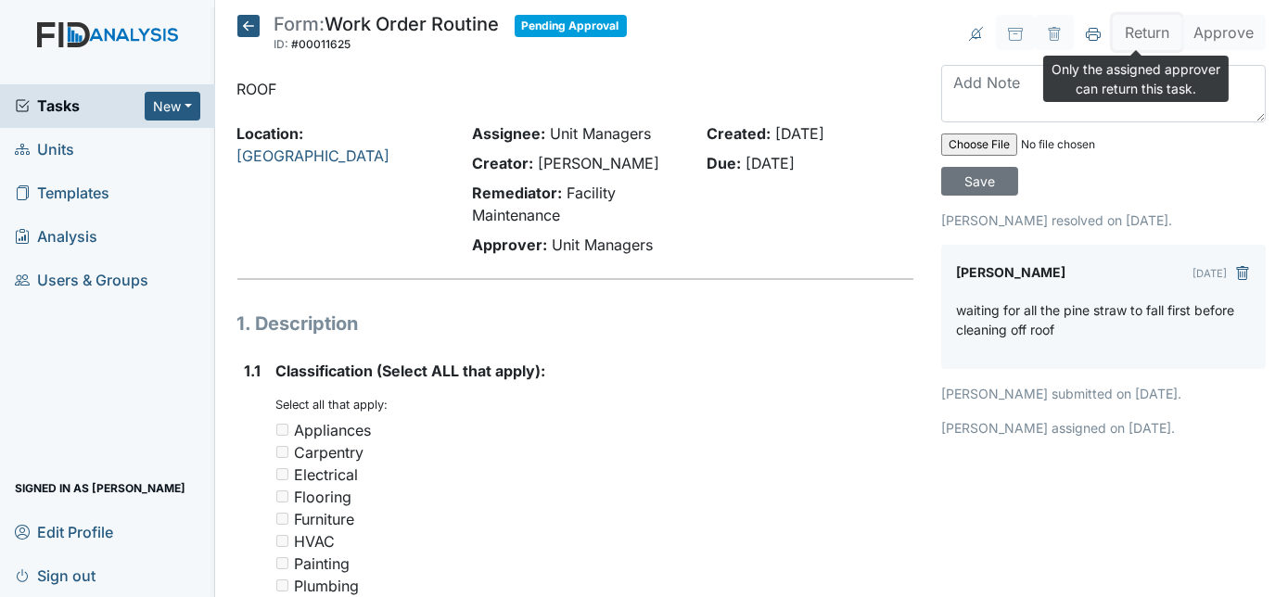
click at [1136, 33] on button "Return" at bounding box center [1147, 32] width 69 height 35
